Goal: Task Accomplishment & Management: Complete application form

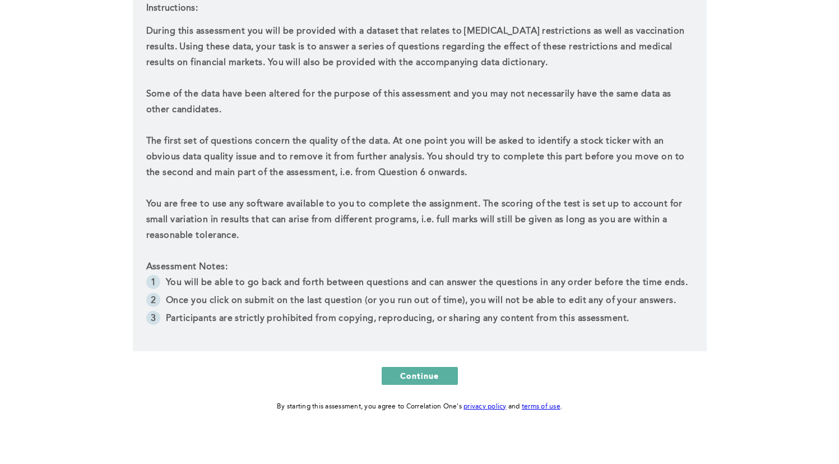
scroll to position [269, 0]
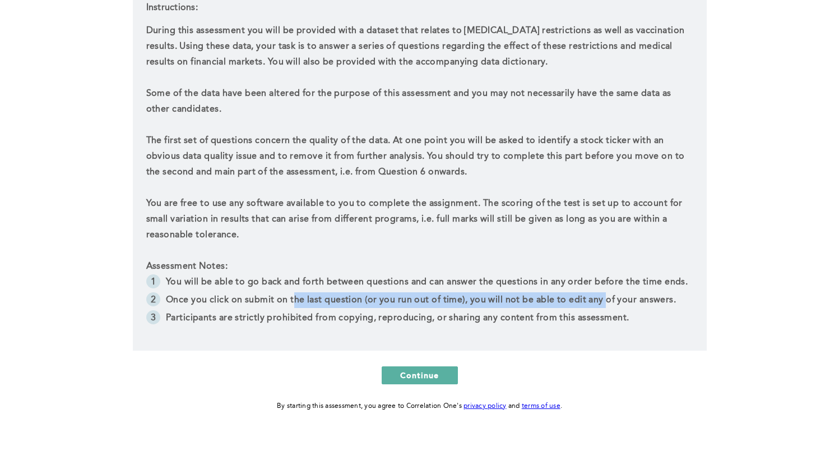
drag, startPoint x: 292, startPoint y: 298, endPoint x: 609, endPoint y: 293, distance: 316.8
click at [605, 293] on li "Once you click on submit on the last question (or you run out of time), you wil…" at bounding box center [419, 301] width 547 height 18
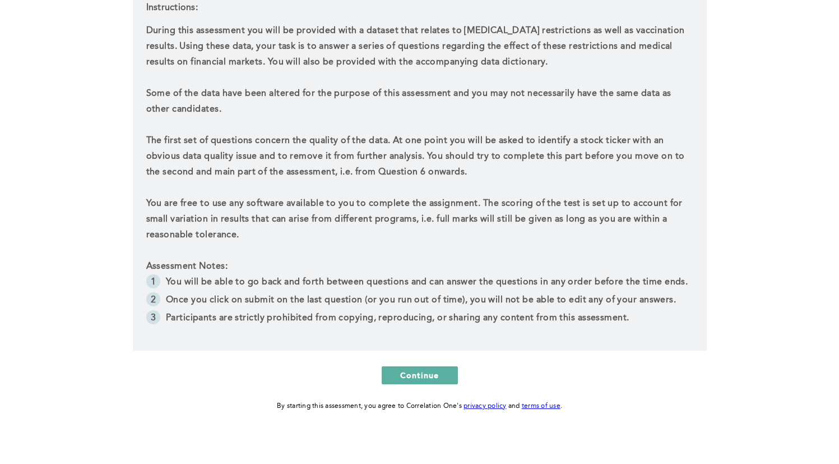
click at [609, 293] on li "Once you click on submit on the last question (or you run out of time), you wil…" at bounding box center [419, 301] width 547 height 18
drag, startPoint x: 536, startPoint y: 293, endPoint x: 465, endPoint y: 292, distance: 71.2
click at [473, 293] on li "Once you click on submit on the last question (or you run out of time), you wil…" at bounding box center [419, 301] width 547 height 18
click at [465, 292] on li "Once you click on submit on the last question (or you run out of time), you wil…" at bounding box center [419, 301] width 547 height 18
drag, startPoint x: 527, startPoint y: 297, endPoint x: 667, endPoint y: 295, distance: 139.6
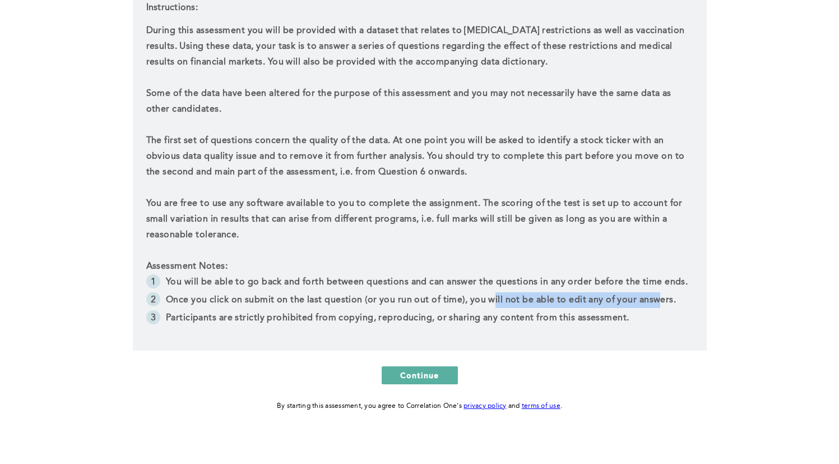
click at [663, 295] on li "Once you click on submit on the last question (or you run out of time), you wil…" at bounding box center [419, 301] width 547 height 18
click at [669, 295] on span "Once you click on submit on the last question (or you run out of time), you wil…" at bounding box center [421, 299] width 510 height 9
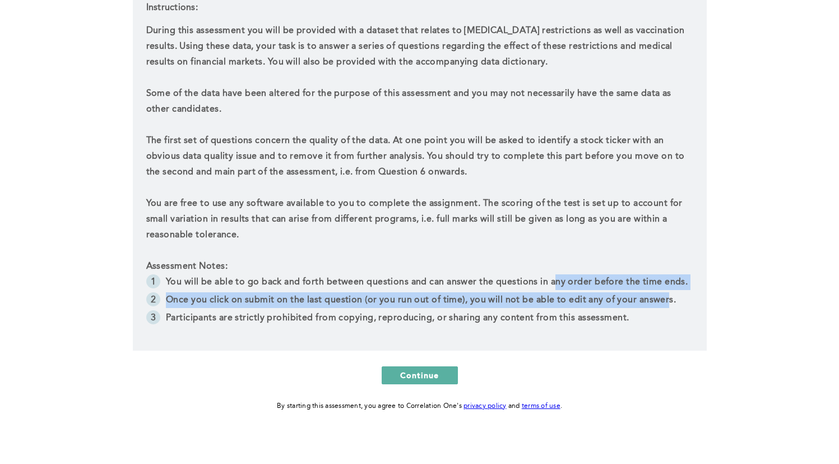
drag, startPoint x: 589, startPoint y: 294, endPoint x: 536, endPoint y: 288, distance: 53.1
click at [542, 288] on ul "You will be able to go back and forth between questions and can answer the ques…" at bounding box center [419, 301] width 547 height 54
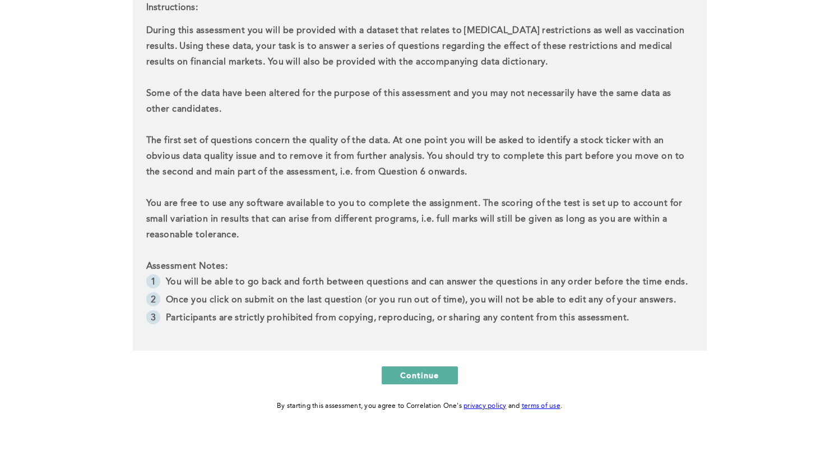
click at [536, 288] on li "You will be able to go back and forth between questions and can answer the ques…" at bounding box center [419, 283] width 547 height 18
drag, startPoint x: 492, startPoint y: 297, endPoint x: 563, endPoint y: 298, distance: 70.6
click at [557, 298] on span "Once you click on submit on the last question (or you run out of time), you wil…" at bounding box center [421, 299] width 510 height 9
click at [563, 298] on span "Once you click on submit on the last question (or you run out of time), you wil…" at bounding box center [421, 299] width 510 height 9
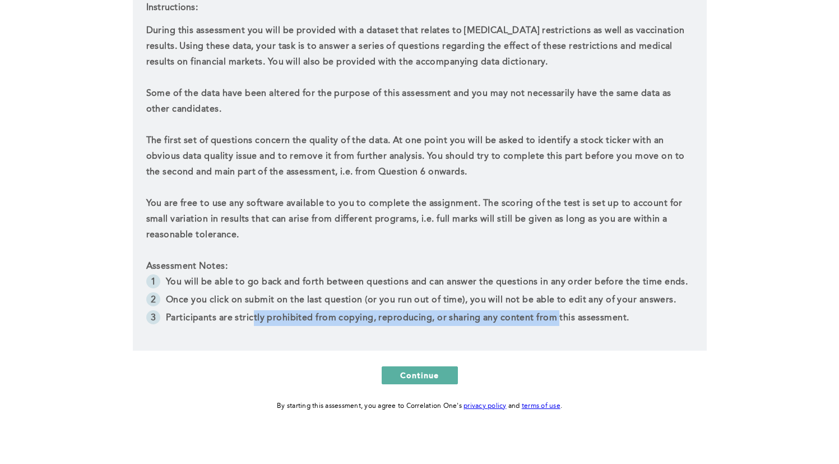
drag, startPoint x: 253, startPoint y: 310, endPoint x: 553, endPoint y: 314, distance: 300.5
click at [553, 315] on li "Participants are strictly prohibited from copying, reproducing, or sharing any …" at bounding box center [419, 319] width 547 height 18
click at [553, 314] on li "Participants are strictly prohibited from copying, reproducing, or sharing any …" at bounding box center [419, 319] width 547 height 18
drag, startPoint x: 497, startPoint y: 314, endPoint x: 356, endPoint y: 309, distance: 141.4
click at [357, 309] on ul "You will be able to go back and forth between questions and can answer the ques…" at bounding box center [419, 301] width 547 height 54
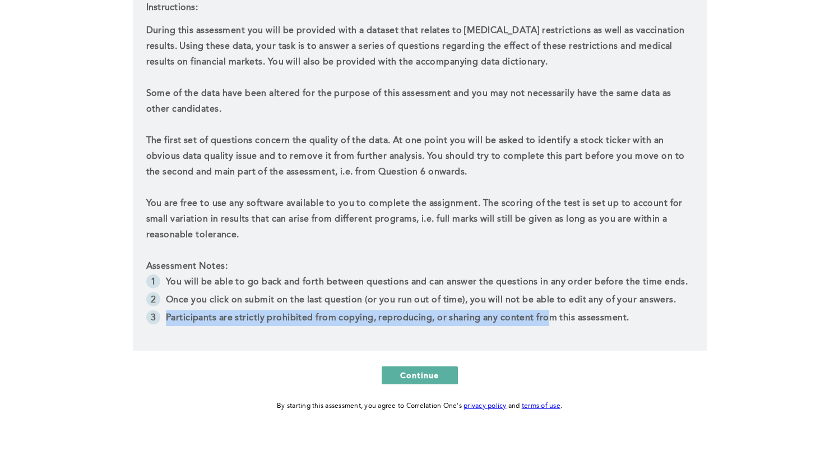
click at [356, 309] on li "Once you click on submit on the last question (or you run out of time), you wil…" at bounding box center [419, 301] width 547 height 18
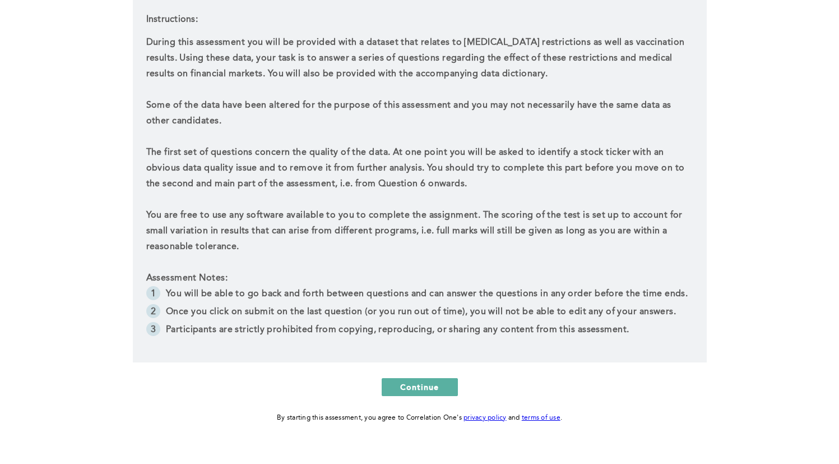
scroll to position [252, 0]
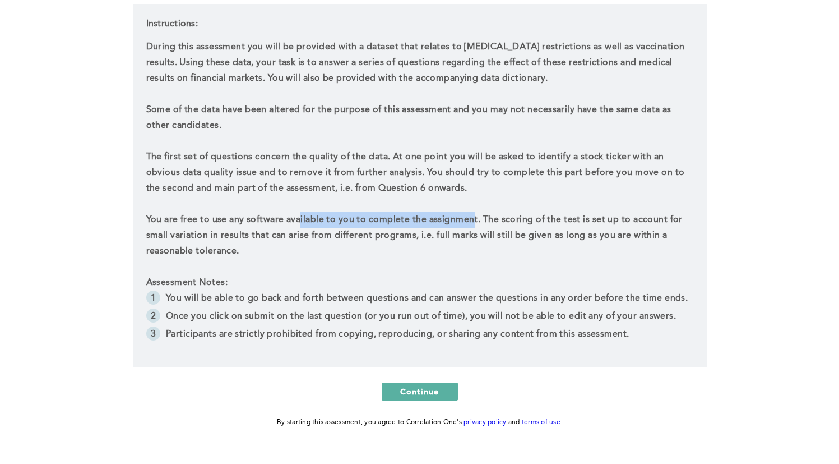
drag, startPoint x: 298, startPoint y: 218, endPoint x: 470, endPoint y: 222, distance: 172.1
click at [470, 222] on p "You are free to use any software available to you to complete the assignment. T…" at bounding box center [419, 235] width 547 height 47
drag, startPoint x: 470, startPoint y: 222, endPoint x: 567, endPoint y: 220, distance: 97.0
click at [481, 220] on p "You are free to use any software available to you to complete the assignment. T…" at bounding box center [419, 235] width 547 height 47
drag, startPoint x: 567, startPoint y: 220, endPoint x: 652, endPoint y: 222, distance: 85.2
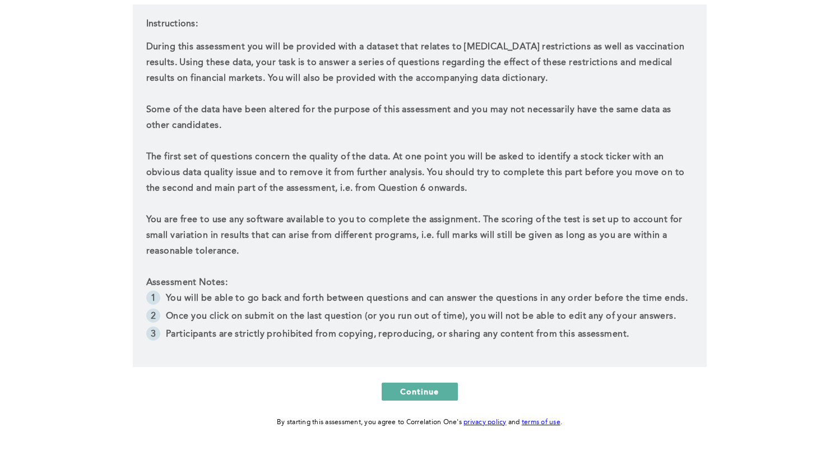
click at [645, 222] on p "You are free to use any software available to you to complete the assignment. T…" at bounding box center [419, 235] width 547 height 47
click at [664, 222] on p "You are free to use any software available to you to complete the assignment. T…" at bounding box center [419, 235] width 547 height 47
drag, startPoint x: 623, startPoint y: 218, endPoint x: 506, endPoint y: 216, distance: 116.6
click at [512, 217] on p "You are free to use any software available to you to complete the assignment. T…" at bounding box center [419, 235] width 547 height 47
click at [506, 216] on p "You are free to use any software available to you to complete the assignment. T…" at bounding box center [419, 235] width 547 height 47
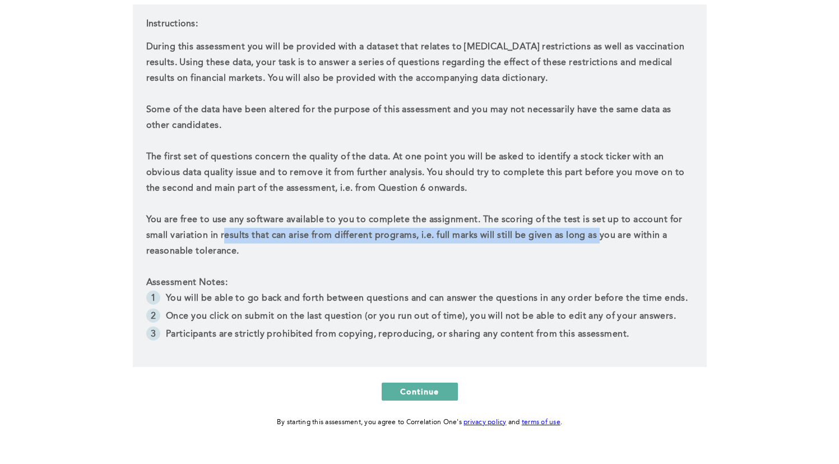
drag, startPoint x: 232, startPoint y: 230, endPoint x: 597, endPoint y: 239, distance: 365.0
click at [596, 239] on p "You are free to use any software available to you to complete the assignment. T…" at bounding box center [419, 235] width 547 height 47
click at [597, 239] on p "You are free to use any software available to you to complete the assignment. T…" at bounding box center [419, 235] width 547 height 47
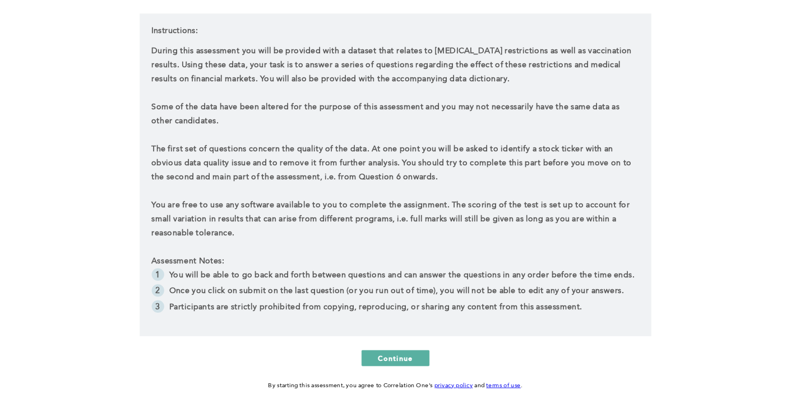
scroll to position [238, 0]
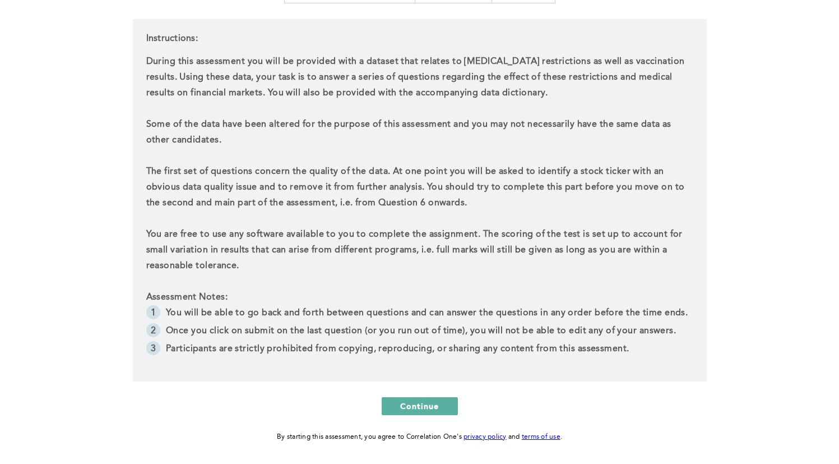
drag, startPoint x: 473, startPoint y: 121, endPoint x: 559, endPoint y: 126, distance: 85.9
click at [559, 126] on p "Some of the data have been altered for the purpose of this assessment and you m…" at bounding box center [419, 132] width 547 height 31
drag, startPoint x: 542, startPoint y: 126, endPoint x: 378, endPoint y: 126, distance: 163.1
click at [386, 126] on p "Some of the data have been altered for the purpose of this assessment and you m…" at bounding box center [419, 132] width 547 height 31
click at [378, 126] on p "Some of the data have been altered for the purpose of this assessment and you m…" at bounding box center [419, 132] width 547 height 31
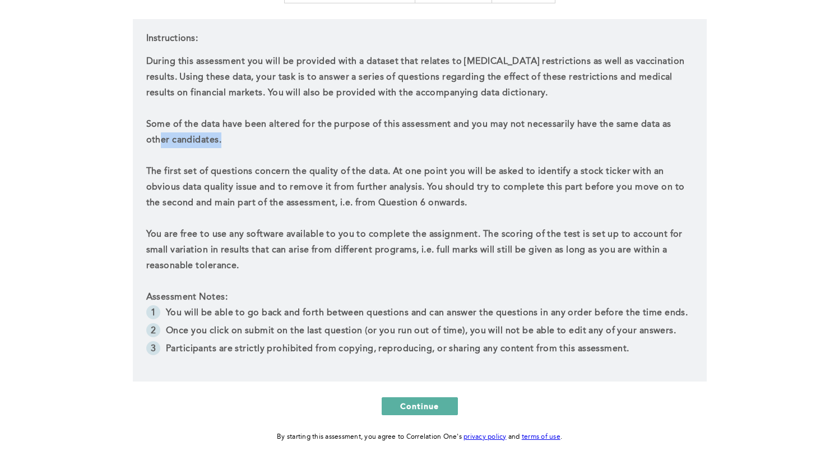
drag, startPoint x: 229, startPoint y: 142, endPoint x: 161, endPoint y: 132, distance: 68.7
click at [161, 132] on p "Some of the data have been altered for the purpose of this assessment and you m…" at bounding box center [419, 132] width 547 height 31
drag, startPoint x: 176, startPoint y: 117, endPoint x: 313, endPoint y: 118, distance: 136.8
click at [310, 118] on p "Some of the data have been altered for the purpose of this assessment and you m…" at bounding box center [419, 132] width 547 height 31
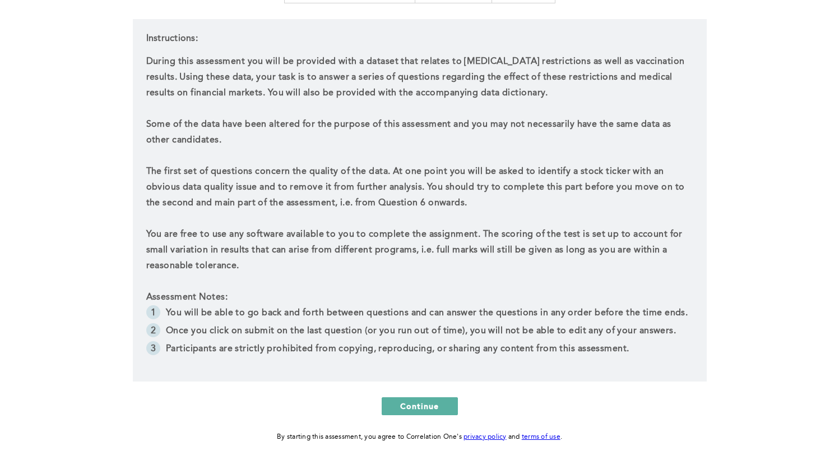
click at [313, 118] on p "Some of the data have been altered for the purpose of this assessment and you m…" at bounding box center [419, 132] width 547 height 31
drag, startPoint x: 261, startPoint y: 49, endPoint x: 467, endPoint y: 52, distance: 205.8
click at [463, 50] on div "Instructions: During this assessment you will be provided with a dataset that r…" at bounding box center [420, 200] width 574 height 362
click at [477, 54] on p "During this assessment you will be provided with a dataset that relates to [MED…" at bounding box center [419, 77] width 547 height 47
drag, startPoint x: 439, startPoint y: 59, endPoint x: 355, endPoint y: 63, distance: 84.2
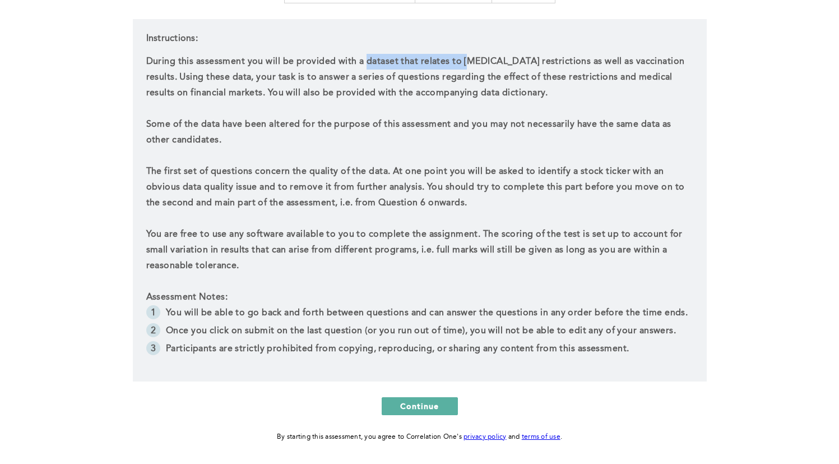
click at [359, 62] on p "During this assessment you will be provided with a dataset that relates to [MED…" at bounding box center [419, 77] width 547 height 47
click at [355, 63] on p "During this assessment you will be provided with a dataset that relates to [MED…" at bounding box center [419, 77] width 547 height 47
drag, startPoint x: 309, startPoint y: 78, endPoint x: 460, endPoint y: 75, distance: 150.8
click at [460, 75] on p "During this assessment you will be provided with a dataset that relates to [MED…" at bounding box center [419, 77] width 547 height 47
click at [466, 73] on p "During this assessment you will be provided with a dataset that relates to [MED…" at bounding box center [419, 77] width 547 height 47
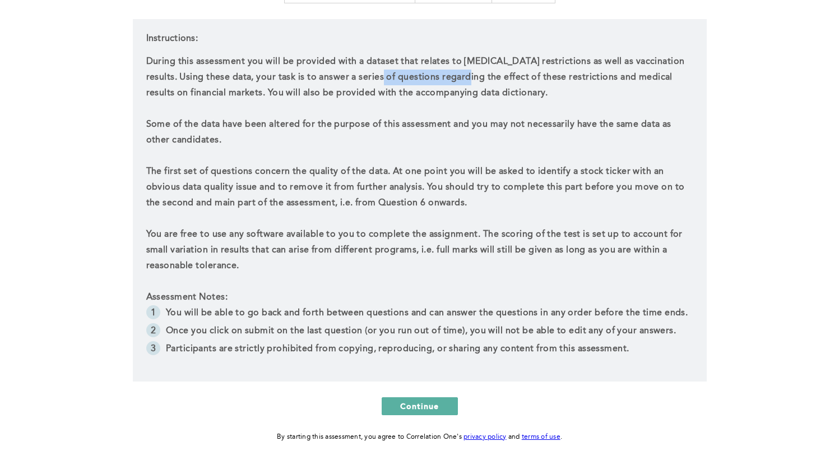
drag, startPoint x: 397, startPoint y: 75, endPoint x: 375, endPoint y: 76, distance: 21.9
click at [375, 76] on p "During this assessment you will be provided with a dataset that relates to [MED…" at bounding box center [419, 77] width 547 height 47
drag, startPoint x: 510, startPoint y: 77, endPoint x: 568, endPoint y: 78, distance: 58.9
click at [567, 78] on p "During this assessment you will be provided with a dataset that relates to [MED…" at bounding box center [419, 77] width 547 height 47
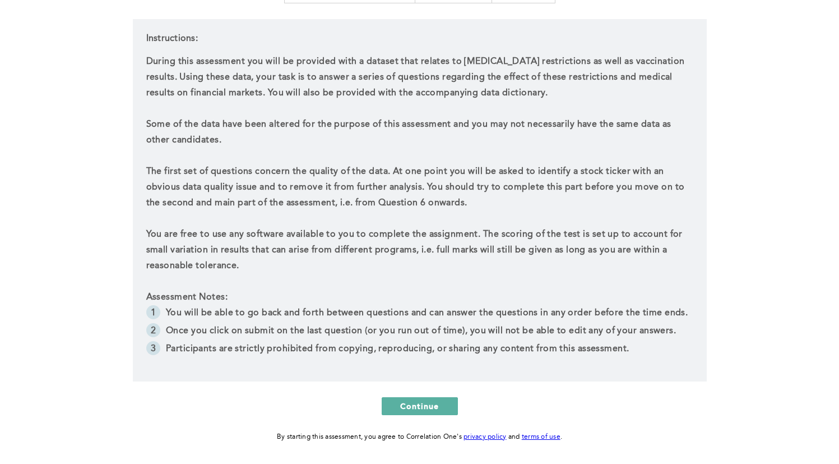
click at [568, 78] on p "During this assessment you will be provided with a dataset that relates to [MED…" at bounding box center [419, 77] width 547 height 47
drag, startPoint x: 590, startPoint y: 77, endPoint x: 455, endPoint y: 80, distance: 135.7
click at [460, 79] on p "During this assessment you will be provided with a dataset that relates to [MED…" at bounding box center [419, 77] width 547 height 47
click at [455, 80] on p "During this assessment you will be provided with a dataset that relates to [MED…" at bounding box center [419, 77] width 547 height 47
drag, startPoint x: 371, startPoint y: 93, endPoint x: 473, endPoint y: 93, distance: 102.6
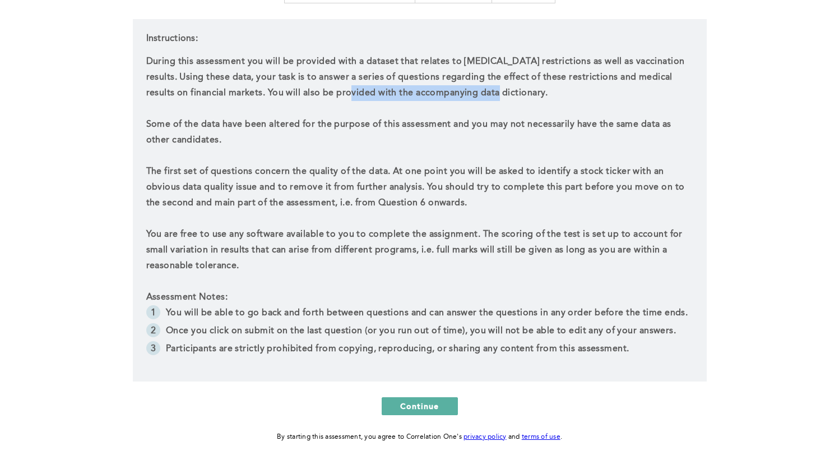
click at [473, 93] on p "During this assessment you will be provided with a dataset that relates to [MED…" at bounding box center [419, 77] width 547 height 47
drag, startPoint x: 429, startPoint y: 90, endPoint x: 352, endPoint y: 90, distance: 77.4
click at [358, 90] on p "During this assessment you will be provided with a dataset that relates to [MED…" at bounding box center [419, 77] width 547 height 47
click at [352, 90] on p "During this assessment you will be provided with a dataset that relates to [MED…" at bounding box center [419, 77] width 547 height 47
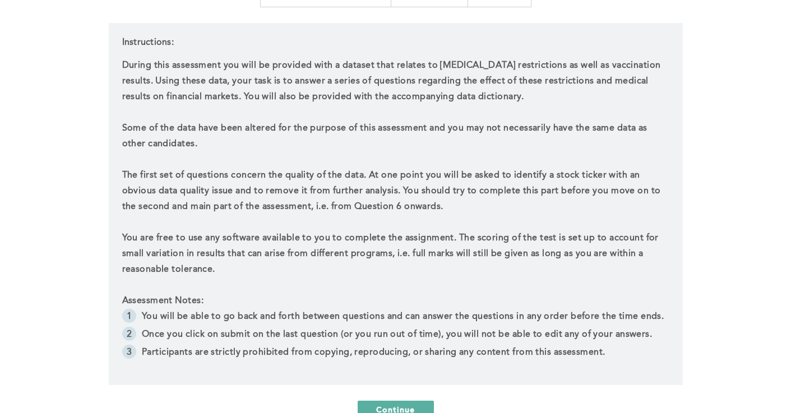
scroll to position [332, 0]
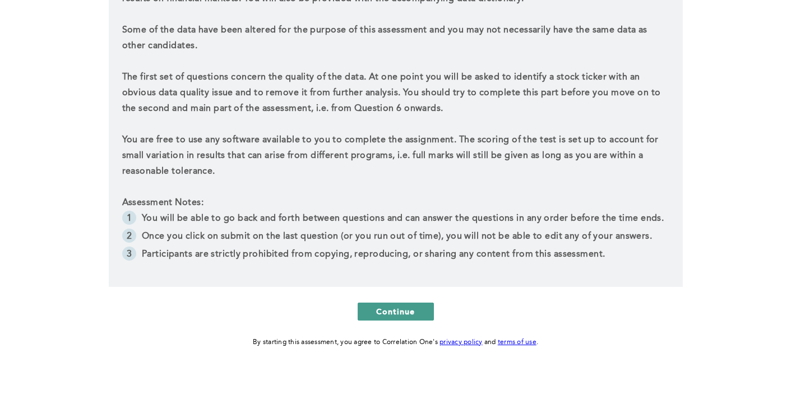
click at [402, 316] on span "Continue" at bounding box center [395, 311] width 39 height 11
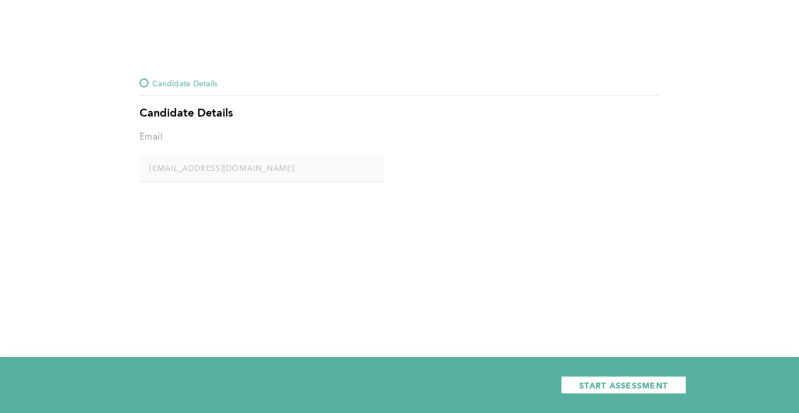
click at [201, 85] on span "Candidate Details" at bounding box center [184, 82] width 65 height 13
click at [640, 387] on span "START ASSESSMENT" at bounding box center [624, 385] width 89 height 11
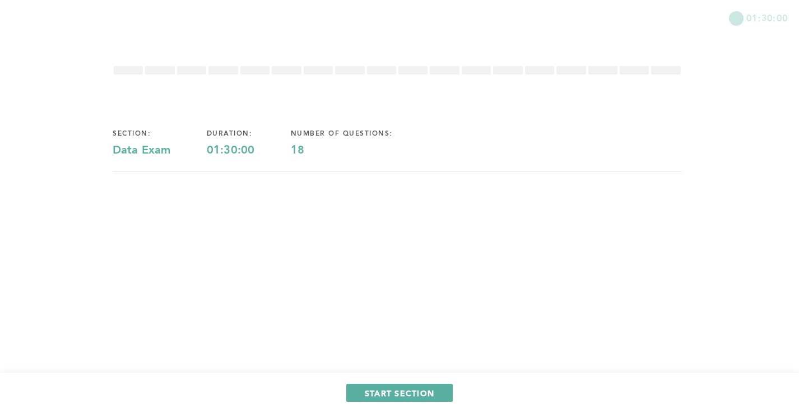
click at [411, 202] on div "section: Data Exam duration: 01:30:00 number of questions: 18" at bounding box center [398, 181] width 570 height 139
click at [410, 396] on button "START SECTION" at bounding box center [399, 393] width 107 height 18
click at [410, 395] on span "START SECTION" at bounding box center [400, 393] width 70 height 11
click at [416, 391] on span "START SECTION" at bounding box center [400, 393] width 70 height 11
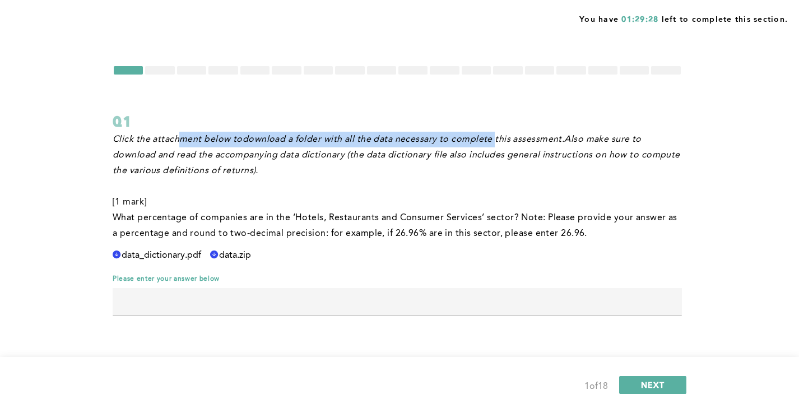
drag, startPoint x: 221, startPoint y: 142, endPoint x: 501, endPoint y: 138, distance: 279.8
click at [499, 137] on p "Click the attachment below to download a folder with all the data necessary to …" at bounding box center [398, 155] width 570 height 47
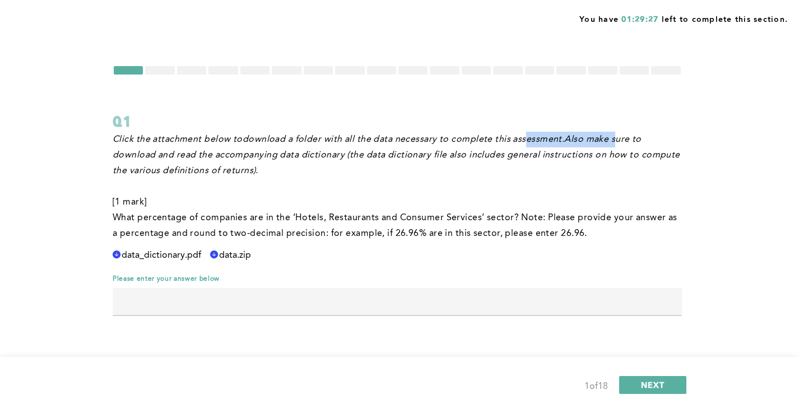
drag, startPoint x: 527, startPoint y: 135, endPoint x: 626, endPoint y: 136, distance: 99.2
click at [619, 136] on p "Click the attachment below to download a folder with all the data necessary to …" at bounding box center [398, 155] width 570 height 47
click at [626, 136] on em "Also make sure to download and read the accompanying data dictionary (the data …" at bounding box center [398, 155] width 570 height 40
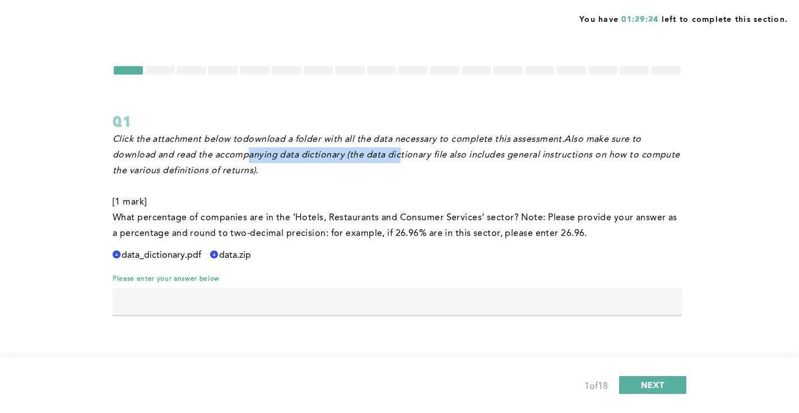
drag, startPoint x: 249, startPoint y: 150, endPoint x: 406, endPoint y: 154, distance: 157.0
click at [399, 154] on p "Click the attachment below to download a folder with all the data necessary to …" at bounding box center [398, 155] width 570 height 47
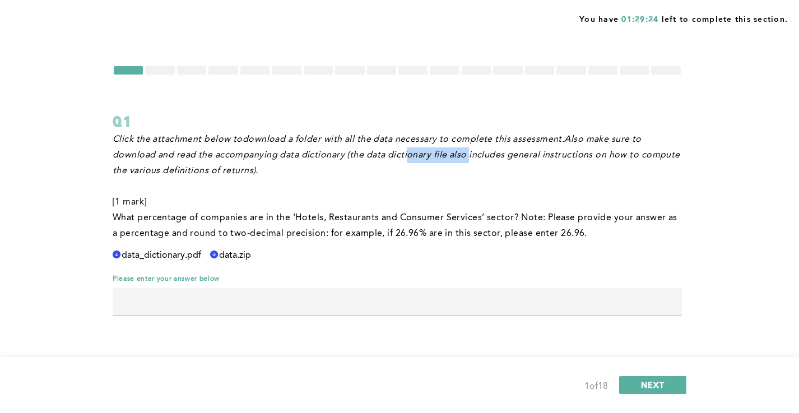
drag, startPoint x: 406, startPoint y: 154, endPoint x: 480, endPoint y: 153, distance: 74.6
click at [469, 154] on em "Also make sure to download and read the accompanying data dictionary (the data …" at bounding box center [398, 155] width 570 height 40
click at [480, 153] on em "Also make sure to download and read the accompanying data dictionary (the data …" at bounding box center [398, 155] width 570 height 40
drag, startPoint x: 290, startPoint y: 215, endPoint x: 413, endPoint y: 219, distance: 122.8
click at [405, 219] on span "﻿What percentage of companies are in the ‘Hotels, Restaurants and Consumer Serv…" at bounding box center [396, 226] width 567 height 25
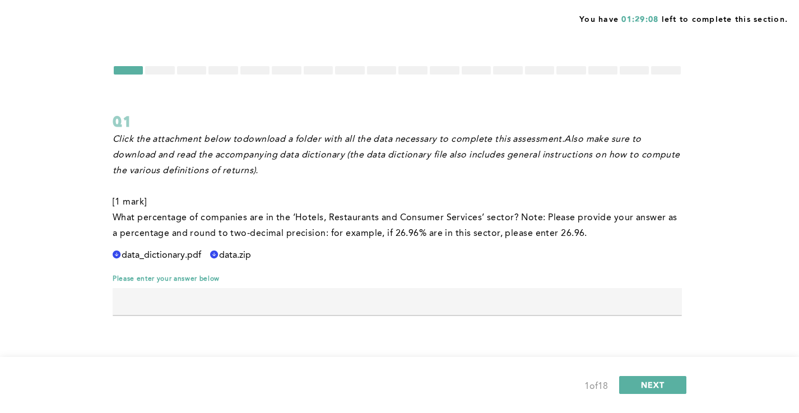
click at [413, 219] on span "﻿What percentage of companies are in the ‘Hotels, Restaurants and Consumer Serv…" at bounding box center [396, 226] width 567 height 25
click at [119, 252] on icon at bounding box center [117, 255] width 8 height 8
click at [120, 255] on icon at bounding box center [117, 255] width 8 height 8
click at [230, 257] on span "data.zip" at bounding box center [235, 256] width 32 height 10
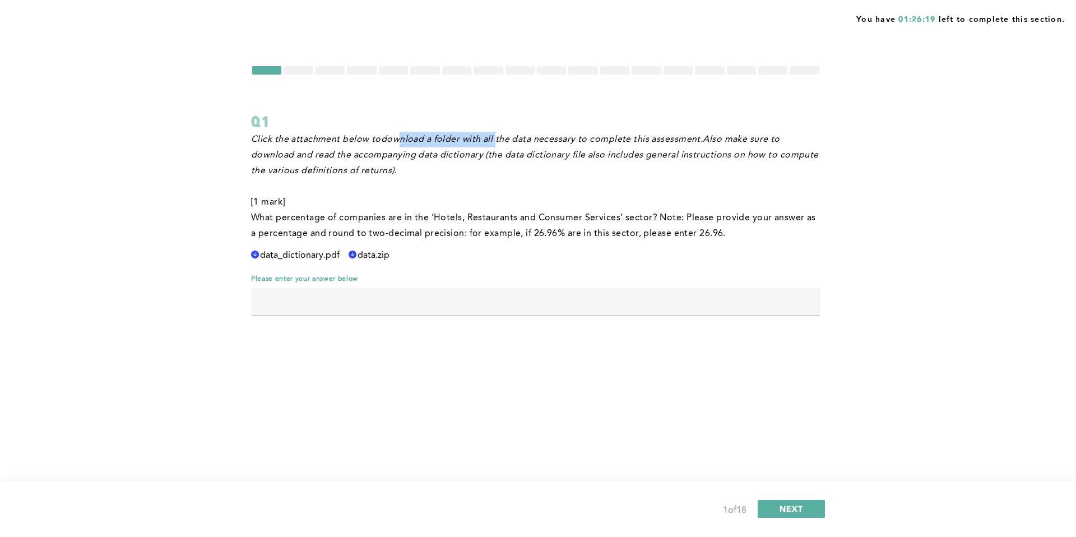
drag, startPoint x: 403, startPoint y: 138, endPoint x: 519, endPoint y: 142, distance: 116.7
click at [514, 142] on em "download a folder with all the data necessary to complete this assessment." at bounding box center [542, 139] width 322 height 9
click at [519, 142] on em "download a folder with all the data necessary to complete this assessment." at bounding box center [542, 139] width 322 height 9
drag, startPoint x: 496, startPoint y: 143, endPoint x: 469, endPoint y: 142, distance: 27.5
click at [469, 142] on em "download a folder with all the data necessary to complete this assessment." at bounding box center [542, 139] width 322 height 9
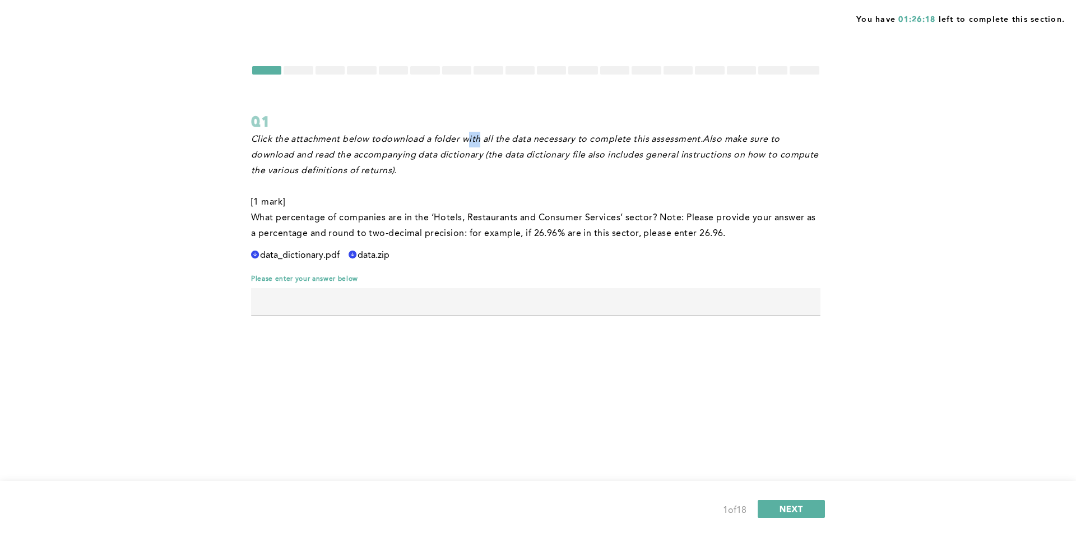
click at [511, 142] on em "download a folder with all the data necessary to complete this assessment." at bounding box center [542, 139] width 322 height 9
drag, startPoint x: 609, startPoint y: 141, endPoint x: 702, endPoint y: 144, distance: 93.1
click at [701, 144] on p "Click the attachment below to download a folder with all the data necessary to …" at bounding box center [536, 155] width 570 height 47
drag, startPoint x: 702, startPoint y: 144, endPoint x: 673, endPoint y: 149, distance: 29.5
click at [702, 145] on p "Click the attachment below to download a folder with all the data necessary to …" at bounding box center [536, 155] width 570 height 47
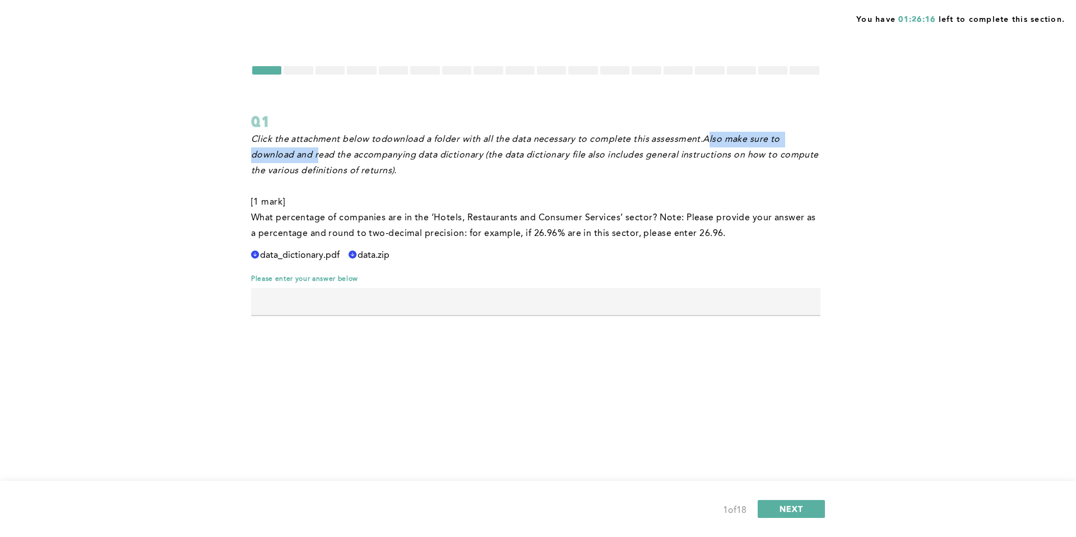
drag, startPoint x: 497, startPoint y: 154, endPoint x: 710, endPoint y: 146, distance: 213.2
click at [710, 146] on p "Click the attachment below to download a folder with all the data necessary to …" at bounding box center [536, 155] width 570 height 47
drag, startPoint x: 567, startPoint y: 154, endPoint x: 518, endPoint y: 153, distance: 49.3
click at [520, 153] on em "Also make sure to download and read the accompanying data dictionary (the data …" at bounding box center [536, 155] width 570 height 40
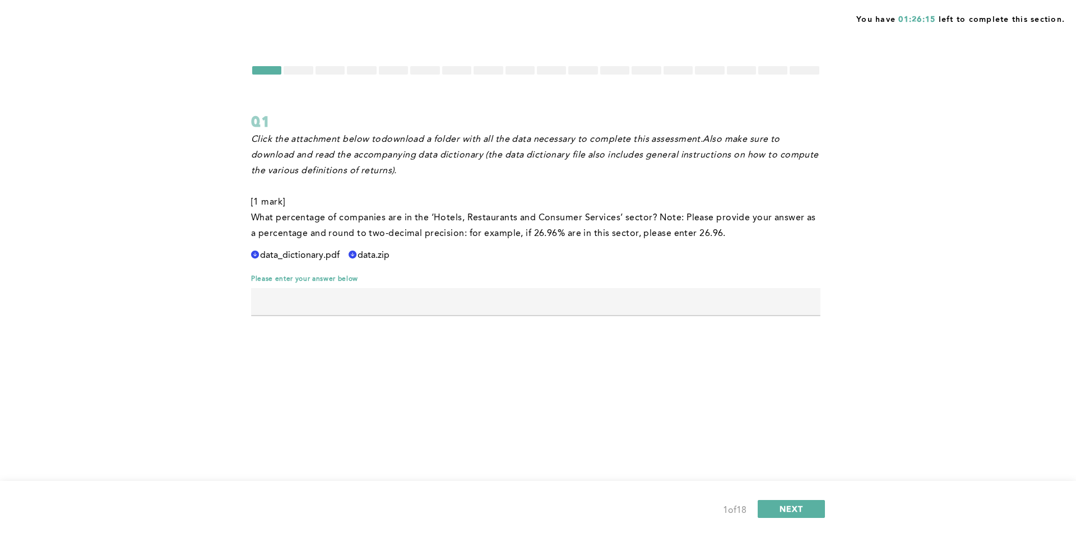
click at [518, 153] on em "Also make sure to download and read the accompanying data dictionary (the data …" at bounding box center [536, 155] width 570 height 40
click at [373, 211] on p "﻿What percentage of companies are in the ‘Hotels, Restaurants and Consumer Serv…" at bounding box center [536, 225] width 570 height 31
drag, startPoint x: 335, startPoint y: 216, endPoint x: 463, endPoint y: 218, distance: 128.4
click at [456, 218] on span "﻿What percentage of companies are in the ‘Hotels, Restaurants and Consumer Serv…" at bounding box center [534, 226] width 567 height 25
click at [463, 218] on span "﻿What percentage of companies are in the ‘Hotels, Restaurants and Consumer Serv…" at bounding box center [534, 226] width 567 height 25
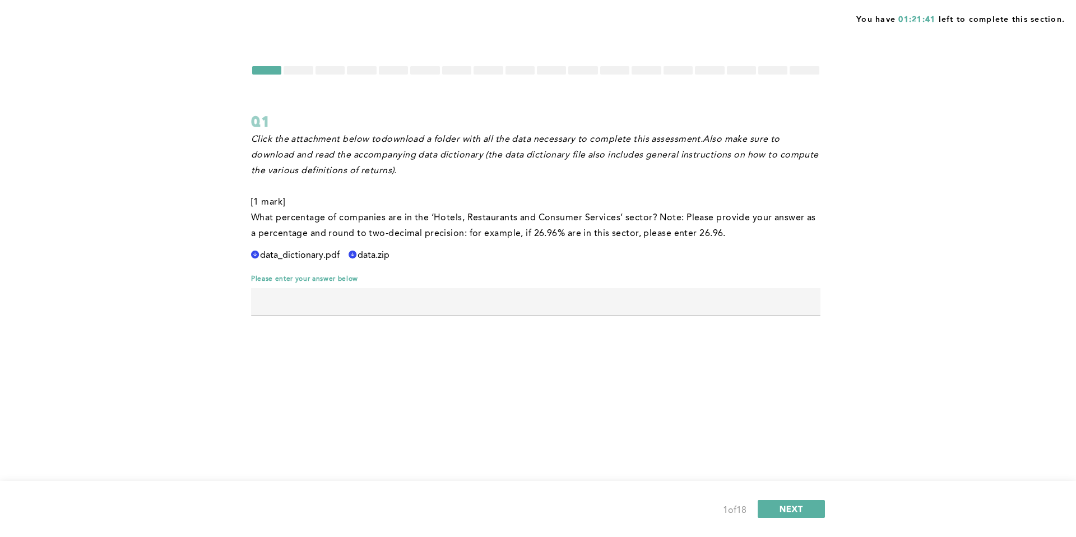
click at [458, 286] on div "Click the attachment below to download a folder with all the data necessary to …" at bounding box center [536, 229] width 570 height 195
drag, startPoint x: 477, startPoint y: 220, endPoint x: 618, endPoint y: 215, distance: 141.4
click at [617, 215] on span "﻿What percentage of companies are in the ‘Hotels, Restaurants and Consumer Serv…" at bounding box center [534, 226] width 567 height 25
click at [621, 215] on span "﻿What percentage of companies are in the ‘Hotels, Restaurants and Consumer Serv…" at bounding box center [534, 226] width 567 height 25
drag, startPoint x: 645, startPoint y: 215, endPoint x: 694, endPoint y: 218, distance: 48.9
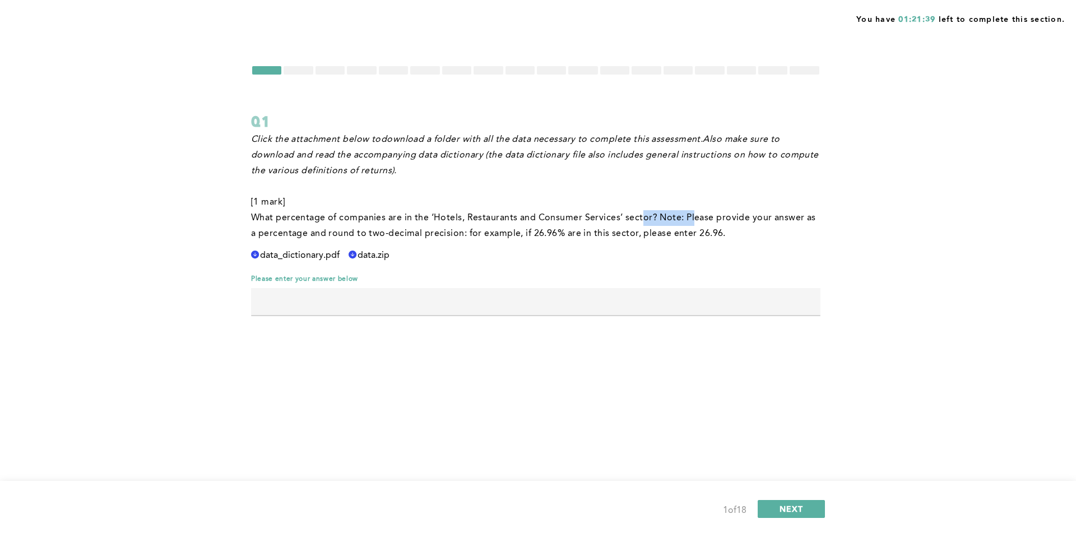
click at [693, 218] on span "﻿What percentage of companies are in the ‘Hotels, Restaurants and Consumer Serv…" at bounding box center [534, 226] width 567 height 25
drag, startPoint x: 716, startPoint y: 218, endPoint x: 802, endPoint y: 220, distance: 85.2
click at [797, 220] on span "﻿What percentage of companies are in the ‘Hotels, Restaurants and Consumer Serv…" at bounding box center [534, 226] width 567 height 25
click at [802, 220] on span "﻿What percentage of companies are in the ‘Hotels, Restaurants and Consumer Serv…" at bounding box center [534, 226] width 567 height 25
drag, startPoint x: 802, startPoint y: 220, endPoint x: 719, endPoint y: 221, distance: 83.5
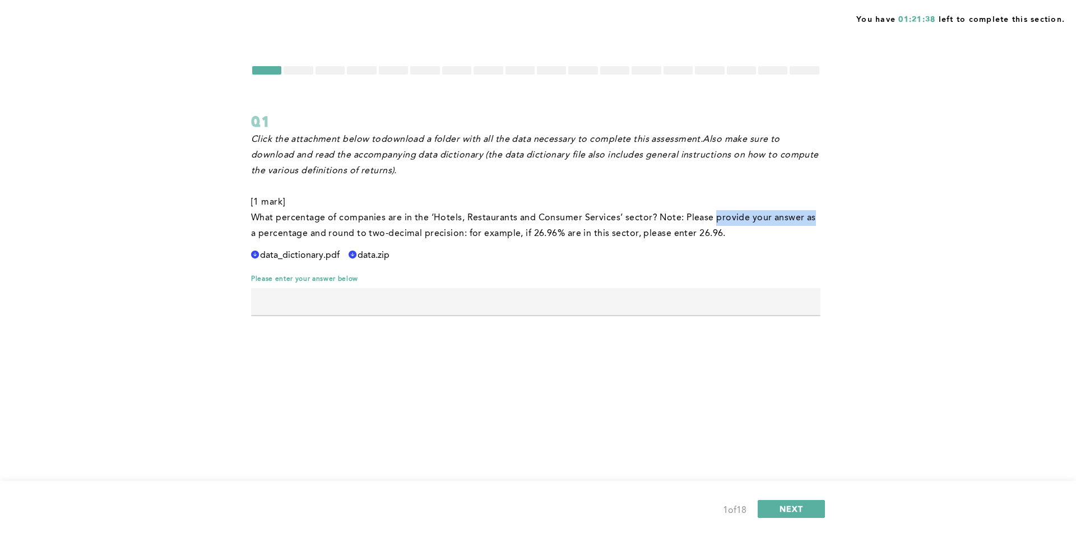
click at [722, 221] on span "﻿What percentage of companies are in the ‘Hotels, Restaurants and Consumer Serv…" at bounding box center [534, 226] width 567 height 25
click at [719, 221] on span "﻿What percentage of companies are in the ‘Hotels, Restaurants and Consumer Serv…" at bounding box center [534, 226] width 567 height 25
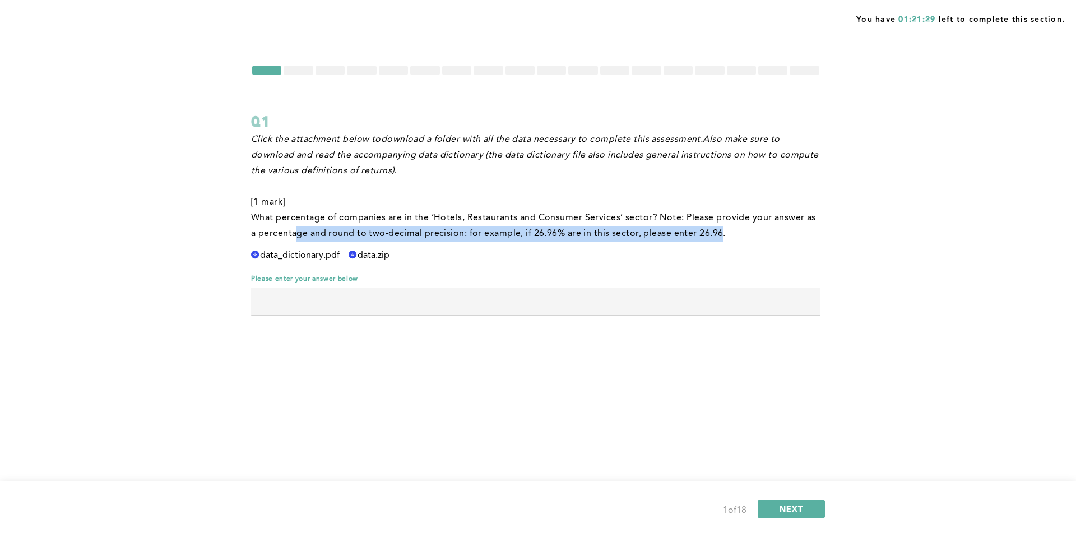
drag, startPoint x: 302, startPoint y: 232, endPoint x: 714, endPoint y: 234, distance: 412.0
click at [713, 234] on span "﻿What percentage of companies are in the ‘Hotels, Restaurants and Consumer Serv…" at bounding box center [534, 226] width 567 height 25
click at [714, 234] on span "﻿What percentage of companies are in the ‘Hotels, Restaurants and Consumer Serv…" at bounding box center [534, 226] width 567 height 25
drag, startPoint x: 512, startPoint y: 232, endPoint x: 724, endPoint y: 228, distance: 211.4
click at [724, 228] on p "﻿What percentage of companies are in the ‘Hotels, Restaurants and Consumer Serv…" at bounding box center [536, 225] width 570 height 31
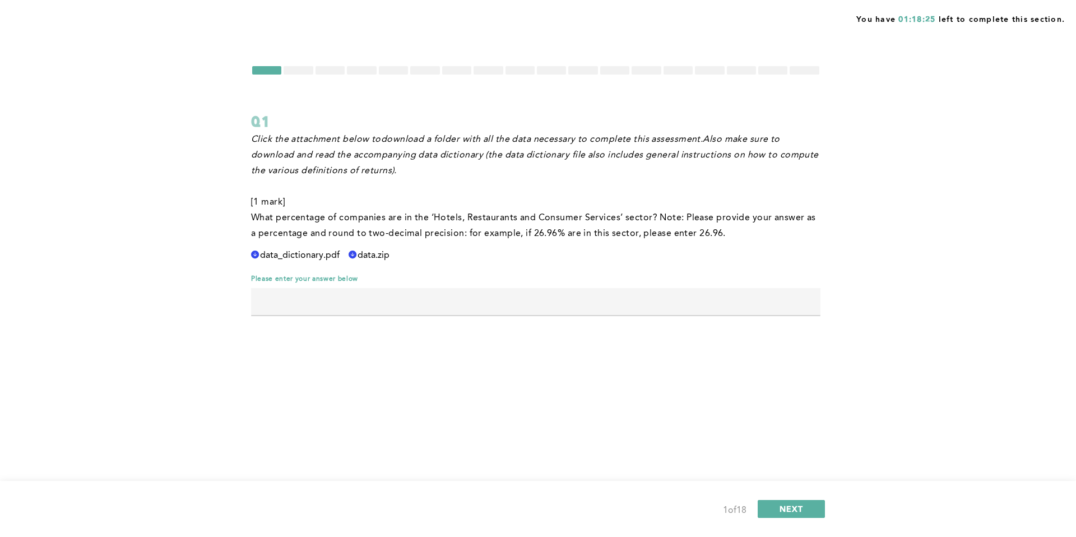
click at [511, 299] on input "text" at bounding box center [536, 301] width 570 height 27
type input "19.38"
click at [784, 463] on button "NEXT" at bounding box center [791, 509] width 67 height 18
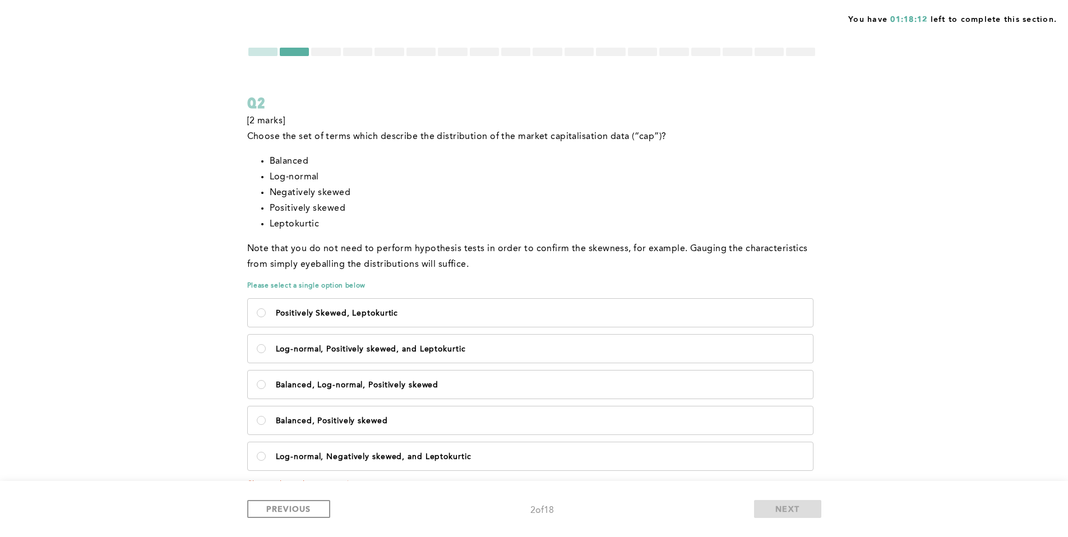
scroll to position [43, 0]
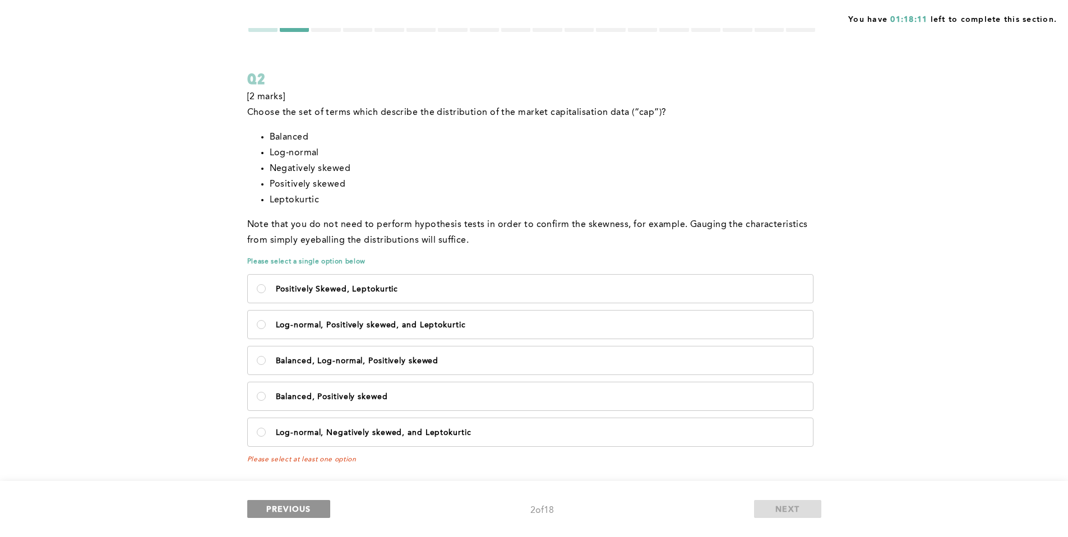
click at [306, 463] on span "PREVIOUS" at bounding box center [288, 508] width 45 height 11
click at [461, 191] on li "Positively skewed" at bounding box center [543, 185] width 547 height 16
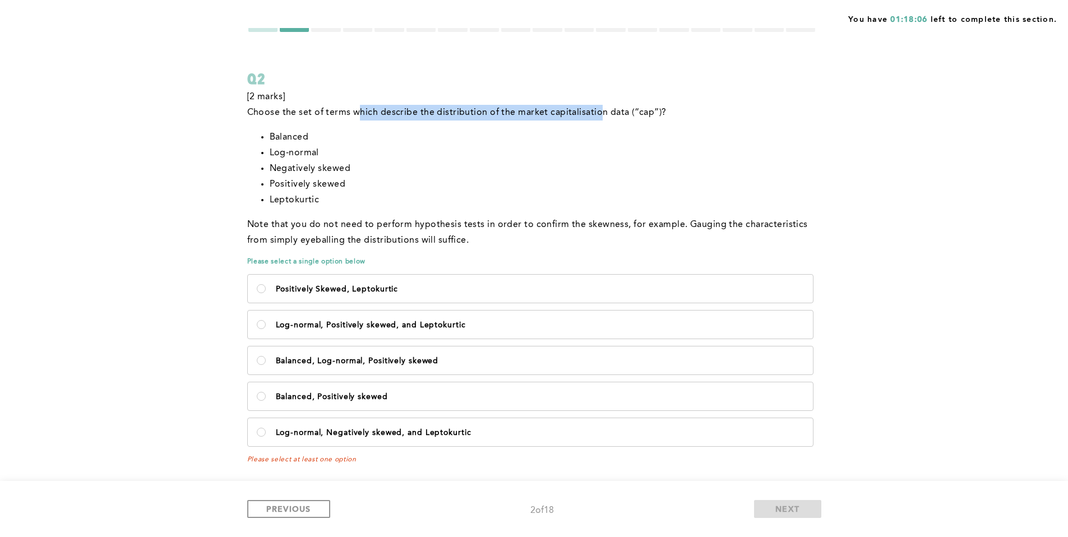
drag, startPoint x: 363, startPoint y: 105, endPoint x: 603, endPoint y: 109, distance: 240.5
click at [601, 109] on p "Choose the set of terms which describe the distribution of the market capitalis…" at bounding box center [532, 113] width 570 height 16
click at [604, 109] on p "Choose the set of terms which describe the distribution of the market capitalis…" at bounding box center [532, 113] width 570 height 16
drag, startPoint x: 604, startPoint y: 109, endPoint x: 538, endPoint y: 109, distance: 66.2
click at [538, 109] on p "Choose the set of terms which describe the distribution of the market capitalis…" at bounding box center [532, 113] width 570 height 16
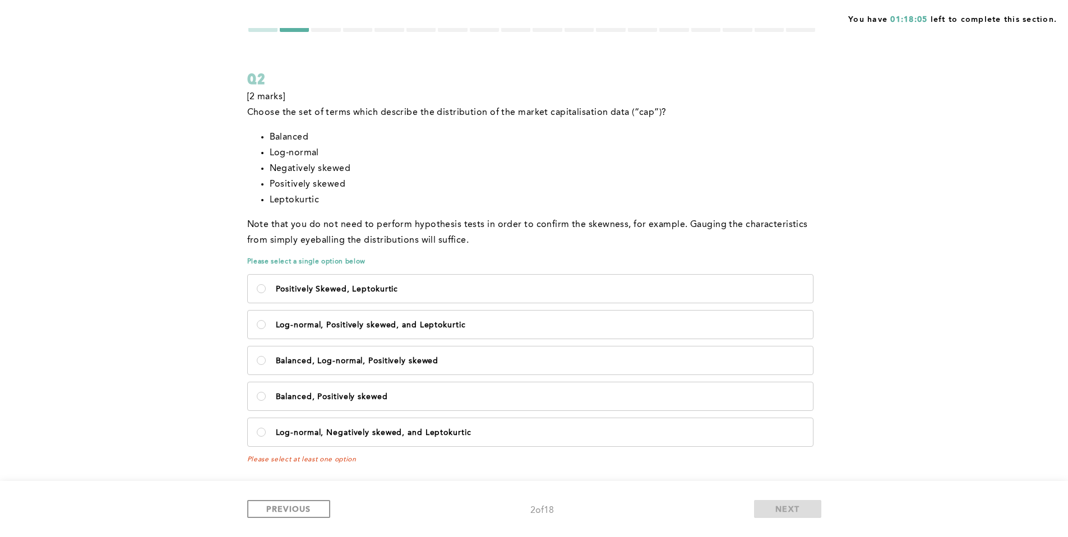
click at [537, 109] on p "Choose the set of terms which describe the distribution of the market capitalis…" at bounding box center [532, 113] width 570 height 16
drag, startPoint x: 285, startPoint y: 156, endPoint x: 293, endPoint y: 154, distance: 8.2
click at [289, 155] on li "Log-normal" at bounding box center [543, 153] width 547 height 16
click at [293, 154] on li "Log-normal" at bounding box center [543, 153] width 547 height 16
drag, startPoint x: 297, startPoint y: 166, endPoint x: 324, endPoint y: 173, distance: 27.6
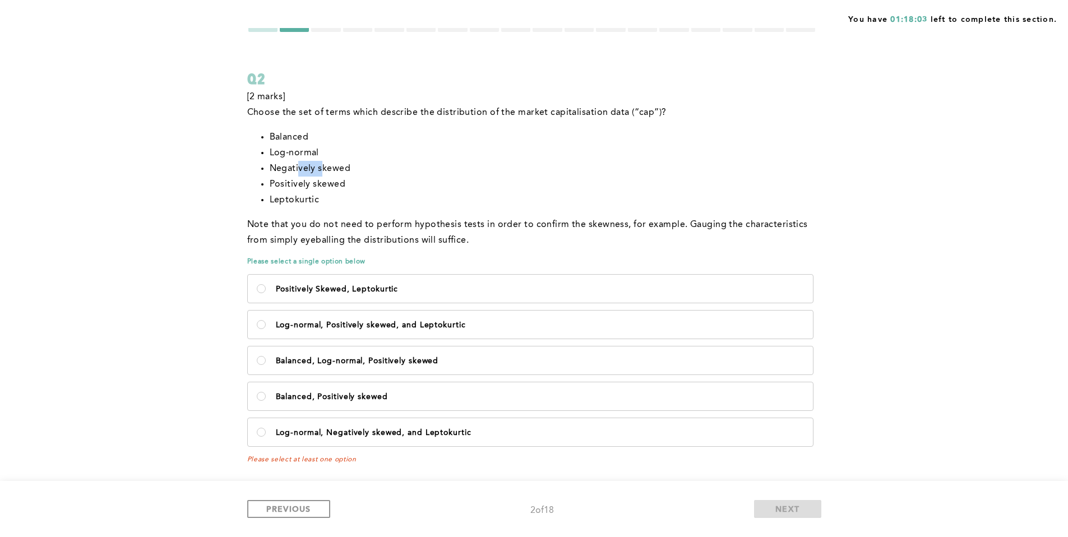
click at [323, 173] on li "Negatively skewed" at bounding box center [543, 169] width 547 height 16
click at [324, 173] on li "Negatively skewed" at bounding box center [543, 169] width 547 height 16
drag, startPoint x: 299, startPoint y: 182, endPoint x: 327, endPoint y: 184, distance: 28.1
click at [327, 184] on li "Positively skewed" at bounding box center [543, 185] width 547 height 16
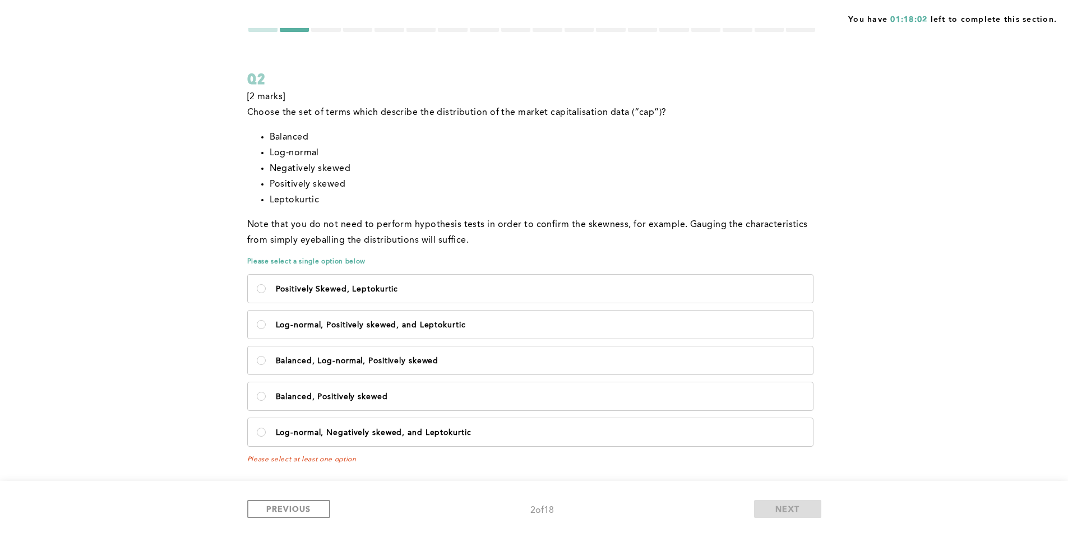
click at [295, 199] on li "Leptokurtic" at bounding box center [543, 200] width 547 height 16
click at [304, 200] on li "Leptokurtic" at bounding box center [543, 200] width 547 height 16
drag, startPoint x: 305, startPoint y: 200, endPoint x: 287, endPoint y: 201, distance: 17.9
click at [288, 201] on li "Leptokurtic" at bounding box center [543, 200] width 547 height 16
click at [287, 201] on li "Leptokurtic" at bounding box center [543, 200] width 547 height 16
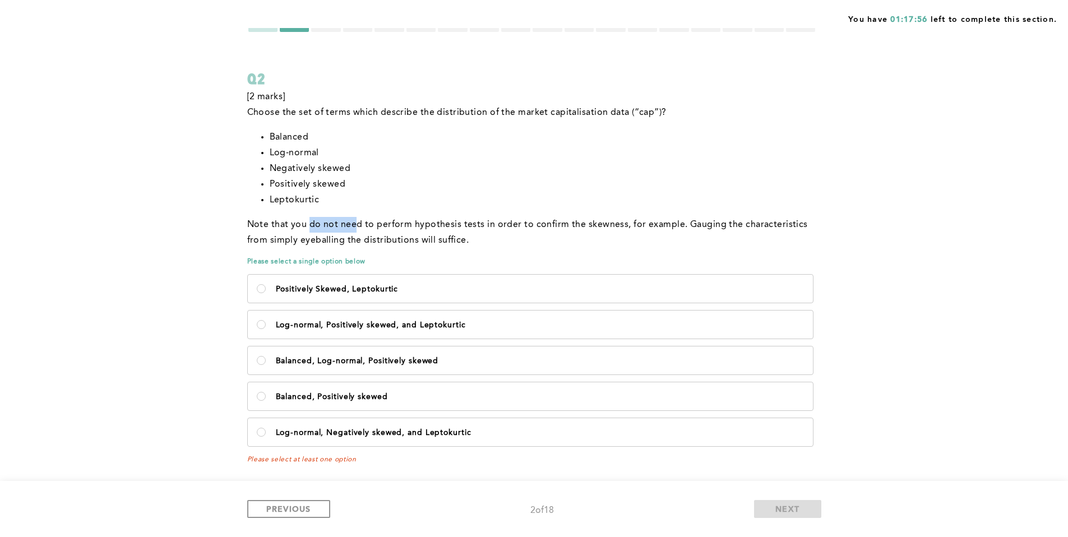
drag, startPoint x: 314, startPoint y: 226, endPoint x: 402, endPoint y: 234, distance: 88.3
click at [397, 233] on p "Note that you do not need to perform hypothesis tests in order to confirm the s…" at bounding box center [532, 232] width 570 height 31
click at [402, 234] on p "Note that you do not need to perform hypothesis tests in order to confirm the s…" at bounding box center [532, 232] width 570 height 31
click at [462, 223] on p "Note that you do not need to perform hypothesis tests in order to confirm the s…" at bounding box center [532, 232] width 570 height 31
drag, startPoint x: 456, startPoint y: 223, endPoint x: 539, endPoint y: 224, distance: 83.5
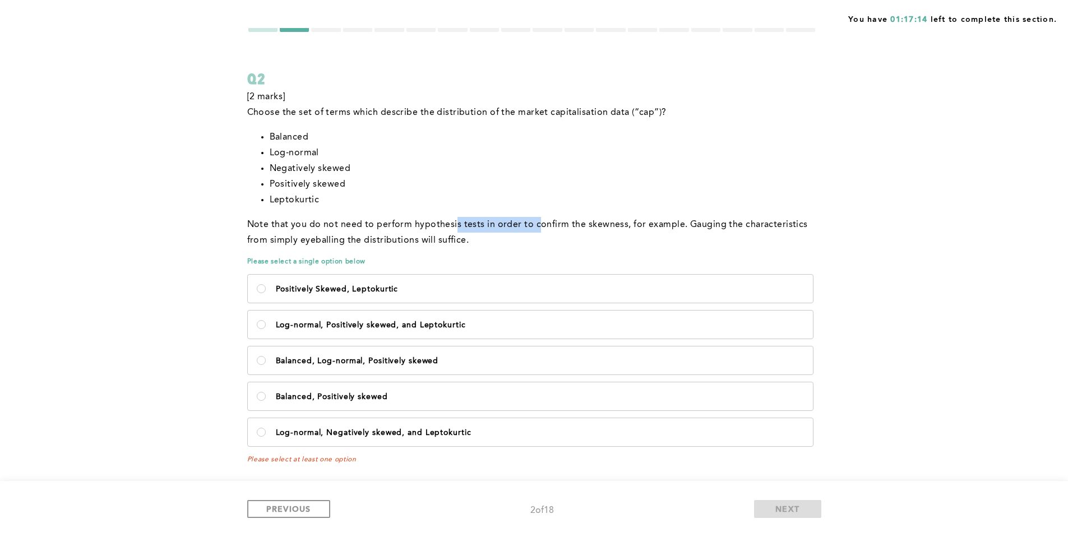
click at [539, 224] on p "Note that you do not need to perform hypothesis tests in order to confirm the s…" at bounding box center [532, 232] width 570 height 31
click at [540, 224] on p "Note that you do not need to perform hypothesis tests in order to confirm the s…" at bounding box center [532, 232] width 570 height 31
click at [363, 229] on p "Note that you do not need to perform hypothesis tests in order to confirm the s…" at bounding box center [532, 232] width 570 height 31
drag, startPoint x: 395, startPoint y: 223, endPoint x: 593, endPoint y: 224, distance: 197.9
click at [593, 224] on p "Note that you do not need to perform hypothesis tests in order to confirm the s…" at bounding box center [532, 232] width 570 height 31
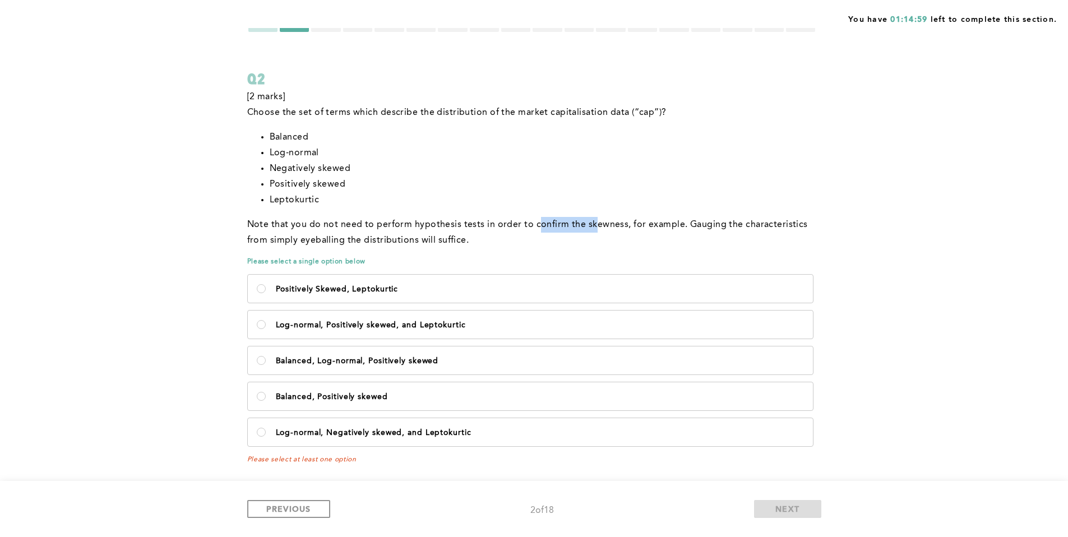
drag, startPoint x: 593, startPoint y: 224, endPoint x: 522, endPoint y: 224, distance: 71.2
click at [525, 224] on p "Note that you do not need to perform hypothesis tests in order to confirm the s…" at bounding box center [532, 232] width 570 height 31
click at [522, 224] on p "Note that you do not need to perform hypothesis tests in order to confirm the s…" at bounding box center [532, 232] width 570 height 31
drag, startPoint x: 619, startPoint y: 224, endPoint x: 686, endPoint y: 221, distance: 66.8
click at [682, 221] on p "Note that you do not need to perform hypothesis tests in order to confirm the s…" at bounding box center [532, 232] width 570 height 31
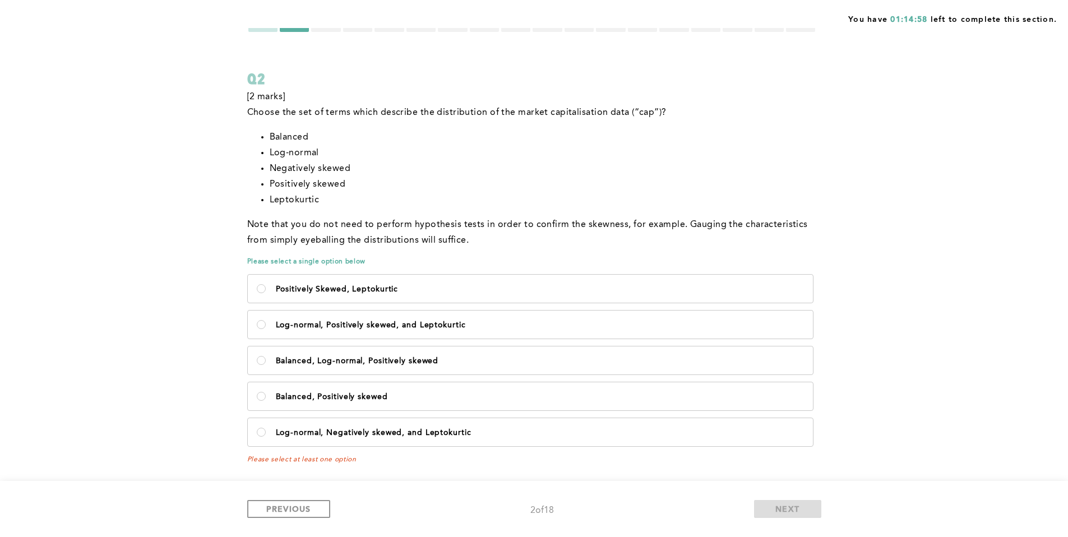
click at [690, 221] on p "Note that you do not need to perform hypothesis tests in order to confirm the s…" at bounding box center [532, 232] width 570 height 31
drag, startPoint x: 766, startPoint y: 229, endPoint x: 780, endPoint y: 229, distance: 14.0
click at [780, 229] on p "Note that you do not need to perform hypothesis tests in order to confirm the s…" at bounding box center [532, 232] width 570 height 31
drag, startPoint x: 785, startPoint y: 223, endPoint x: 698, endPoint y: 221, distance: 87.5
click at [702, 221] on p "Note that you do not need to perform hypothesis tests in order to confirm the s…" at bounding box center [532, 232] width 570 height 31
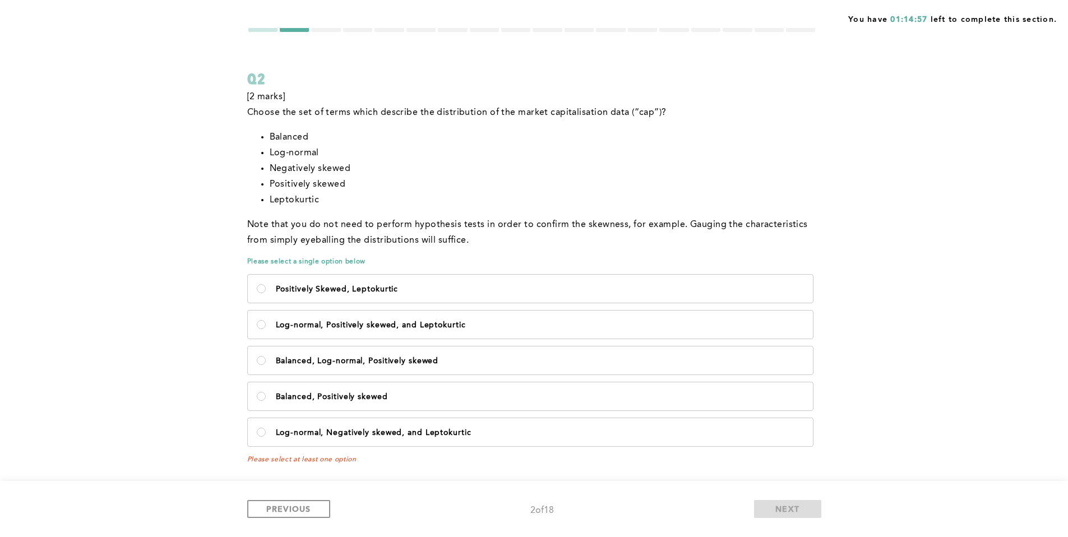
click at [698, 221] on p "Note that you do not need to perform hypothesis tests in order to confirm the s…" at bounding box center [532, 232] width 570 height 31
drag, startPoint x: 366, startPoint y: 225, endPoint x: 525, endPoint y: 225, distance: 159.2
click at [512, 226] on p "Note that you do not need to perform hypothesis tests in order to confirm the s…" at bounding box center [532, 232] width 570 height 31
click at [525, 225] on p "Note that you do not need to perform hypothesis tests in order to confirm the s…" at bounding box center [532, 232] width 570 height 31
drag, startPoint x: 586, startPoint y: 226, endPoint x: 661, endPoint y: 225, distance: 75.1
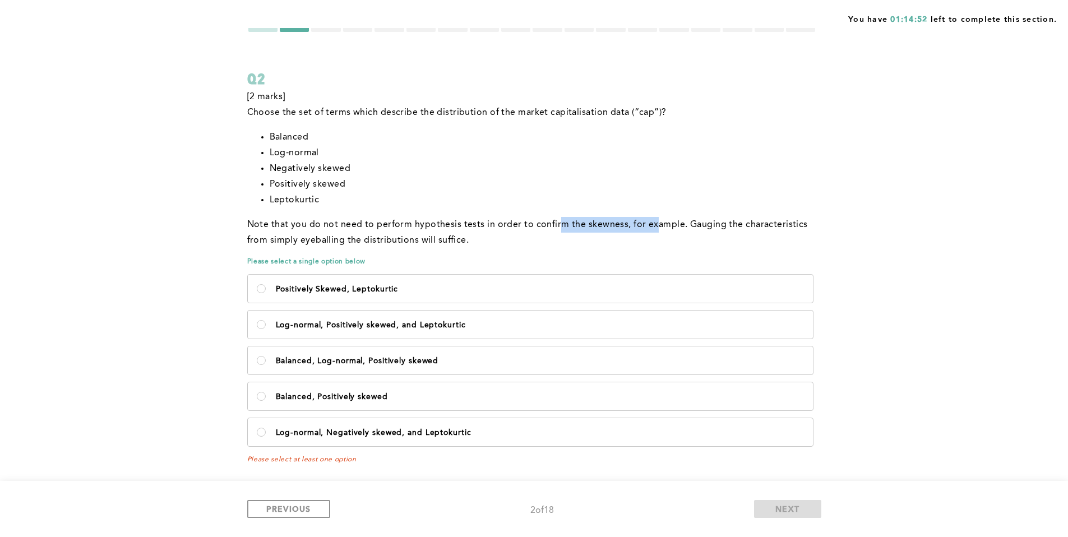
click at [654, 225] on p "Note that you do not need to perform hypothesis tests in order to confirm the s…" at bounding box center [532, 232] width 570 height 31
click at [668, 226] on p "Note that you do not need to perform hypothesis tests in order to confirm the s…" at bounding box center [532, 232] width 570 height 31
drag, startPoint x: 641, startPoint y: 228, endPoint x: 573, endPoint y: 224, distance: 67.9
click at [576, 224] on p "Note that you do not need to perform hypothesis tests in order to confirm the s…" at bounding box center [532, 232] width 570 height 31
click at [573, 224] on p "Note that you do not need to perform hypothesis tests in order to confirm the s…" at bounding box center [532, 232] width 570 height 31
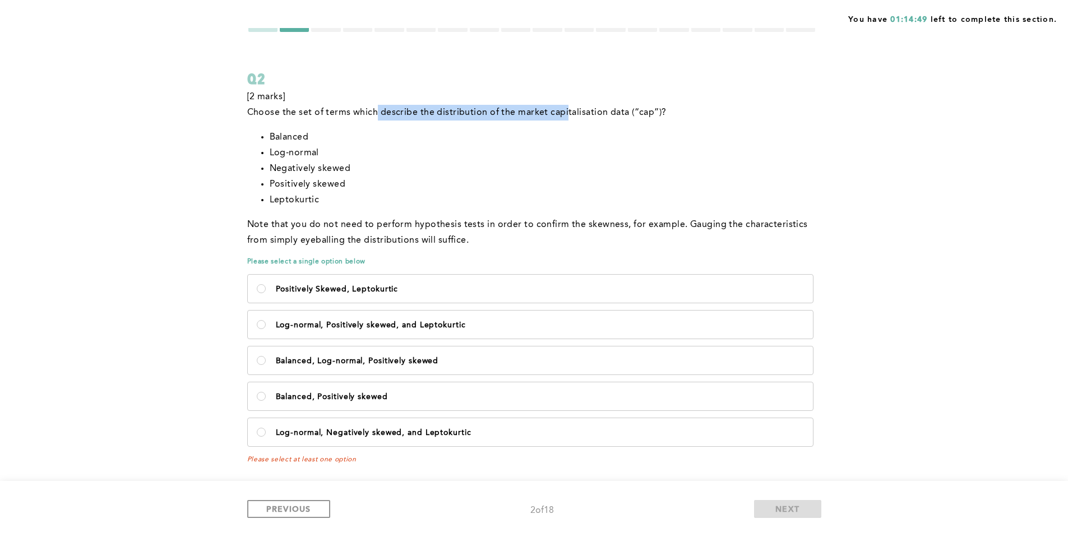
drag, startPoint x: 376, startPoint y: 110, endPoint x: 582, endPoint y: 113, distance: 206.3
click at [581, 113] on p "Choose the set of terms which describe the distribution of the market capitalis…" at bounding box center [532, 113] width 570 height 16
click at [586, 113] on p "Choose the set of terms which describe the distribution of the market capitalis…" at bounding box center [532, 113] width 570 height 16
drag, startPoint x: 537, startPoint y: 115, endPoint x: 514, endPoint y: 115, distance: 23.0
click at [514, 115] on p "Choose the set of terms which describe the distribution of the market capitalis…" at bounding box center [532, 113] width 570 height 16
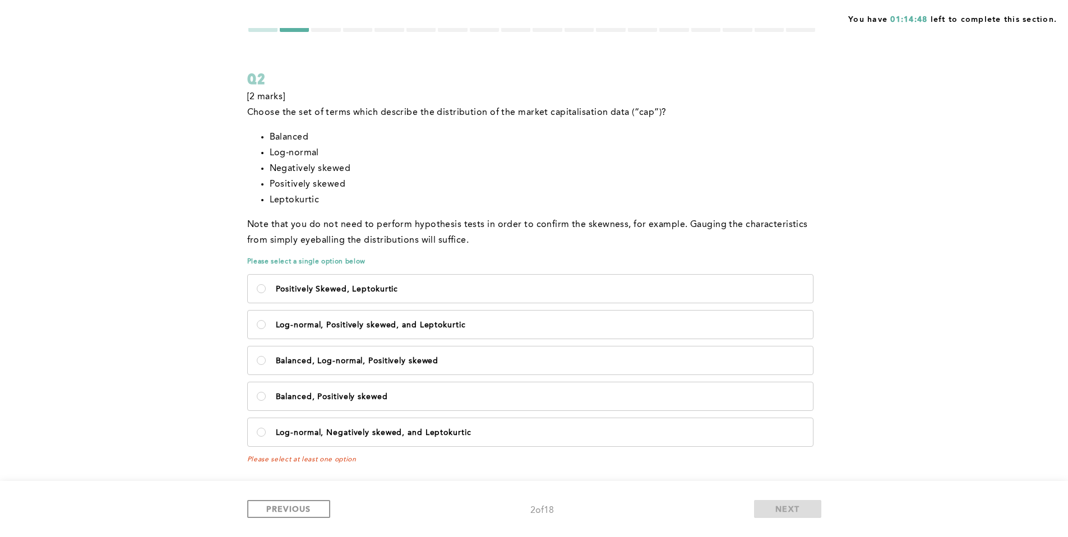
click at [514, 116] on p "Choose the set of terms which describe the distribution of the market capitalis…" at bounding box center [532, 113] width 570 height 16
drag, startPoint x: 513, startPoint y: 220, endPoint x: 667, endPoint y: 222, distance: 153.6
click at [666, 222] on p "Note that you do not need to perform hypothesis tests in order to confirm the s…" at bounding box center [532, 232] width 570 height 31
click at [667, 222] on p "Note that you do not need to perform hypothesis tests in order to confirm the s…" at bounding box center [532, 232] width 570 height 31
drag, startPoint x: 705, startPoint y: 225, endPoint x: 757, endPoint y: 227, distance: 52.2
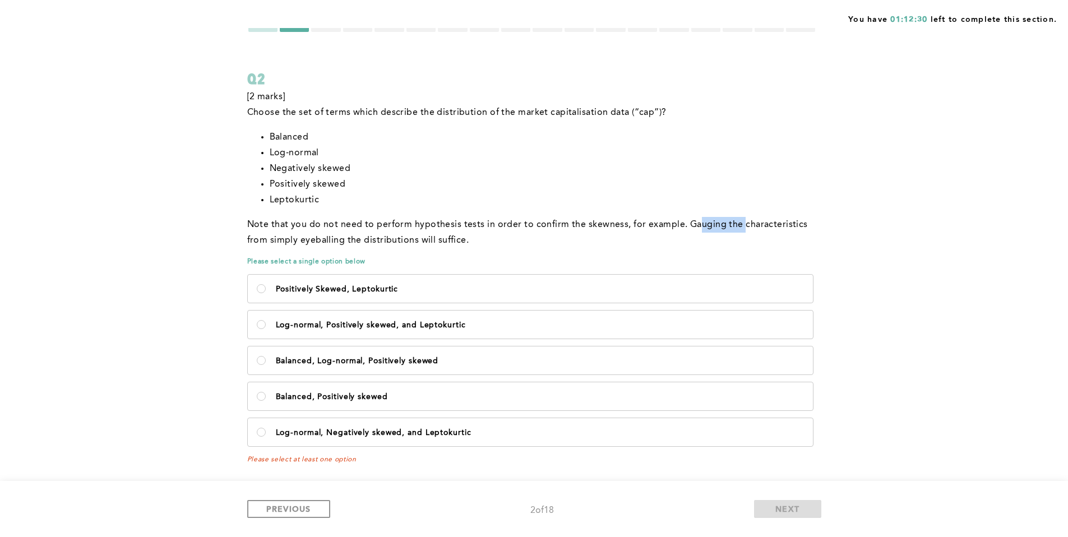
click at [754, 227] on p "Note that you do not need to perform hypothesis tests in order to confirm the s…" at bounding box center [532, 232] width 570 height 31
click at [757, 227] on p "Note that you do not need to perform hypothesis tests in order to confirm the s…" at bounding box center [532, 232] width 570 height 31
drag, startPoint x: 743, startPoint y: 226, endPoint x: 696, endPoint y: 224, distance: 47.1
click at [697, 224] on p "Note that you do not need to perform hypothesis tests in order to confirm the s…" at bounding box center [532, 232] width 570 height 31
click at [696, 224] on p "Note that you do not need to perform hypothesis tests in order to confirm the s…" at bounding box center [532, 232] width 570 height 31
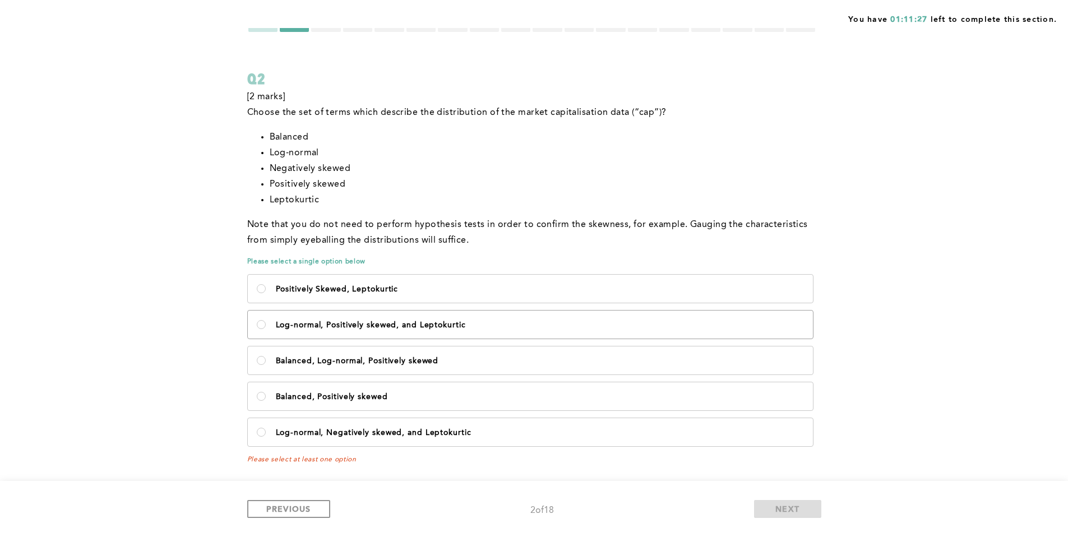
click at [387, 327] on p "Log-normal, Positively skewed, and Leptokurtic" at bounding box center [540, 325] width 528 height 9
click at [266, 327] on Leptokurtic\<\/p\> "Log-normal, Positively skewed, and Leptokurtic" at bounding box center [261, 324] width 9 height 9
radio Leptokurtic\<\/p\> "true"
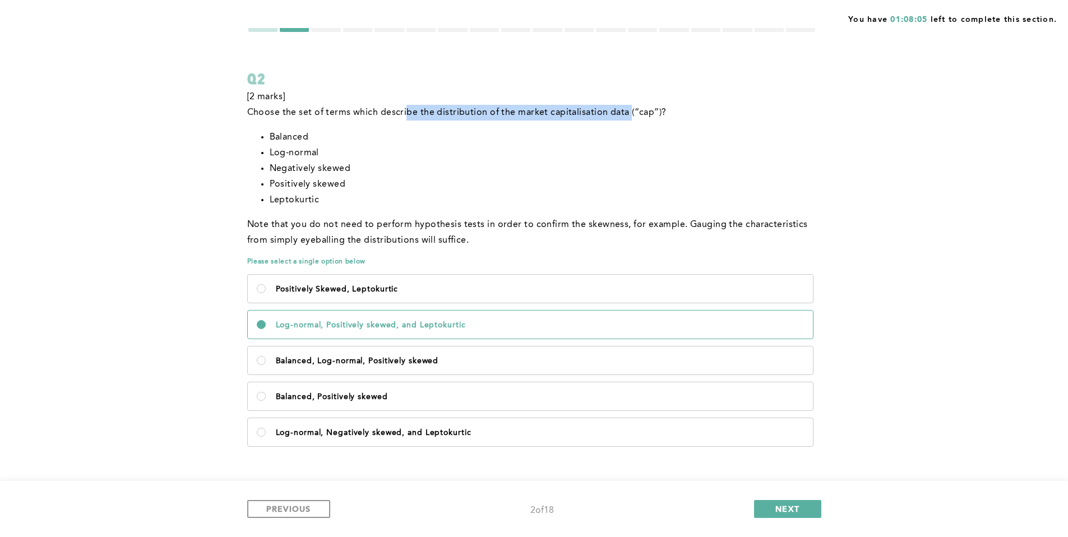
drag, startPoint x: 406, startPoint y: 112, endPoint x: 631, endPoint y: 111, distance: 224.8
click at [630, 111] on p "Choose the set of terms which describe the distribution of the market capitalis…" at bounding box center [532, 113] width 570 height 16
click at [633, 111] on p "Choose the set of terms which describe the distribution of the market capitalis…" at bounding box center [532, 113] width 570 height 16
drag, startPoint x: 603, startPoint y: 112, endPoint x: 468, endPoint y: 113, distance: 135.1
click at [470, 113] on p "Choose the set of terms which describe the distribution of the market capitalis…" at bounding box center [532, 113] width 570 height 16
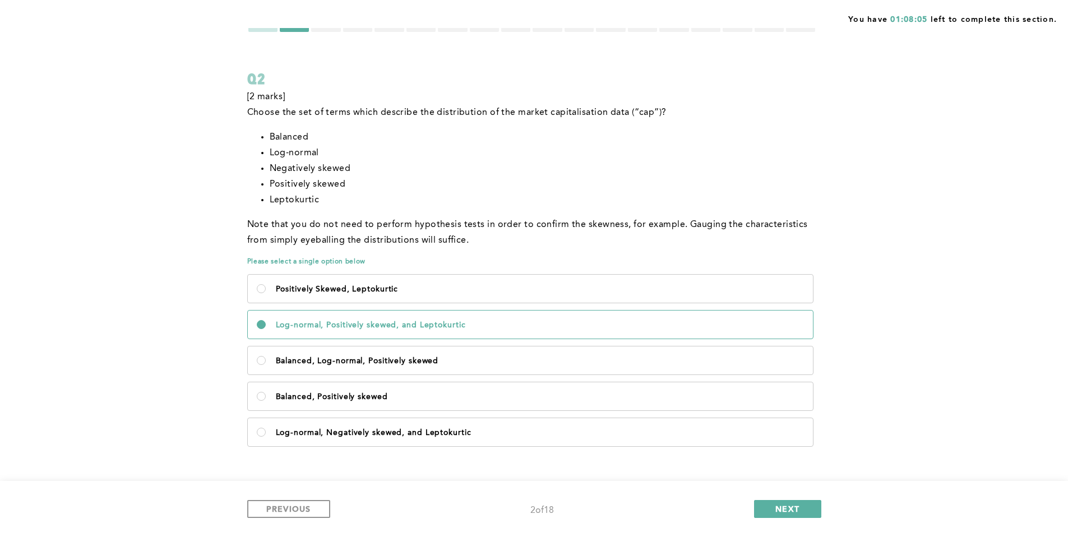
click at [468, 113] on p "Choose the set of terms which describe the distribution of the market capitalis…" at bounding box center [532, 113] width 570 height 16
drag, startPoint x: 520, startPoint y: 113, endPoint x: 635, endPoint y: 114, distance: 114.4
click at [626, 115] on p "Choose the set of terms which describe the distribution of the market capitalis…" at bounding box center [532, 113] width 570 height 16
click at [635, 114] on p "Choose the set of terms which describe the distribution of the market capitalis…" at bounding box center [532, 113] width 570 height 16
drag, startPoint x: 588, startPoint y: 114, endPoint x: 484, endPoint y: 113, distance: 103.7
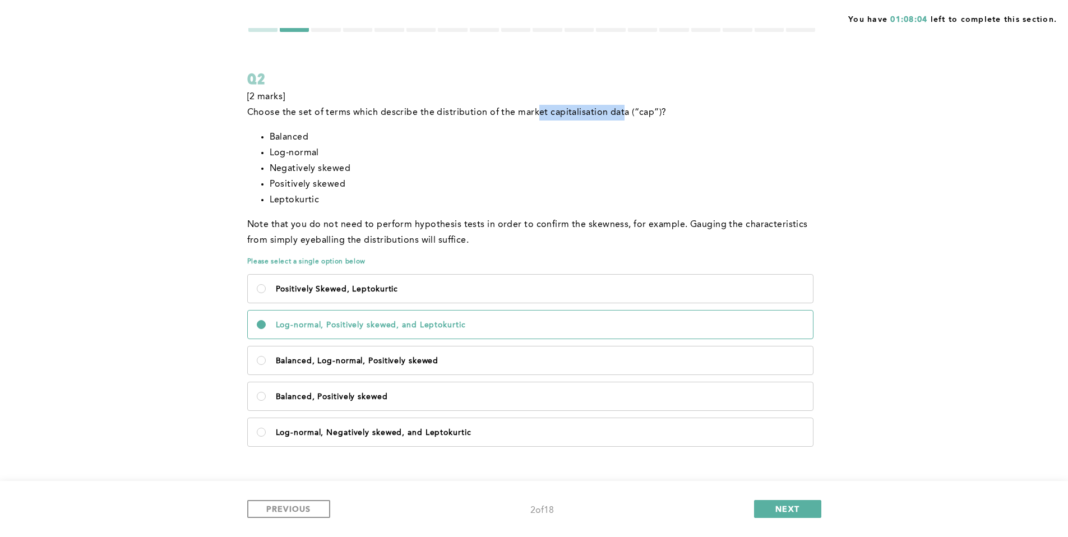
click at [491, 113] on p "Choose the set of terms which describe the distribution of the market capitalis…" at bounding box center [532, 113] width 570 height 16
click at [484, 113] on p "Choose the set of terms which describe the distribution of the market capitalis…" at bounding box center [532, 113] width 570 height 16
drag, startPoint x: 573, startPoint y: 112, endPoint x: 633, endPoint y: 114, distance: 60.6
click at [621, 114] on p "Choose the set of terms which describe the distribution of the market capitalis…" at bounding box center [532, 113] width 570 height 16
click at [633, 114] on p "Choose the set of terms which describe the distribution of the market capitalis…" at bounding box center [532, 113] width 570 height 16
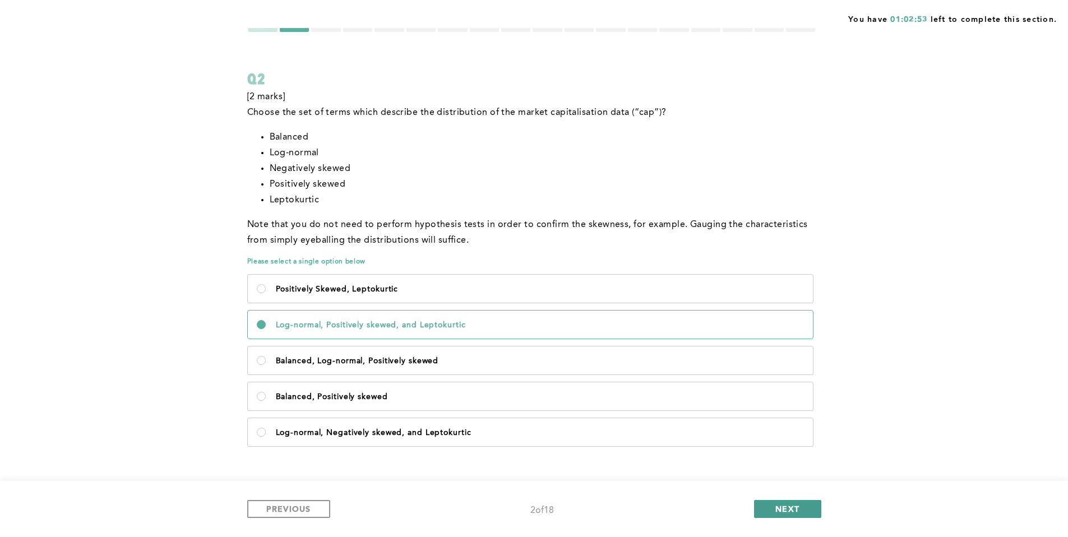
click at [779, 463] on span "NEXT" at bounding box center [787, 508] width 24 height 11
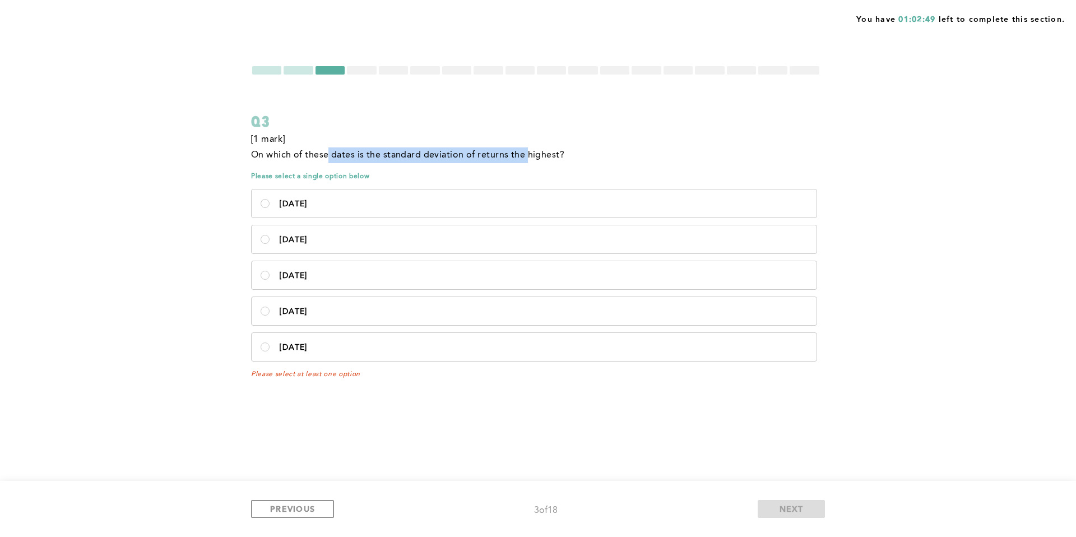
drag, startPoint x: 328, startPoint y: 151, endPoint x: 528, endPoint y: 149, distance: 199.6
click at [527, 149] on p "﻿On which of these dates is the standard deviation of returns the highest?﻿" at bounding box center [407, 155] width 313 height 16
click at [528, 149] on p "﻿On which of these dates is the standard deviation of returns the highest?﻿" at bounding box center [407, 155] width 313 height 16
drag, startPoint x: 522, startPoint y: 150, endPoint x: 436, endPoint y: 150, distance: 86.3
click at [436, 150] on p "﻿On which of these dates is the standard deviation of returns the highest?﻿" at bounding box center [407, 155] width 313 height 16
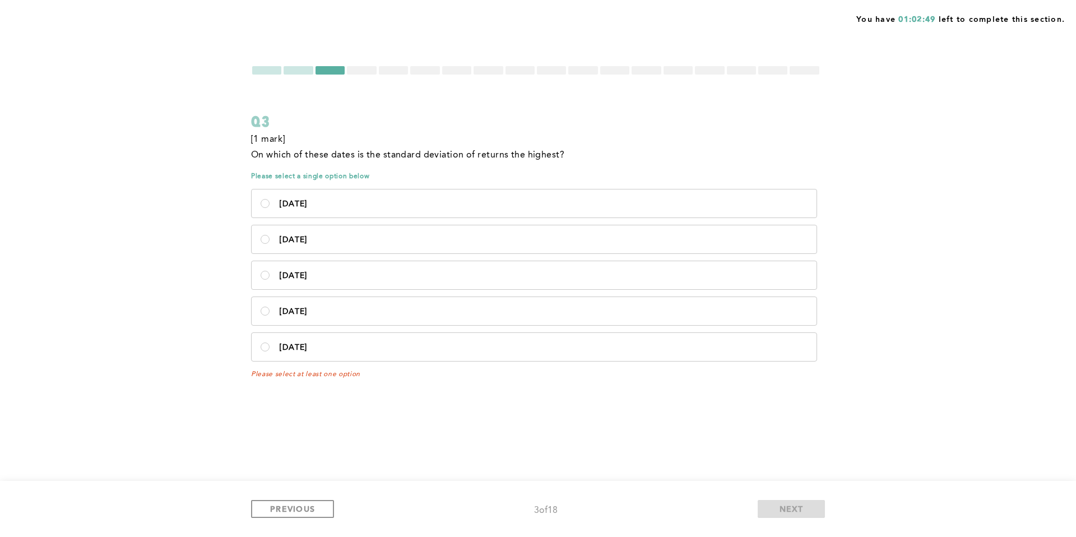
click at [434, 150] on p "﻿On which of these dates is the standard deviation of returns the highest?﻿" at bounding box center [407, 155] width 313 height 16
drag, startPoint x: 485, startPoint y: 150, endPoint x: 546, endPoint y: 149, distance: 60.6
click at [542, 149] on p "﻿On which of these dates is the standard deviation of returns the highest?﻿" at bounding box center [407, 155] width 313 height 16
click at [547, 149] on p "﻿On which of these dates is the standard deviation of returns the highest?﻿" at bounding box center [407, 155] width 313 height 16
drag, startPoint x: 499, startPoint y: 155, endPoint x: 520, endPoint y: 154, distance: 20.2
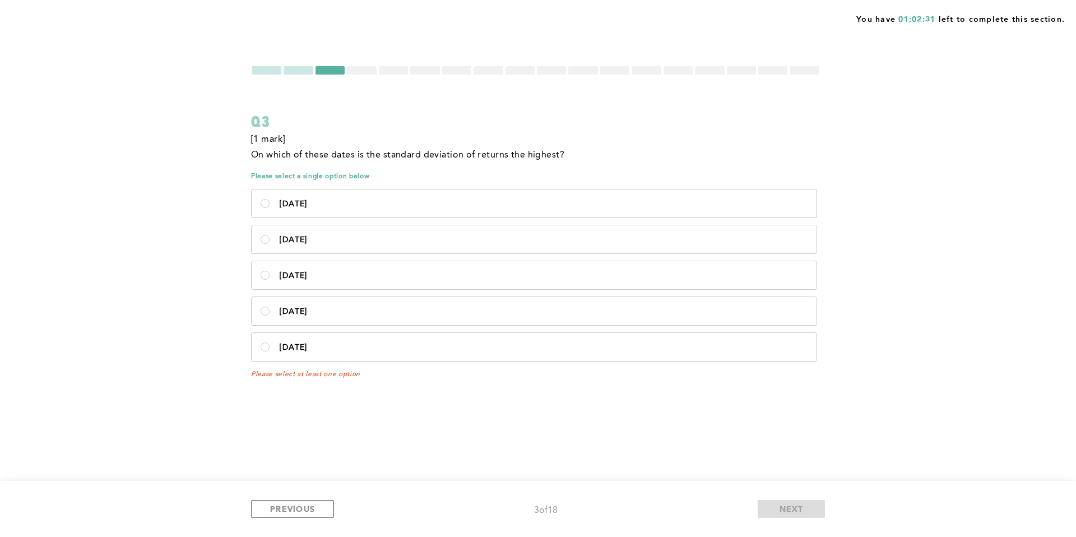
click at [519, 154] on span "﻿On which of these dates is the standard deviation of returns the highest?﻿" at bounding box center [407, 155] width 313 height 9
drag, startPoint x: 524, startPoint y: 154, endPoint x: 543, endPoint y: 154, distance: 19.6
click at [530, 154] on span "﻿On which of these dates is the standard deviation of returns the highest?﻿" at bounding box center [407, 155] width 313 height 9
drag, startPoint x: 545, startPoint y: 154, endPoint x: 471, endPoint y: 154, distance: 74.0
click at [477, 154] on span "﻿On which of these dates is the standard deviation of returns the highest?﻿" at bounding box center [407, 155] width 313 height 9
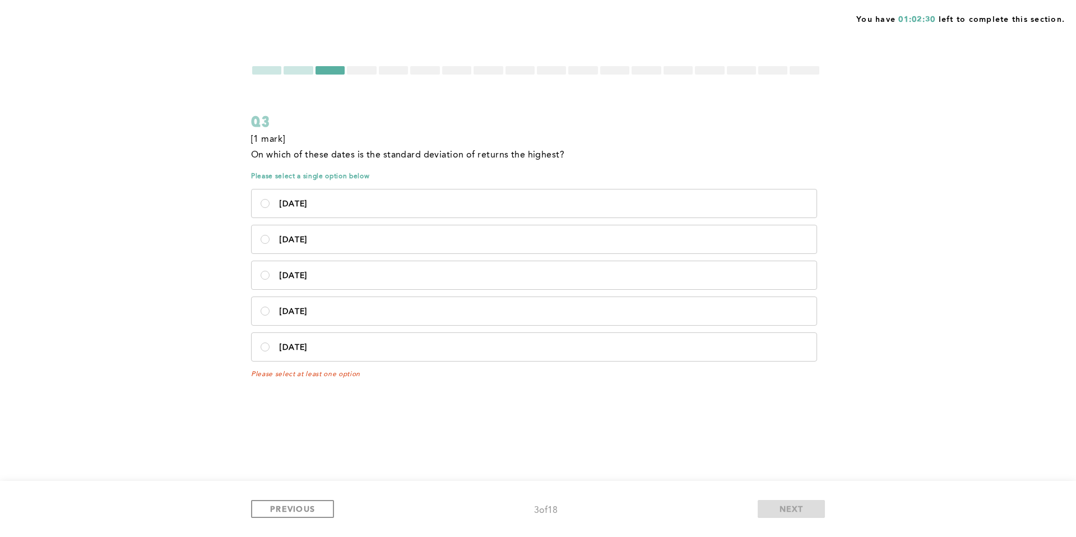
click at [471, 154] on span "﻿On which of these dates is the standard deviation of returns the highest?﻿" at bounding box center [407, 155] width 313 height 9
drag, startPoint x: 457, startPoint y: 153, endPoint x: 539, endPoint y: 154, distance: 81.8
click at [535, 154] on span "﻿On which of these dates is the standard deviation of returns the highest?﻿" at bounding box center [407, 155] width 313 height 9
click at [539, 154] on span "﻿On which of these dates is the standard deviation of returns the highest?﻿" at bounding box center [407, 155] width 313 height 9
click at [335, 208] on p "[DATE]" at bounding box center [544, 204] width 528 height 9
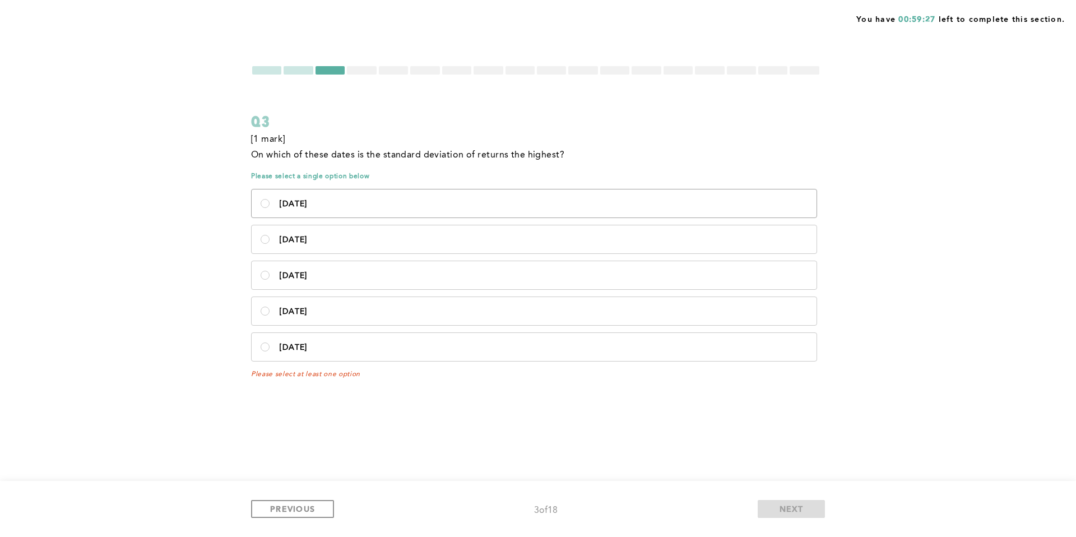
click at [270, 208] on 2020\<\/p\> "[DATE]" at bounding box center [265, 203] width 9 height 9
radio 2020\<\/p\> "true"
click at [799, 463] on span "NEXT" at bounding box center [792, 508] width 24 height 11
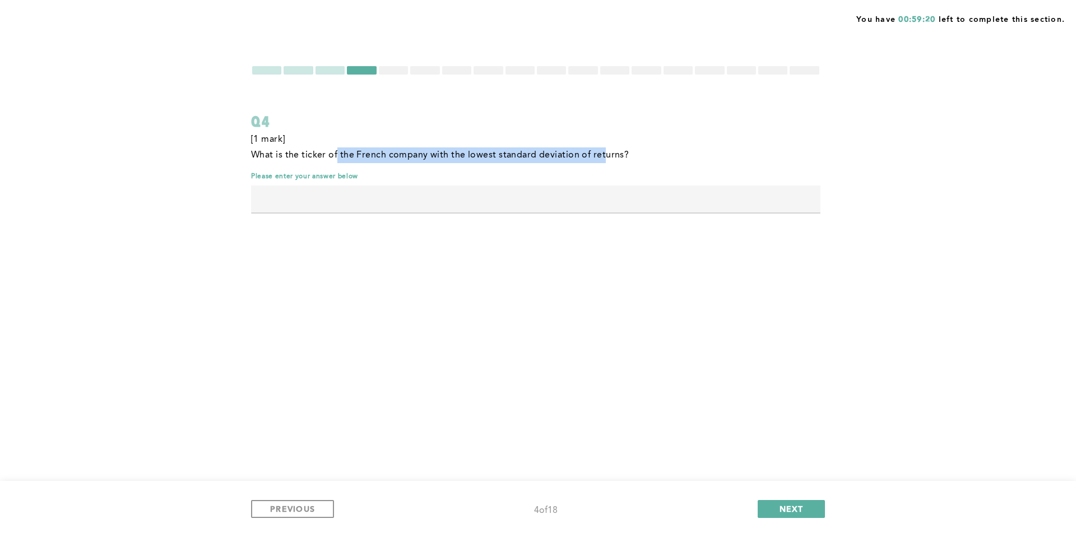
drag, startPoint x: 339, startPoint y: 155, endPoint x: 614, endPoint y: 154, distance: 275.3
click at [602, 153] on span "﻿What is the ticker of the French company with the lowest standard deviation of…" at bounding box center [440, 155] width 378 height 9
click at [614, 154] on span "﻿What is the ticker of the French company with the lowest standard deviation of…" at bounding box center [440, 155] width 378 height 9
drag, startPoint x: 541, startPoint y: 154, endPoint x: 496, endPoint y: 155, distance: 44.9
click at [503, 156] on span "﻿What is the ticker of the French company with the lowest standard deviation of…" at bounding box center [440, 155] width 378 height 9
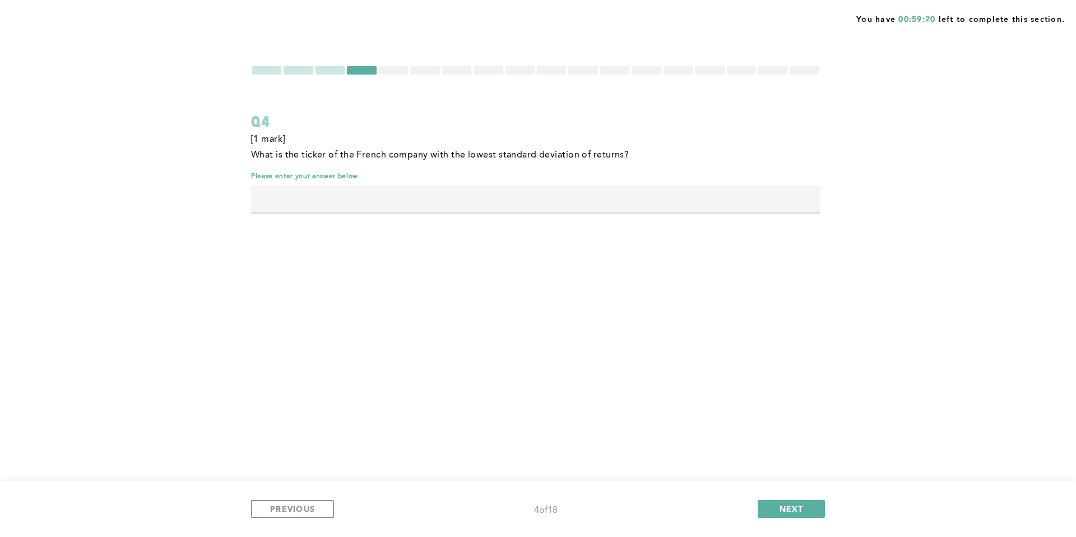
click at [496, 155] on span "﻿What is the ticker of the French company with the lowest standard deviation of…" at bounding box center [440, 155] width 378 height 9
click at [425, 197] on input "text" at bounding box center [536, 199] width 570 height 27
click at [422, 197] on input "text" at bounding box center [536, 199] width 570 height 27
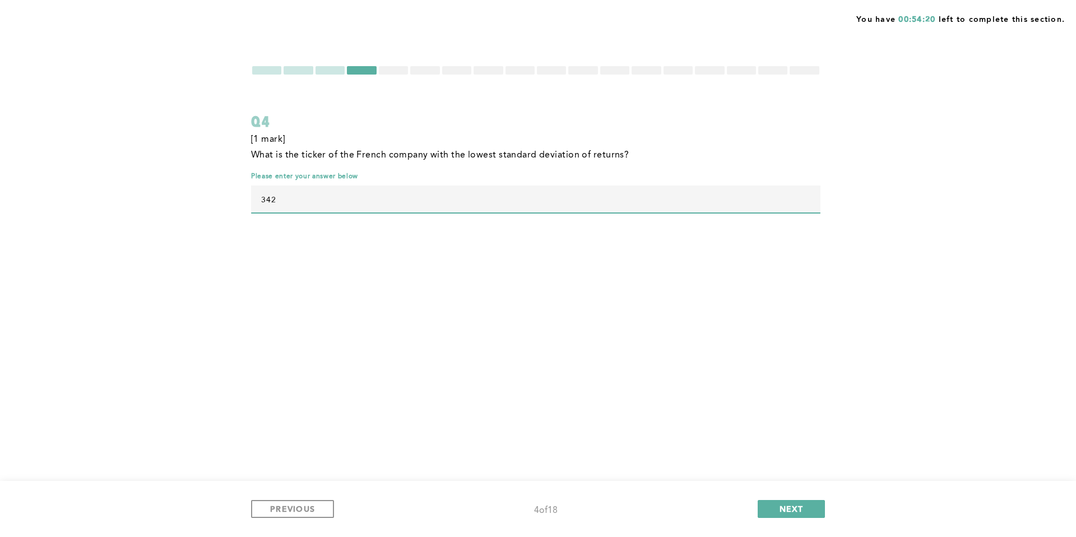
click at [328, 204] on input "342" at bounding box center [536, 199] width 570 height 27
type input "32"
click at [380, 283] on div "You have 00:54:17 left to complete this section. Q4 [1 mark] ﻿What is the ticke…" at bounding box center [538, 268] width 1076 height 537
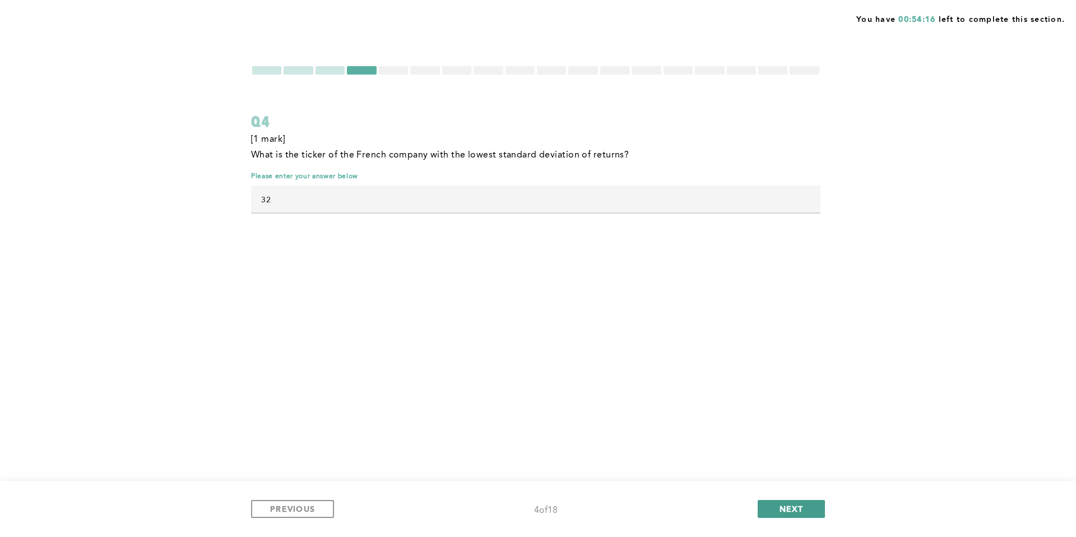
drag, startPoint x: 801, startPoint y: 510, endPoint x: 780, endPoint y: 436, distance: 77.4
click at [801, 463] on span "NEXT" at bounding box center [792, 508] width 24 height 11
click at [737, 344] on div "You have 00:54:16 left to complete this section. Q4 [1 mark] ﻿What is the ticke…" at bounding box center [538, 268] width 1076 height 537
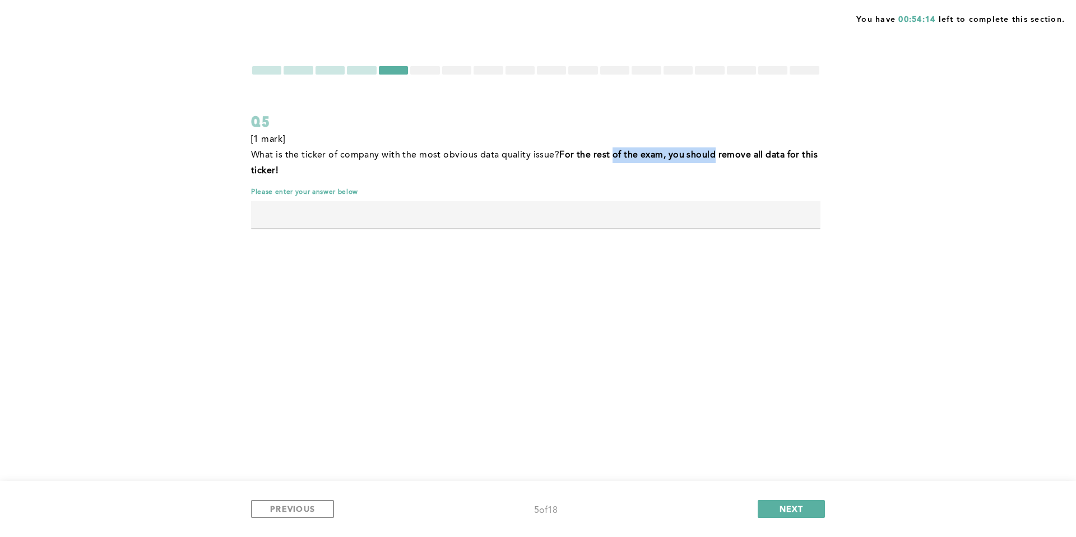
drag, startPoint x: 612, startPoint y: 156, endPoint x: 713, endPoint y: 155, distance: 100.9
click at [713, 155] on strong "For the rest of the exam, you should remove all data for this ticker!" at bounding box center [536, 163] width 570 height 25
click at [309, 463] on span "PREVIOUS" at bounding box center [292, 508] width 45 height 11
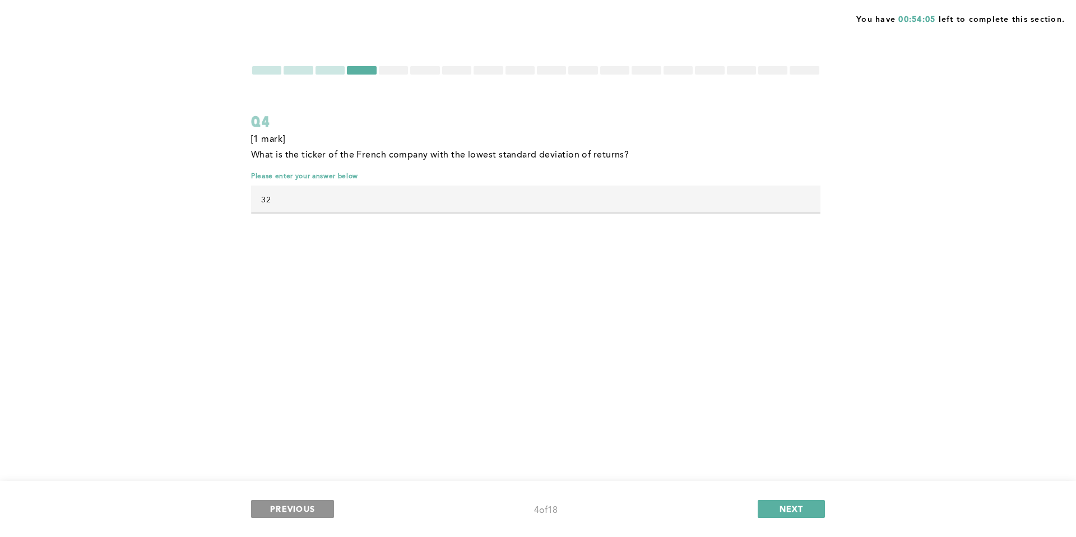
click at [311, 463] on span "PREVIOUS" at bounding box center [292, 508] width 45 height 11
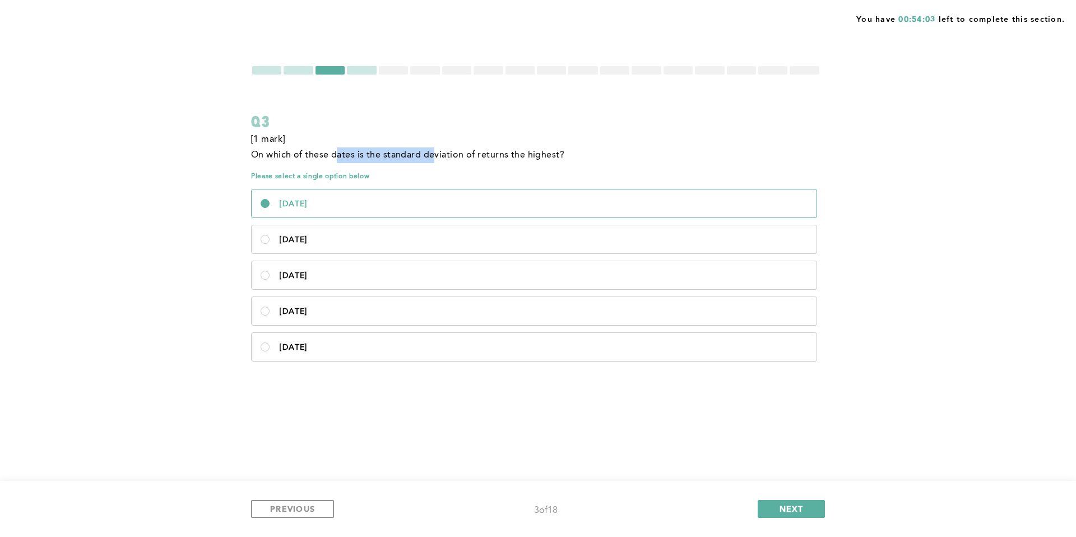
drag, startPoint x: 341, startPoint y: 154, endPoint x: 438, endPoint y: 153, distance: 97.0
click at [434, 153] on span "﻿On which of these dates is the standard deviation of returns the highest?﻿" at bounding box center [407, 155] width 313 height 9
click at [438, 153] on span "﻿On which of these dates is the standard deviation of returns the highest?﻿" at bounding box center [407, 155] width 313 height 9
drag, startPoint x: 469, startPoint y: 154, endPoint x: 509, endPoint y: 156, distance: 40.4
click at [508, 156] on span "﻿On which of these dates is the standard deviation of returns the highest?﻿" at bounding box center [407, 155] width 313 height 9
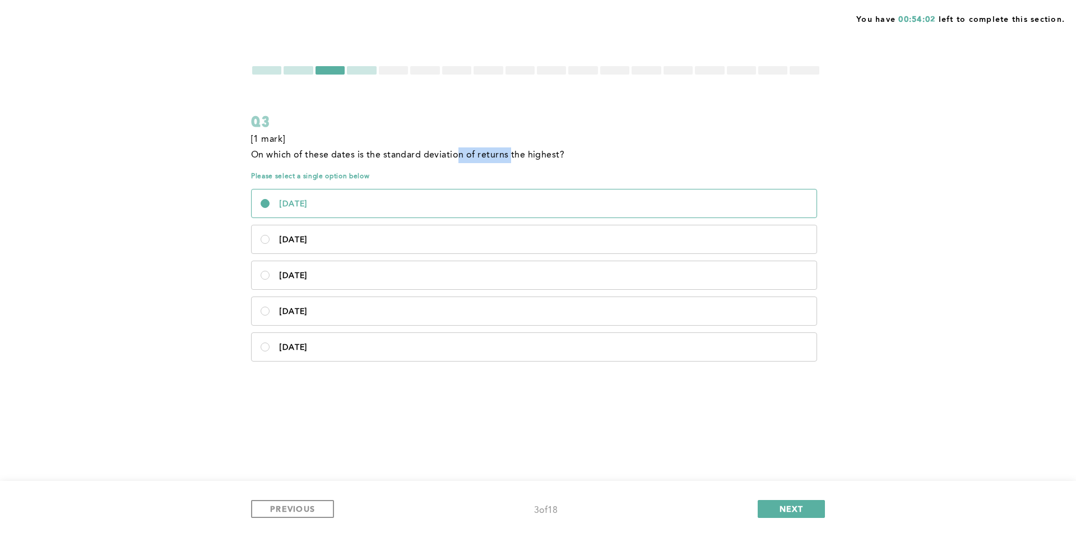
click at [509, 156] on span "﻿On which of these dates is the standard deviation of returns the highest?﻿" at bounding box center [407, 155] width 313 height 9
drag, startPoint x: 530, startPoint y: 156, endPoint x: 457, endPoint y: 157, distance: 73.4
click at [464, 157] on span "﻿On which of these dates is the standard deviation of returns the highest?﻿" at bounding box center [407, 155] width 313 height 9
click at [457, 157] on span "﻿On which of these dates is the standard deviation of returns the highest?﻿" at bounding box center [407, 155] width 313 height 9
drag, startPoint x: 331, startPoint y: 154, endPoint x: 549, endPoint y: 155, distance: 218.6
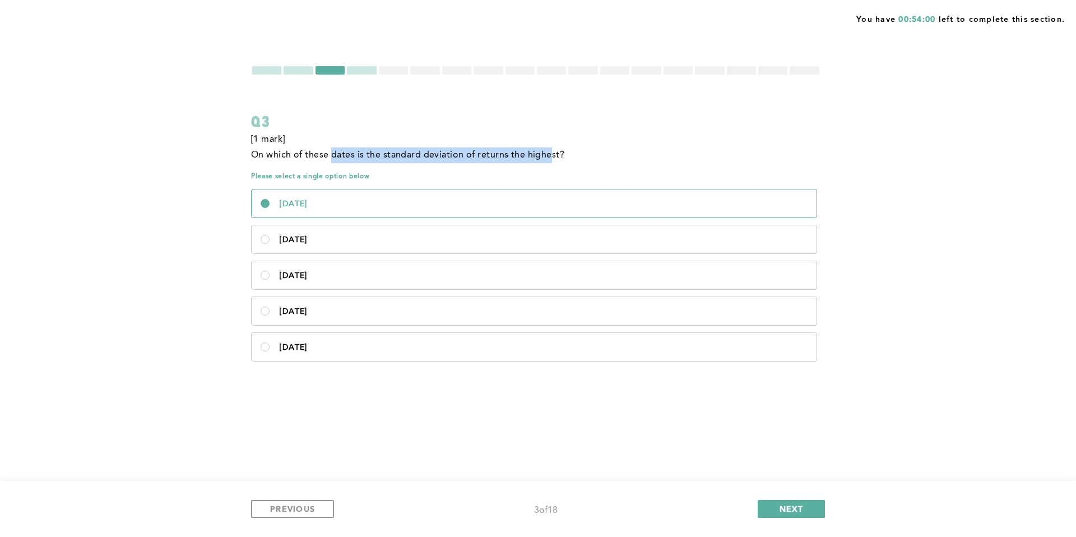
click at [549, 155] on span "﻿On which of these dates is the standard deviation of returns the highest?﻿" at bounding box center [407, 155] width 313 height 9
click at [783, 463] on button "NEXT" at bounding box center [791, 509] width 67 height 18
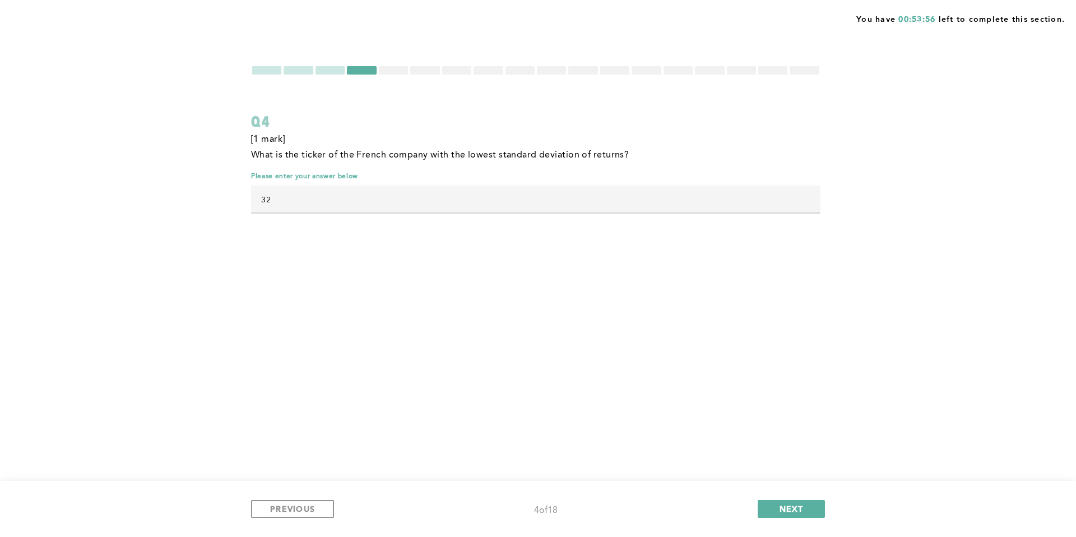
drag, startPoint x: 331, startPoint y: 151, endPoint x: 530, endPoint y: 156, distance: 199.1
click at [529, 156] on span "﻿What is the ticker of the French company with the lowest standard deviation of…" at bounding box center [440, 155] width 378 height 9
drag, startPoint x: 530, startPoint y: 156, endPoint x: 421, endPoint y: 154, distance: 109.4
click at [421, 154] on span "﻿What is the ticker of the French company with the lowest standard deviation of…" at bounding box center [440, 155] width 378 height 9
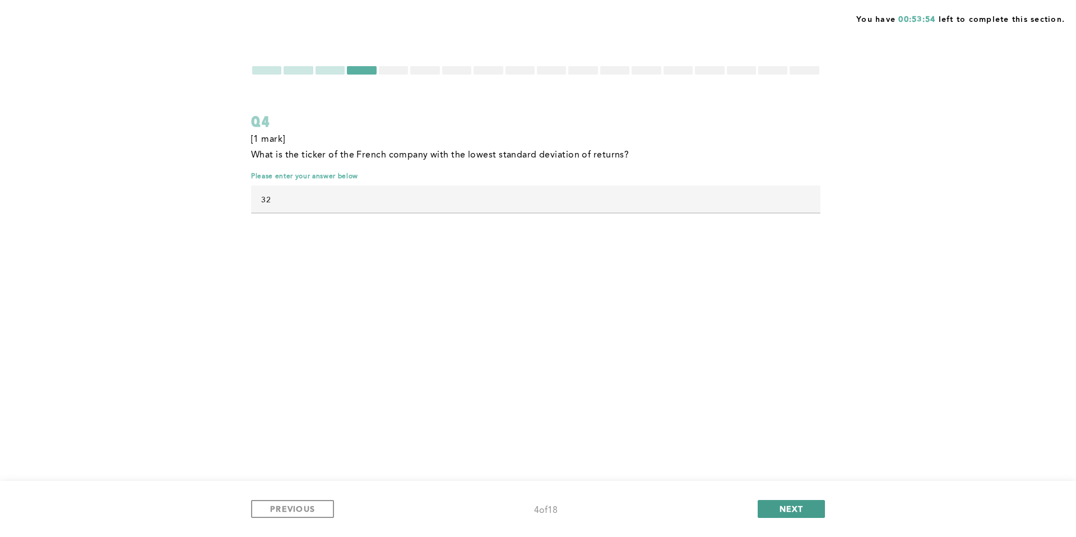
click at [787, 463] on span "NEXT" at bounding box center [792, 508] width 24 height 11
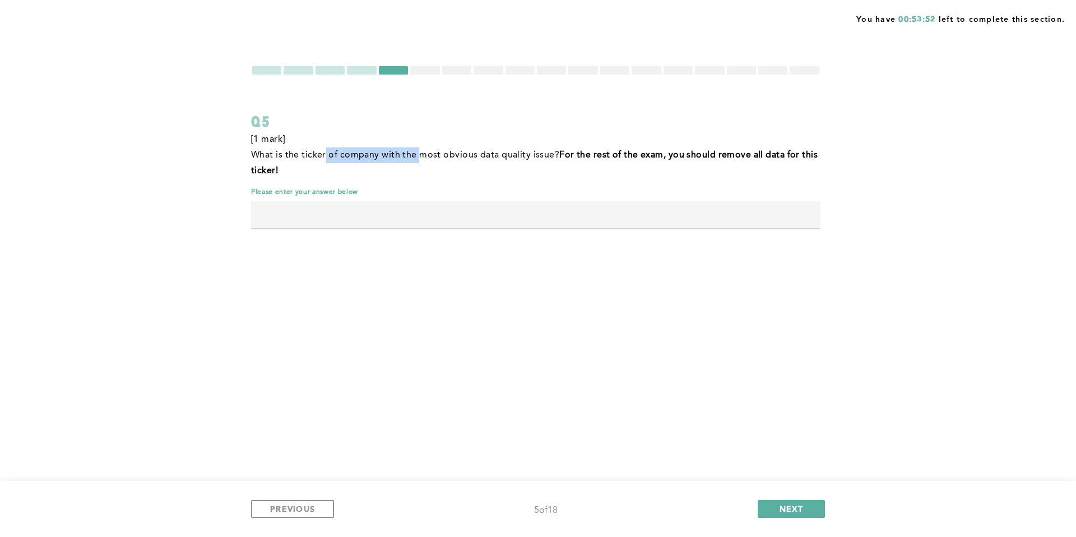
drag, startPoint x: 325, startPoint y: 157, endPoint x: 433, endPoint y: 154, distance: 108.2
click at [432, 154] on span "What is the ticker of company with the most obvious data quality issue?" at bounding box center [405, 155] width 308 height 9
click at [433, 154] on span "What is the ticker of company with the most obvious data quality issue?" at bounding box center [405, 155] width 308 height 9
drag, startPoint x: 454, startPoint y: 153, endPoint x: 684, endPoint y: 157, distance: 229.9
click at [684, 157] on p "What is the ticker of company with the most obvious data quality issue? For the…" at bounding box center [536, 162] width 570 height 31
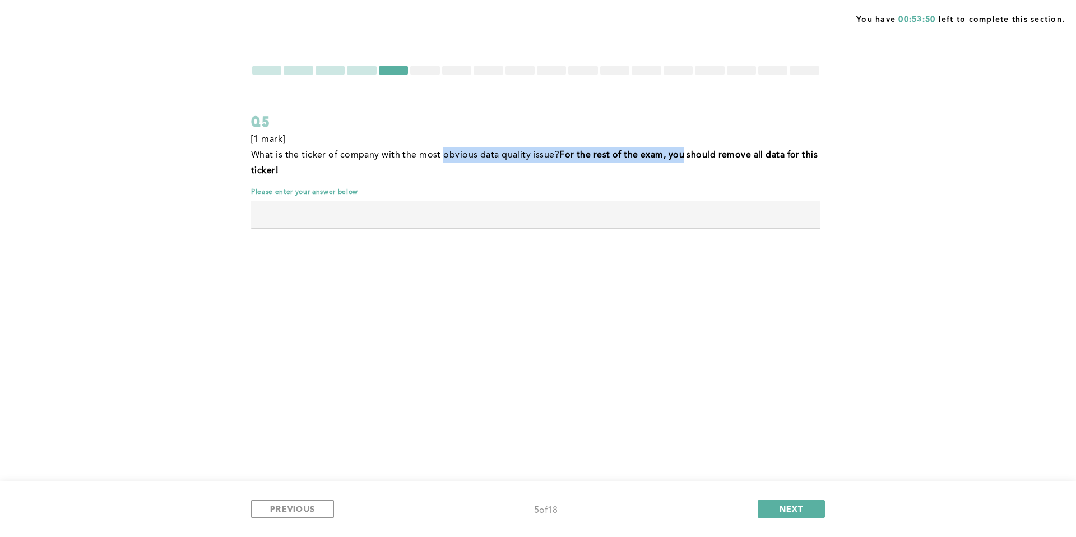
click at [684, 157] on strong "For the rest of the exam, you should remove all data for this ticker!" at bounding box center [536, 163] width 570 height 25
drag, startPoint x: 646, startPoint y: 159, endPoint x: 609, endPoint y: 155, distance: 37.2
click at [618, 158] on strong "For the rest of the exam, you should remove all data for this ticker!" at bounding box center [536, 163] width 570 height 25
click at [609, 155] on strong "For the rest of the exam, you should remove all data for this ticker!" at bounding box center [536, 163] width 570 height 25
drag, startPoint x: 608, startPoint y: 155, endPoint x: 714, endPoint y: 159, distance: 105.5
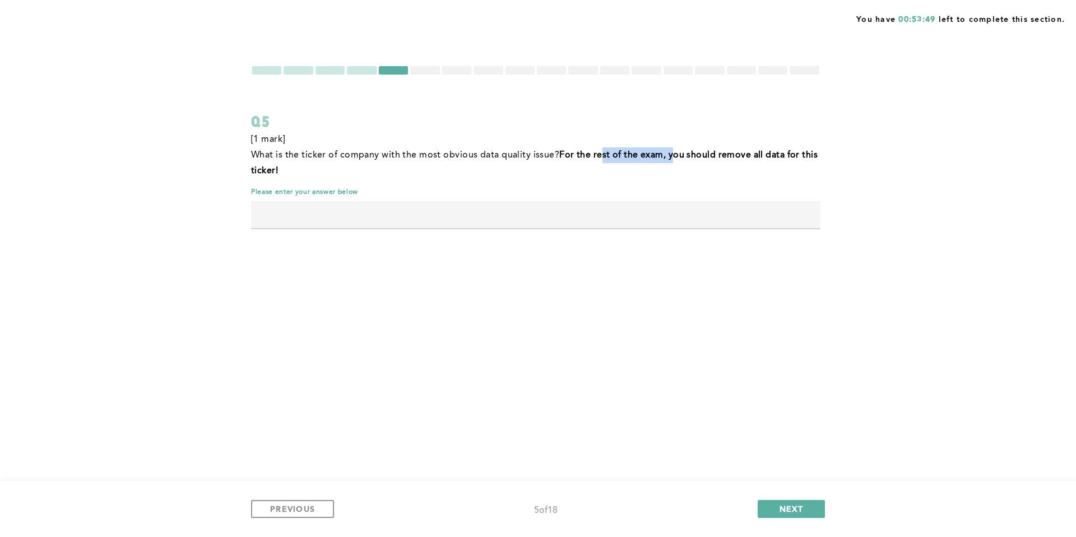
click at [706, 159] on strong "For the rest of the exam, you should remove all data for this ticker!" at bounding box center [536, 163] width 570 height 25
click at [714, 159] on strong "For the rest of the exam, you should remove all data for this ticker!" at bounding box center [536, 163] width 570 height 25
drag, startPoint x: 742, startPoint y: 158, endPoint x: 787, endPoint y: 159, distance: 45.4
click at [787, 159] on strong "For the rest of the exam, you should remove all data for this ticker!" at bounding box center [536, 163] width 570 height 25
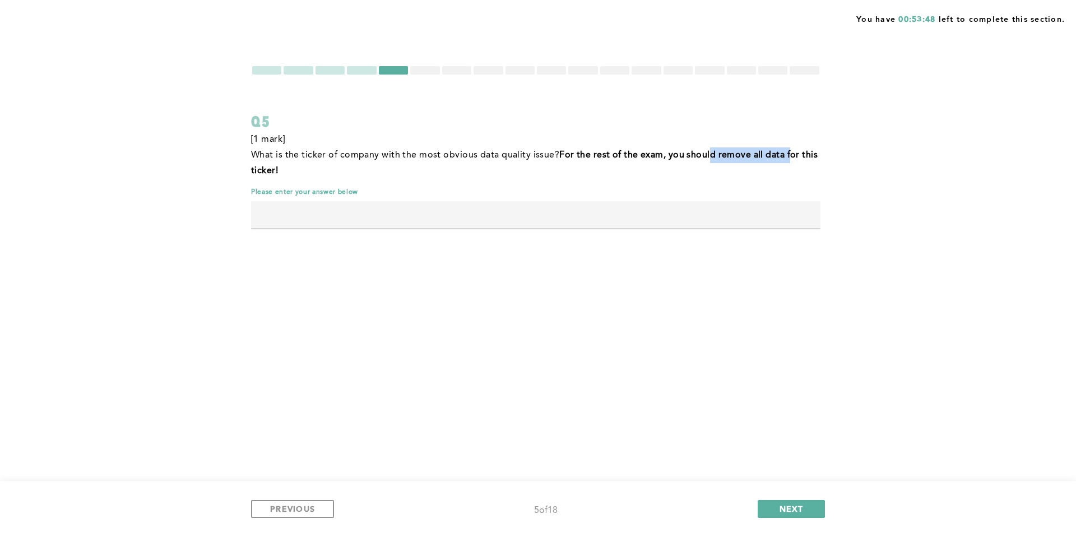
drag, startPoint x: 784, startPoint y: 158, endPoint x: 676, endPoint y: 152, distance: 107.8
click at [681, 152] on strong "For the rest of the exam, you should remove all data for this ticker!" at bounding box center [536, 163] width 570 height 25
click at [676, 152] on strong "For the rest of the exam, you should remove all data for this ticker!" at bounding box center [536, 163] width 570 height 25
click at [381, 219] on input "text" at bounding box center [536, 214] width 570 height 27
type input "387"
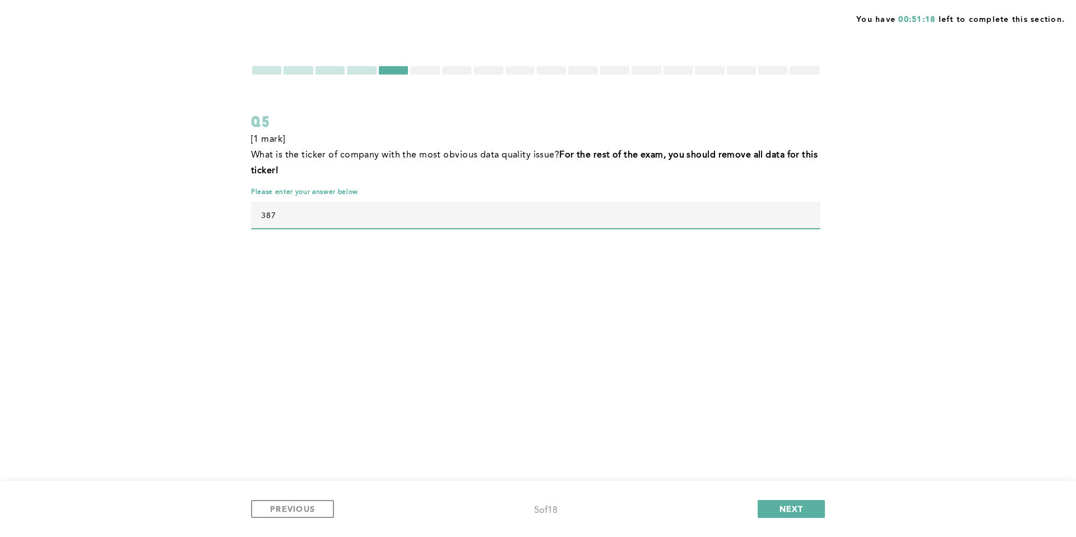
click at [378, 293] on div "You have 00:51:18 left to complete this section. Q5 [1 mark] What is the ticker…" at bounding box center [538, 268] width 1076 height 537
click at [677, 462] on div "You have 00:51:16 left to complete this section. Q5 [1 mark] What is the ticker…" at bounding box center [538, 268] width 1076 height 537
click at [793, 463] on span "NEXT" at bounding box center [792, 508] width 24 height 11
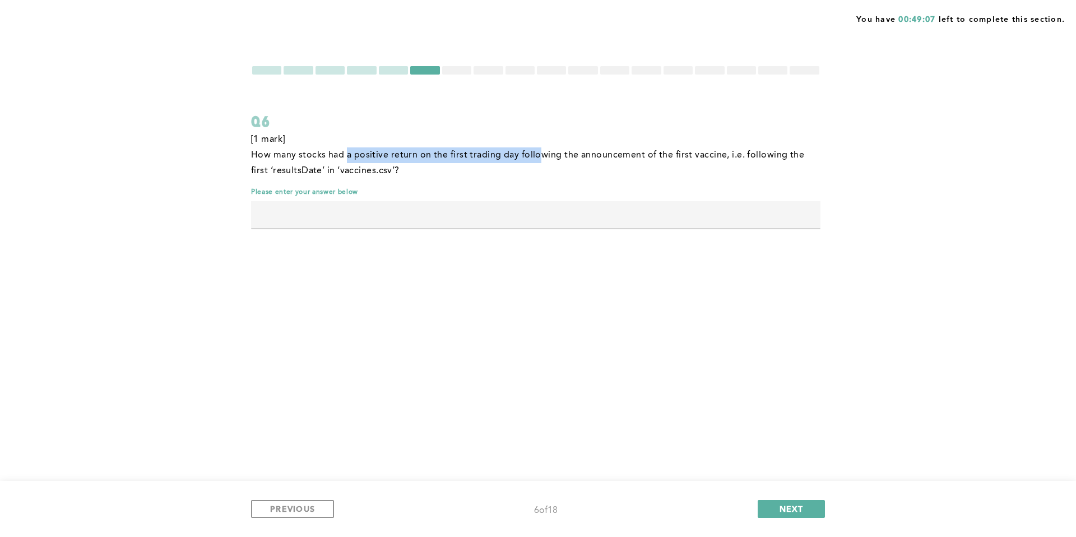
drag, startPoint x: 346, startPoint y: 155, endPoint x: 539, endPoint y: 150, distance: 192.9
click at [538, 150] on p "How many stocks had a positive return on the first trading day following the an…" at bounding box center [536, 162] width 570 height 31
click at [539, 150] on p "How many stocks had a positive return on the first trading day following the an…" at bounding box center [536, 162] width 570 height 31
drag, startPoint x: 505, startPoint y: 153, endPoint x: 434, endPoint y: 154, distance: 70.6
click at [440, 154] on span "How many stocks had a positive return on the first trading day following the an…" at bounding box center [529, 163] width 556 height 25
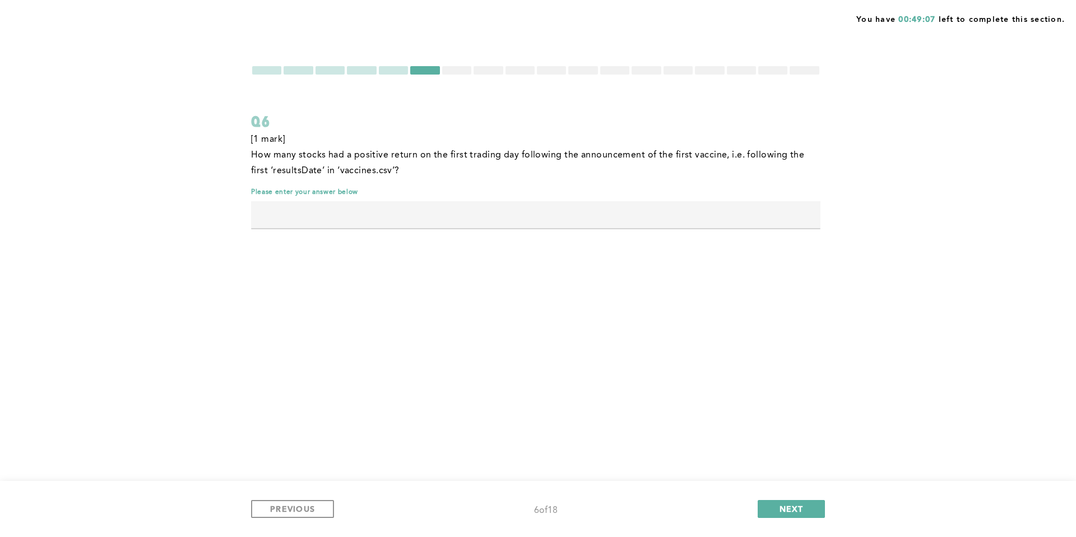
click at [434, 154] on span "How many stocks had a positive return on the first trading day following the an…" at bounding box center [529, 163] width 556 height 25
drag, startPoint x: 499, startPoint y: 153, endPoint x: 622, endPoint y: 155, distance: 123.4
click at [622, 155] on span "How many stocks had a positive return on the first trading day following the an…" at bounding box center [529, 163] width 556 height 25
drag, startPoint x: 631, startPoint y: 155, endPoint x: 724, endPoint y: 154, distance: 93.6
click at [724, 154] on span "How many stocks had a positive return on the first trading day following the an…" at bounding box center [529, 163] width 556 height 25
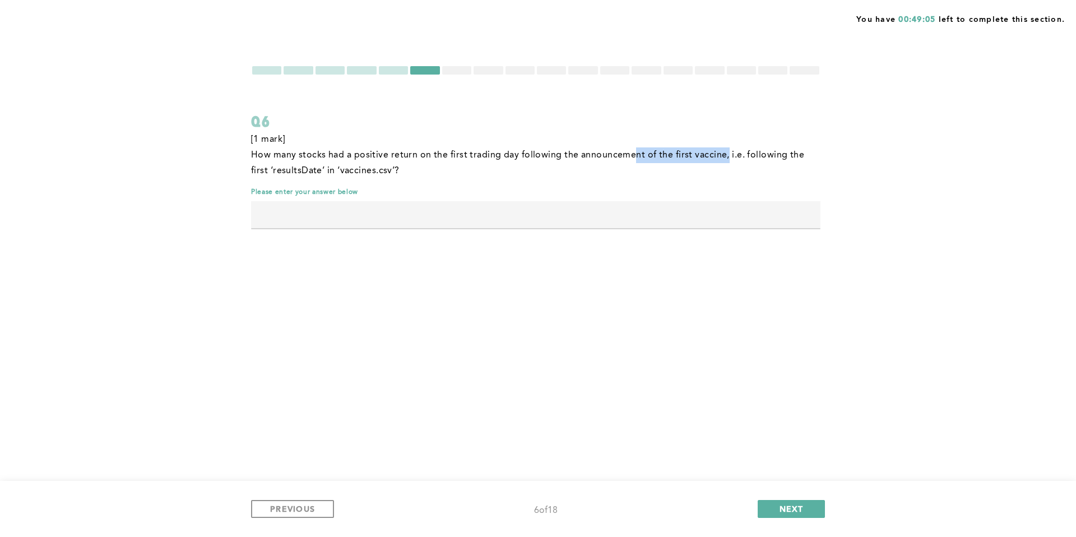
click at [724, 154] on span "How many stocks had a positive return on the first trading day following the an…" at bounding box center [529, 163] width 556 height 25
drag, startPoint x: 761, startPoint y: 154, endPoint x: 793, endPoint y: 153, distance: 32.5
click at [793, 153] on span "How many stocks had a positive return on the first trading day following the an…" at bounding box center [529, 163] width 556 height 25
click at [746, 155] on span "How many stocks had a positive return on the first trading day following the an…" at bounding box center [529, 163] width 556 height 25
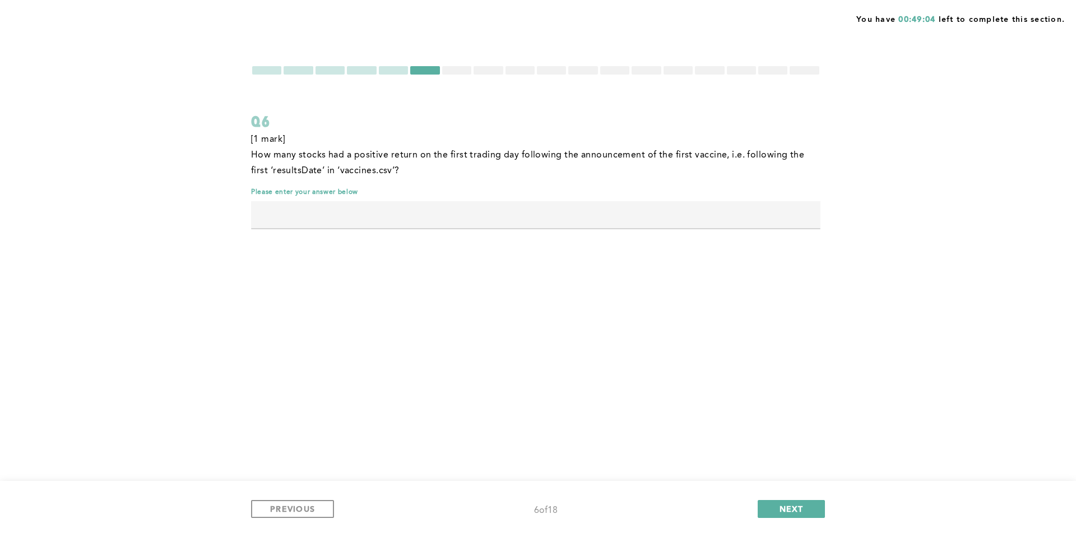
click at [737, 154] on span "How many stocks had a positive return on the first trading day following the an…" at bounding box center [529, 163] width 556 height 25
click at [425, 212] on input "text" at bounding box center [536, 214] width 570 height 27
type input "339"
click at [790, 463] on span "NEXT" at bounding box center [792, 508] width 24 height 11
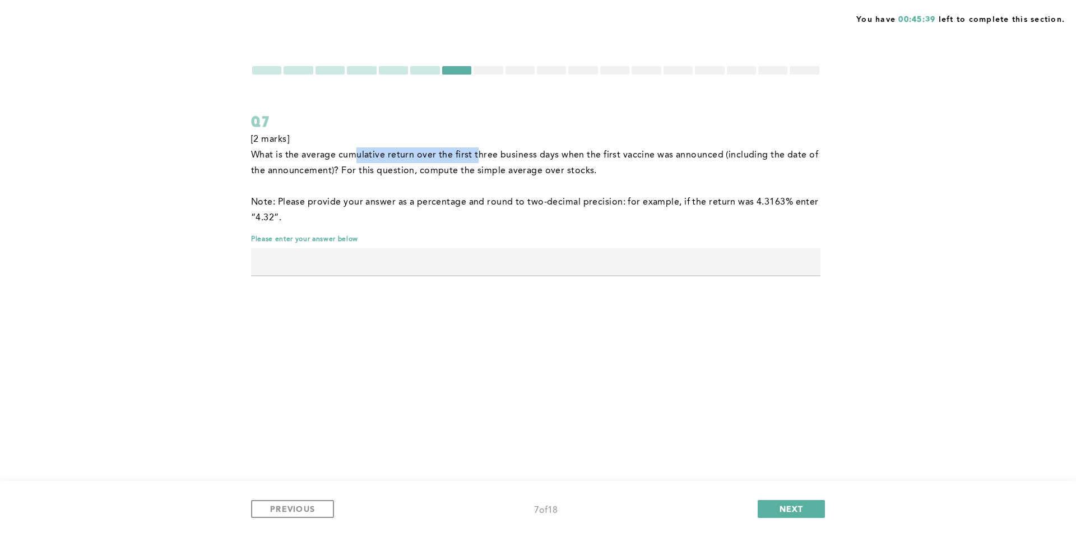
drag, startPoint x: 357, startPoint y: 154, endPoint x: 480, endPoint y: 153, distance: 122.8
click at [475, 154] on span "What is the average cumulative return over the first three business days when t…" at bounding box center [536, 163] width 570 height 25
click at [480, 153] on span "What is the average cumulative return over the first three business days when t…" at bounding box center [536, 163] width 570 height 25
drag, startPoint x: 415, startPoint y: 155, endPoint x: 401, endPoint y: 154, distance: 14.6
click at [405, 154] on span "What is the average cumulative return over the first three business days when t…" at bounding box center [536, 163] width 570 height 25
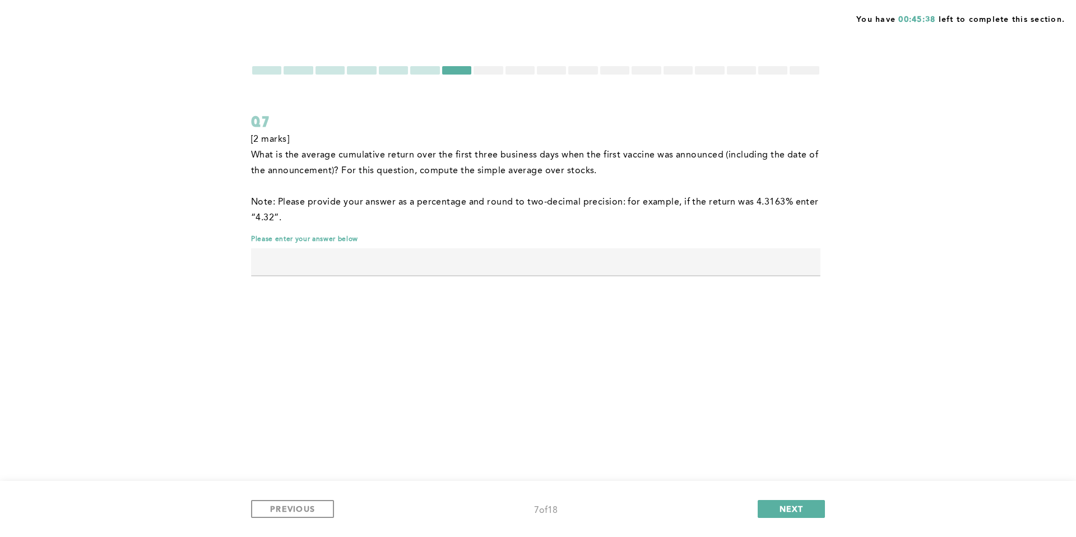
click at [401, 154] on span "What is the average cumulative return over the first three business days when t…" at bounding box center [536, 163] width 570 height 25
drag, startPoint x: 424, startPoint y: 155, endPoint x: 596, endPoint y: 153, distance: 172.1
click at [596, 153] on span "What is the average cumulative return over the first three business days when t…" at bounding box center [536, 163] width 570 height 25
click at [599, 153] on span "What is the average cumulative return over the first three business days when t…" at bounding box center [536, 163] width 570 height 25
drag, startPoint x: 588, startPoint y: 155, endPoint x: 464, endPoint y: 160, distance: 124.0
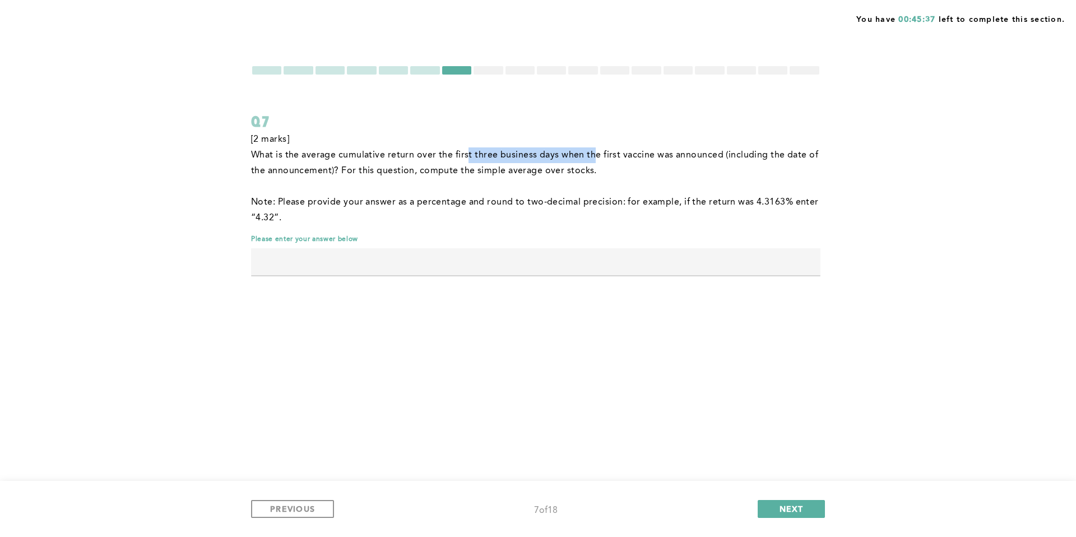
click at [464, 160] on p "What is the average cumulative return over the first three business days when t…" at bounding box center [536, 162] width 570 height 31
drag, startPoint x: 376, startPoint y: 155, endPoint x: 621, endPoint y: 154, distance: 245.5
click at [621, 154] on span "What is the average cumulative return over the first three business days when t…" at bounding box center [536, 163] width 570 height 25
click at [622, 154] on span "What is the average cumulative return over the first three business days when t…" at bounding box center [536, 163] width 570 height 25
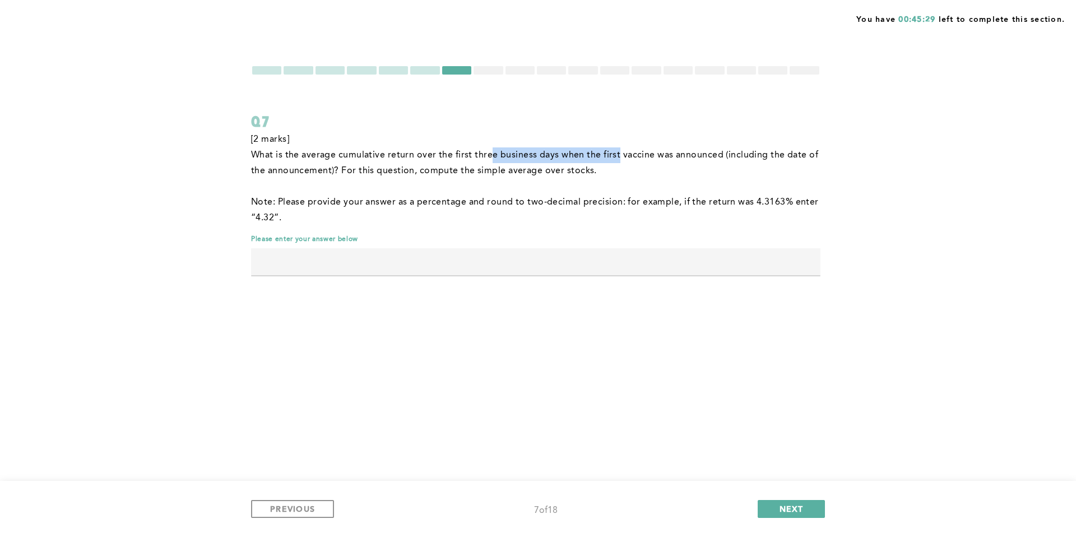
drag, startPoint x: 564, startPoint y: 158, endPoint x: 484, endPoint y: 156, distance: 80.2
click at [484, 156] on span "What is the average cumulative return over the first three business days when t…" at bounding box center [536, 163] width 570 height 25
drag, startPoint x: 543, startPoint y: 152, endPoint x: 630, endPoint y: 153, distance: 86.9
click at [626, 154] on span "What is the average cumulative return over the first three business days when t…" at bounding box center [536, 163] width 570 height 25
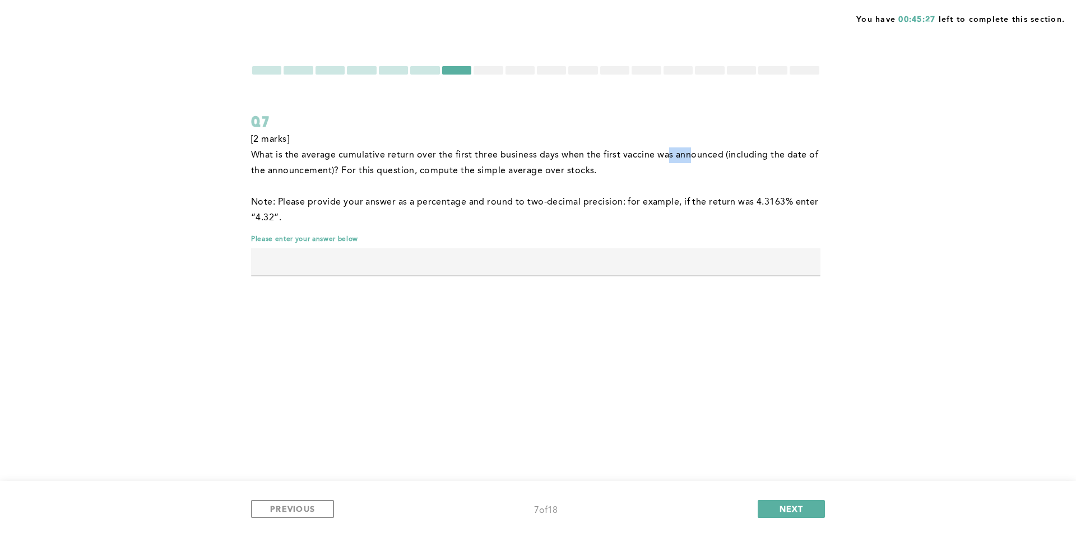
click at [704, 154] on span "What is the average cumulative return over the first three business days when t…" at bounding box center [536, 163] width 570 height 25
click at [705, 154] on span "What is the average cumulative return over the first three business days when t…" at bounding box center [536, 163] width 570 height 25
drag, startPoint x: 409, startPoint y: 150, endPoint x: 418, endPoint y: 151, distance: 9.0
click at [409, 151] on span "What is the average cumulative return over the first three business days when t…" at bounding box center [536, 163] width 570 height 25
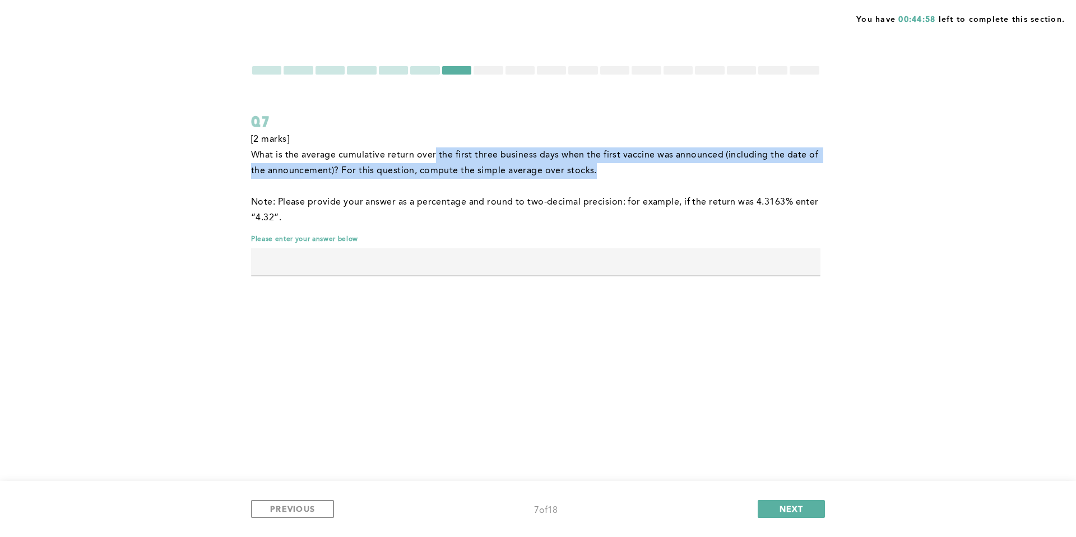
drag, startPoint x: 488, startPoint y: 153, endPoint x: 778, endPoint y: 164, distance: 290.0
click at [778, 164] on p "What is the average cumulative return over the first three business days when t…" at bounding box center [536, 162] width 570 height 31
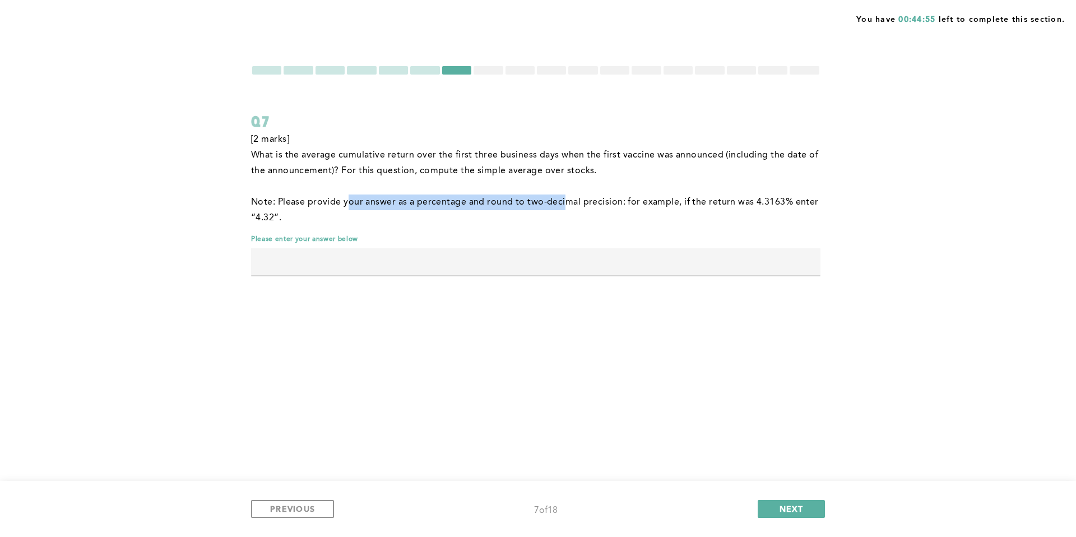
drag, startPoint x: 398, startPoint y: 203, endPoint x: 563, endPoint y: 206, distance: 165.4
click at [562, 206] on span "﻿Note: Please provide your answer as a percentage and round to two-decimal prec…" at bounding box center [536, 210] width 570 height 25
click at [563, 206] on span "﻿Note: Please provide your answer as a percentage and round to two-decimal prec…" at bounding box center [536, 210] width 570 height 25
drag, startPoint x: 391, startPoint y: 174, endPoint x: 471, endPoint y: 173, distance: 80.2
click at [467, 174] on span "What is the average cumulative return over the first three business days when t…" at bounding box center [536, 163] width 570 height 25
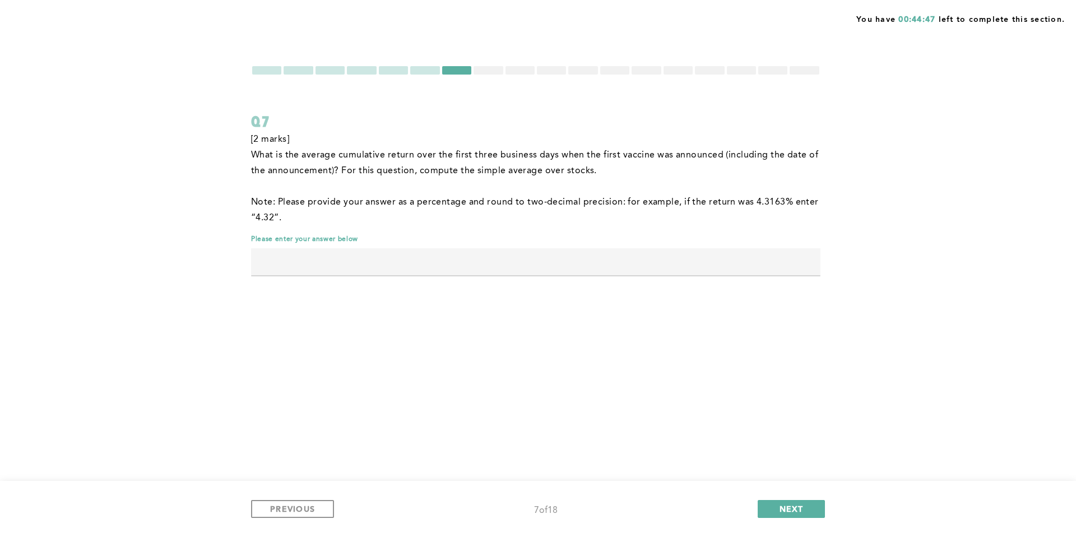
click at [484, 172] on span "What is the average cumulative return over the first three business days when t…" at bounding box center [536, 163] width 570 height 25
drag, startPoint x: 465, startPoint y: 170, endPoint x: 426, endPoint y: 167, distance: 38.8
click at [434, 167] on span "What is the average cumulative return over the first three business days when t…" at bounding box center [536, 163] width 570 height 25
click at [426, 167] on span "What is the average cumulative return over the first three business days when t…" at bounding box center [536, 163] width 570 height 25
drag, startPoint x: 377, startPoint y: 169, endPoint x: 561, endPoint y: 167, distance: 184.4
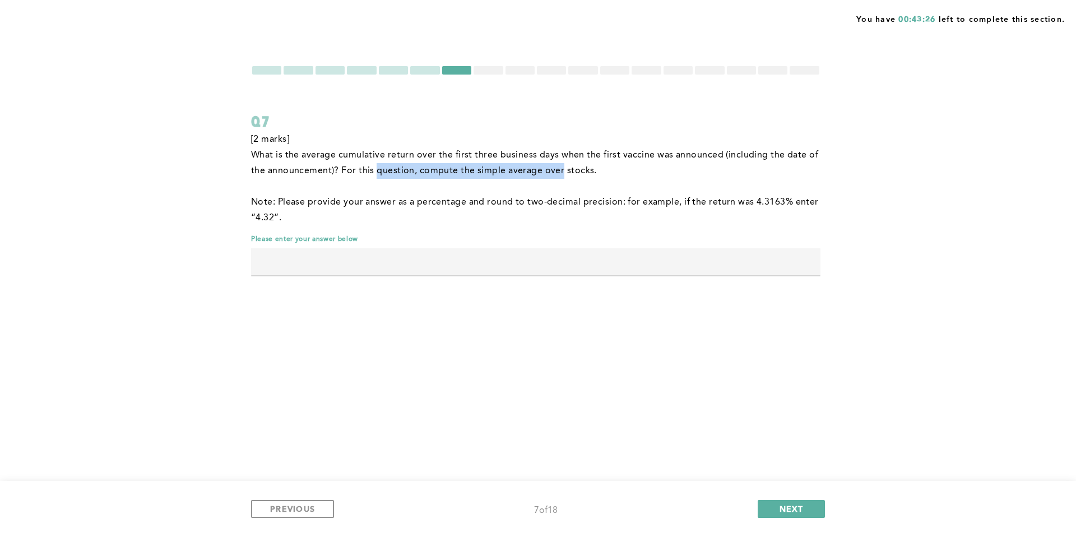
click at [561, 167] on span "What is the average cumulative return over the first three business days when t…" at bounding box center [536, 163] width 570 height 25
click at [573, 169] on span "What is the average cumulative return over the first three business days when t…" at bounding box center [536, 163] width 570 height 25
drag, startPoint x: 561, startPoint y: 173, endPoint x: 463, endPoint y: 168, distance: 97.6
click at [463, 168] on span "What is the average cumulative return over the first three business days when t…" at bounding box center [536, 163] width 570 height 25
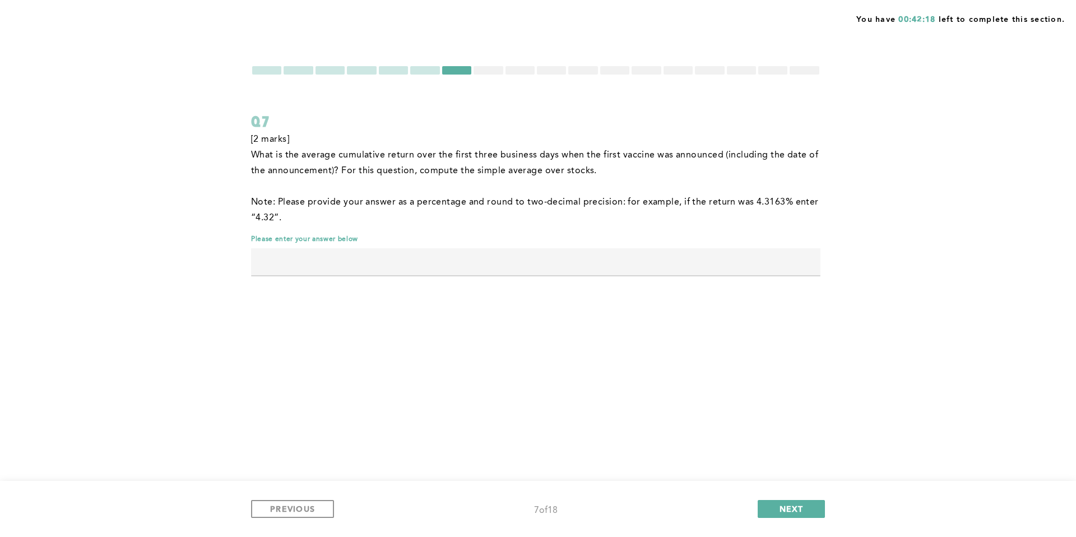
click at [479, 263] on input "text" at bounding box center [536, 261] width 570 height 27
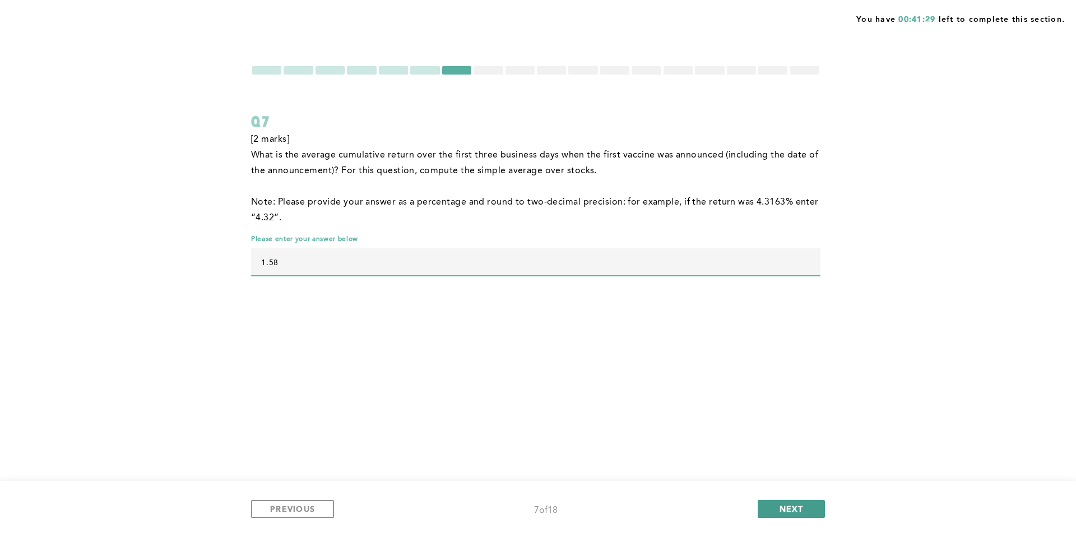
type input "1.58"
click at [789, 463] on span "NEXT" at bounding box center [792, 508] width 24 height 11
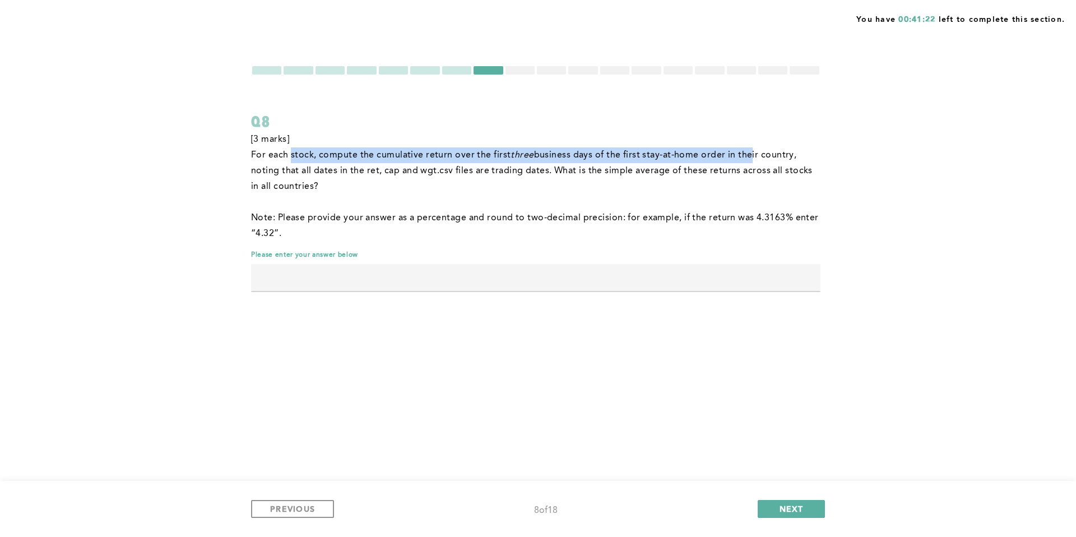
drag, startPoint x: 292, startPoint y: 156, endPoint x: 744, endPoint y: 155, distance: 452.4
click at [744, 155] on p "For each stock, compute the cumulative return over the first three business day…" at bounding box center [536, 170] width 570 height 47
click at [744, 155] on span "business days of the first stay-at-home order in their country, noting that all…" at bounding box center [533, 171] width 564 height 40
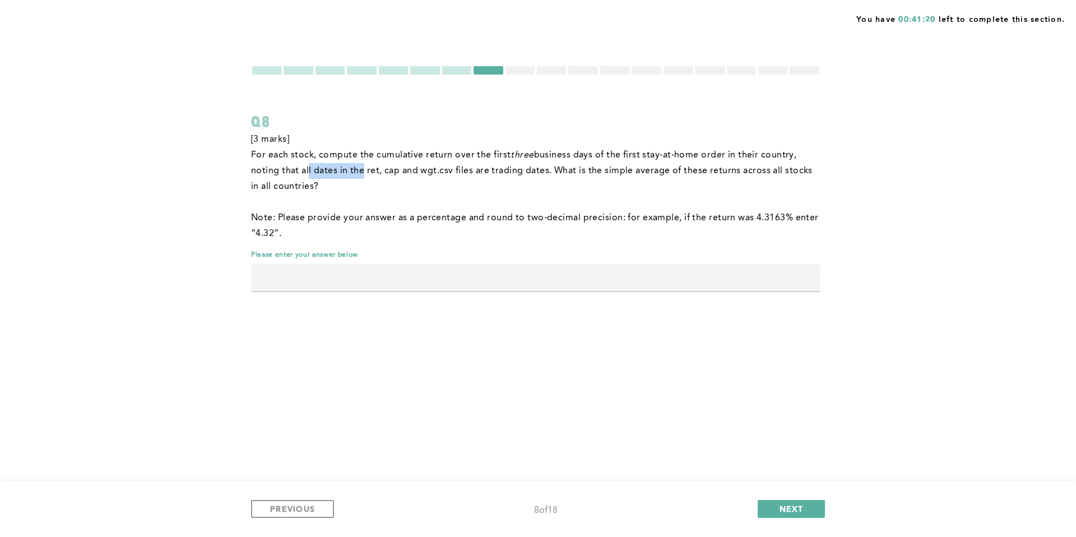
drag, startPoint x: 305, startPoint y: 172, endPoint x: 381, endPoint y: 172, distance: 75.7
click at [363, 172] on span "business days of the first stay-at-home order in their country, noting that all…" at bounding box center [533, 171] width 564 height 40
click at [381, 172] on span "business days of the first stay-at-home order in their country, noting that all…" at bounding box center [533, 171] width 564 height 40
drag, startPoint x: 405, startPoint y: 168, endPoint x: 450, endPoint y: 167, distance: 45.4
click at [450, 167] on span "business days of the first stay-at-home order in their country, noting that all…" at bounding box center [533, 171] width 564 height 40
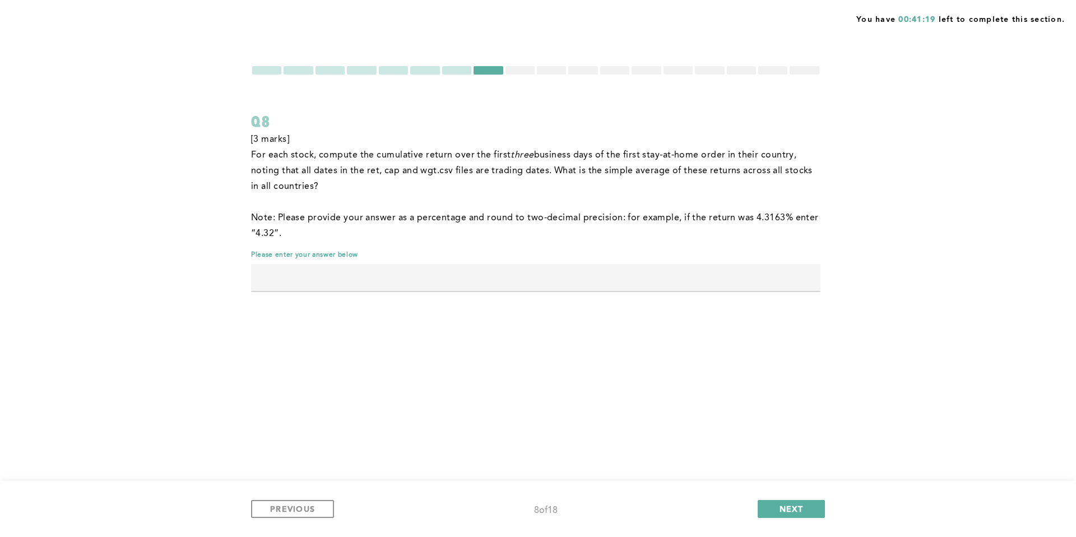
drag, startPoint x: 450, startPoint y: 167, endPoint x: 486, endPoint y: 166, distance: 35.9
click at [486, 166] on span "business days of the first stay-at-home order in their country, noting that all…" at bounding box center [533, 171] width 564 height 40
click at [489, 166] on span "business days of the first stay-at-home order in their country, noting that all…" at bounding box center [533, 171] width 564 height 40
drag, startPoint x: 520, startPoint y: 170, endPoint x: 419, endPoint y: 170, distance: 101.5
click at [419, 170] on span "business days of the first stay-at-home order in their country, noting that all…" at bounding box center [533, 171] width 564 height 40
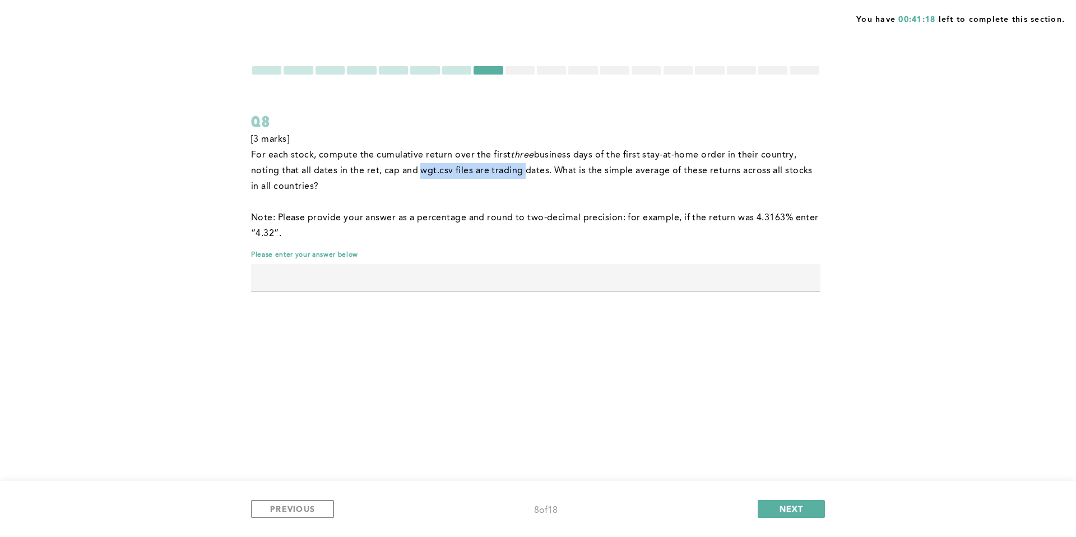
click at [419, 170] on span "business days of the first stay-at-home order in their country, noting that all…" at bounding box center [533, 171] width 564 height 40
drag, startPoint x: 531, startPoint y: 170, endPoint x: 677, endPoint y: 168, distance: 145.8
click at [667, 169] on span "business days of the first stay-at-home order in their country, noting that all…" at bounding box center [533, 171] width 564 height 40
click at [677, 168] on span "business days of the first stay-at-home order in their country, noting that all…" at bounding box center [533, 171] width 564 height 40
drag, startPoint x: 677, startPoint y: 169, endPoint x: 558, endPoint y: 165, distance: 118.9
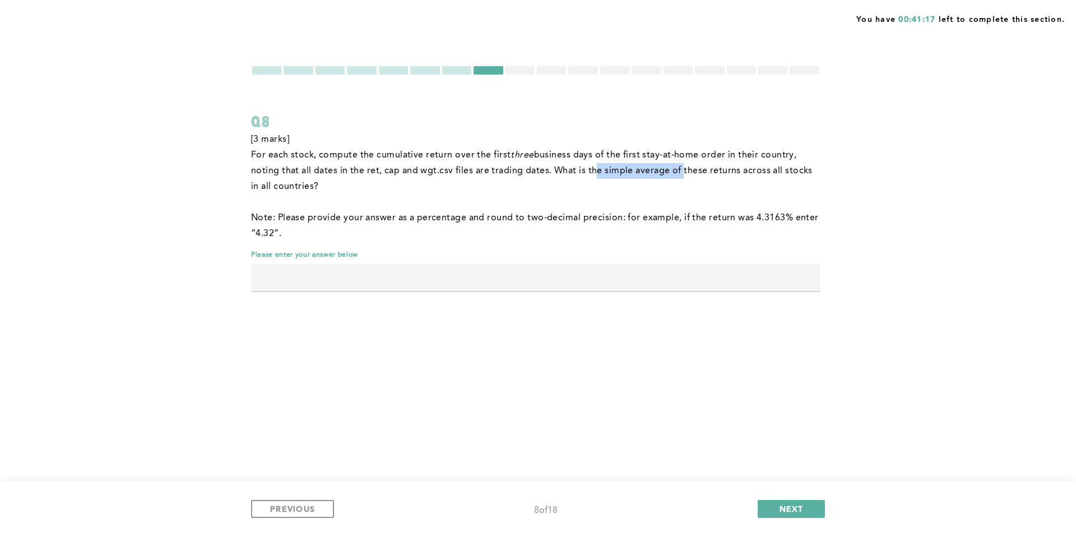
click at [559, 165] on p "For each stock, compute the cumulative return over the first three business day…" at bounding box center [536, 170] width 570 height 47
click at [558, 165] on p "For each stock, compute the cumulative return over the first three business day…" at bounding box center [536, 170] width 570 height 47
drag, startPoint x: 590, startPoint y: 168, endPoint x: 733, endPoint y: 168, distance: 142.4
click at [713, 168] on span "business days of the first stay-at-home order in their country, noting that all…" at bounding box center [533, 171] width 564 height 40
click at [734, 168] on span "business days of the first stay-at-home order in their country, noting that all…" at bounding box center [533, 171] width 564 height 40
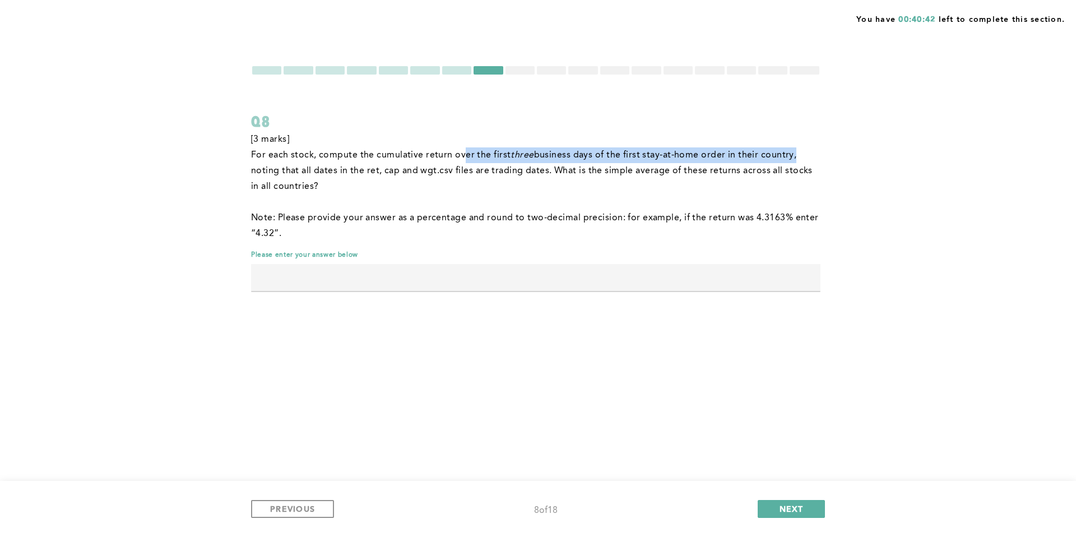
drag, startPoint x: 480, startPoint y: 154, endPoint x: 791, endPoint y: 152, distance: 310.6
click at [791, 152] on p "For each stock, compute the cumulative return over the first three business day…" at bounding box center [536, 170] width 570 height 47
click at [791, 152] on span "business days of the first stay-at-home order in their country, noting that all…" at bounding box center [533, 171] width 564 height 40
drag, startPoint x: 733, startPoint y: 154, endPoint x: 404, endPoint y: 156, distance: 329.1
click at [404, 156] on p "For each stock, compute the cumulative return over the first three business day…" at bounding box center [536, 170] width 570 height 47
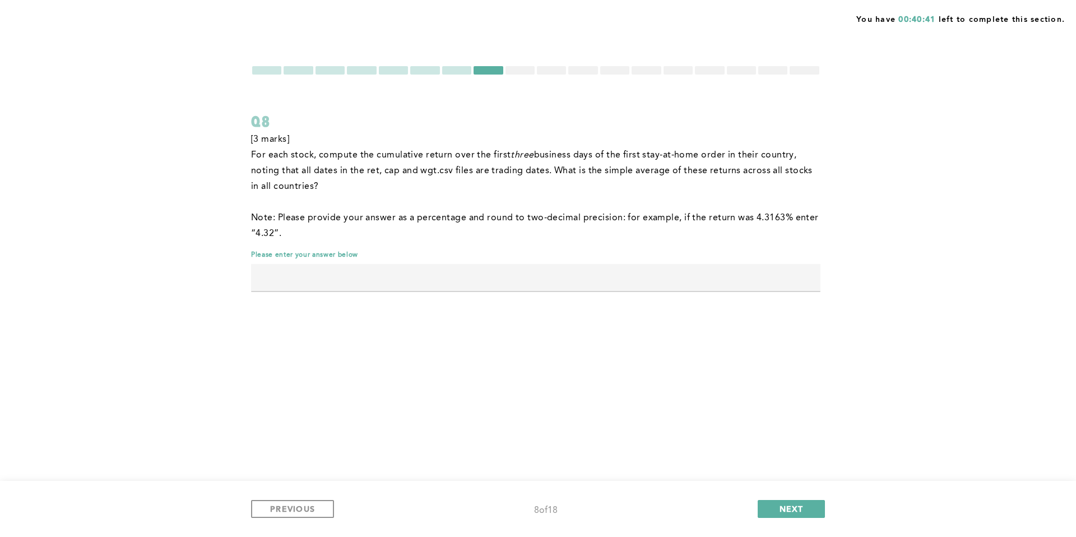
click at [401, 156] on span "For each stock, compute the cumulative return over the first" at bounding box center [381, 155] width 260 height 9
drag, startPoint x: 339, startPoint y: 172, endPoint x: 433, endPoint y: 172, distance: 94.2
click at [419, 174] on span "business days of the first stay-at-home order in their country, noting that all…" at bounding box center [533, 171] width 564 height 40
click at [433, 172] on span "business days of the first stay-at-home order in their country, noting that all…" at bounding box center [533, 171] width 564 height 40
drag, startPoint x: 415, startPoint y: 168, endPoint x: 539, endPoint y: 167, distance: 124.5
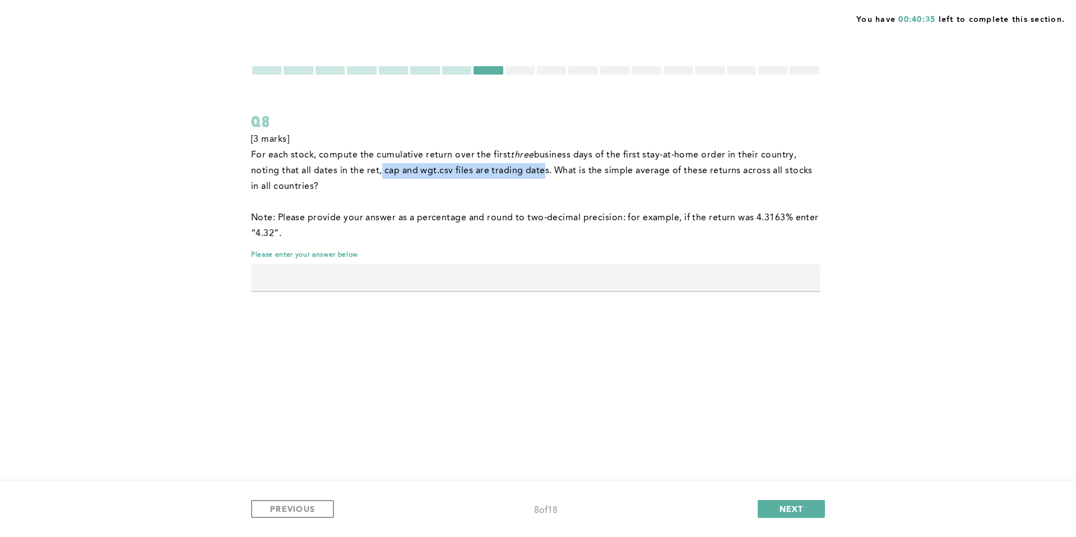
click at [539, 167] on span "business days of the first stay-at-home order in their country, noting that all…" at bounding box center [533, 171] width 564 height 40
drag, startPoint x: 552, startPoint y: 168, endPoint x: 399, endPoint y: 170, distance: 153.1
click at [399, 170] on span "business days of the first stay-at-home order in their country, noting that all…" at bounding box center [533, 171] width 564 height 40
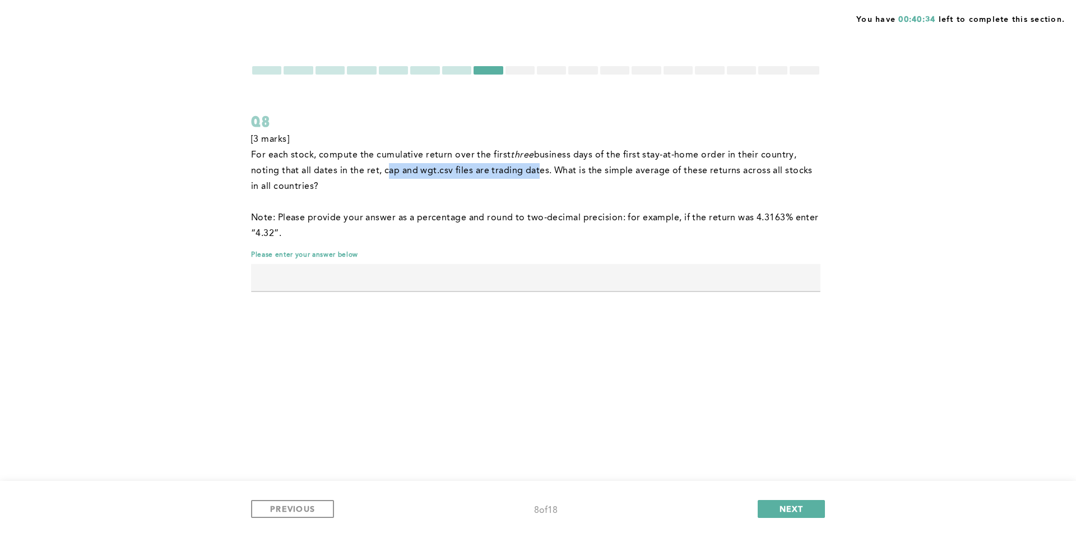
drag, startPoint x: 383, startPoint y: 171, endPoint x: 535, endPoint y: 169, distance: 151.9
click at [534, 169] on span "business days of the first stay-at-home order in their country, noting that all…" at bounding box center [533, 171] width 564 height 40
click at [536, 169] on span "business days of the first stay-at-home order in their country, noting that all…" at bounding box center [533, 171] width 564 height 40
drag, startPoint x: 562, startPoint y: 170, endPoint x: 410, endPoint y: 169, distance: 151.9
click at [417, 169] on span "business days of the first stay-at-home order in their country, noting that all…" at bounding box center [533, 171] width 564 height 40
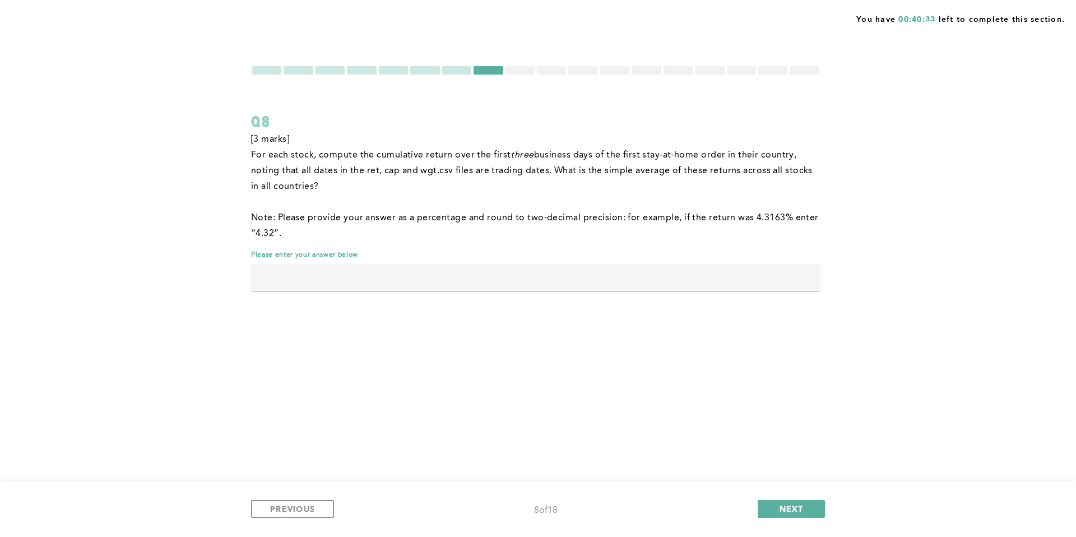
click at [408, 169] on span "business days of the first stay-at-home order in their country, noting that all…" at bounding box center [533, 171] width 564 height 40
drag, startPoint x: 403, startPoint y: 170, endPoint x: 537, endPoint y: 169, distance: 134.6
click at [535, 169] on span "business days of the first stay-at-home order in their country, noting that all…" at bounding box center [533, 171] width 564 height 40
click at [537, 169] on span "business days of the first stay-at-home order in their country, noting that all…" at bounding box center [533, 171] width 564 height 40
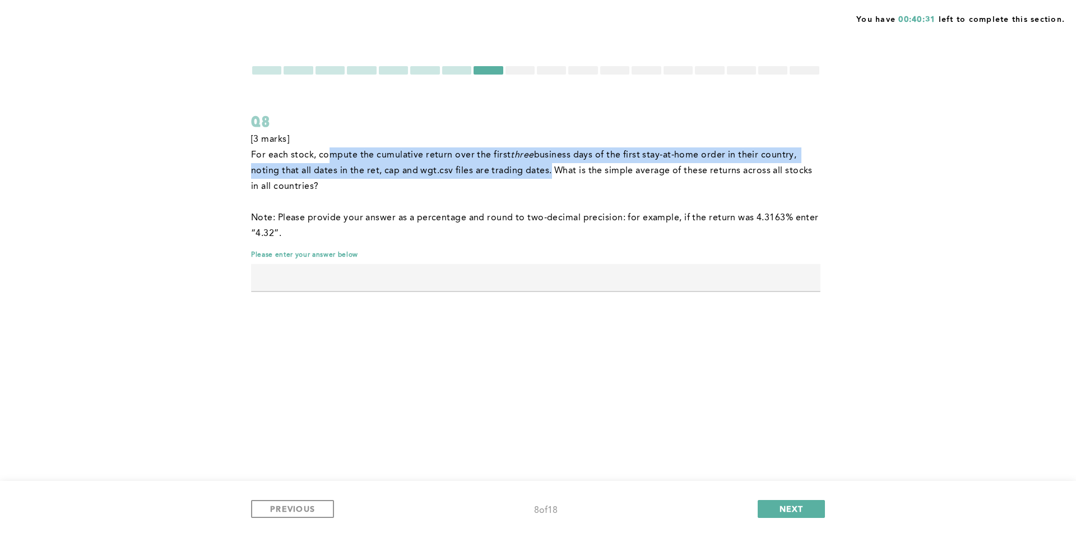
drag, startPoint x: 549, startPoint y: 169, endPoint x: 331, endPoint y: 159, distance: 217.7
click at [331, 159] on p "For each stock, compute the cumulative return over the first three business day…" at bounding box center [536, 170] width 570 height 47
click at [331, 159] on span "For each stock, compute the cumulative return over the first" at bounding box center [381, 155] width 260 height 9
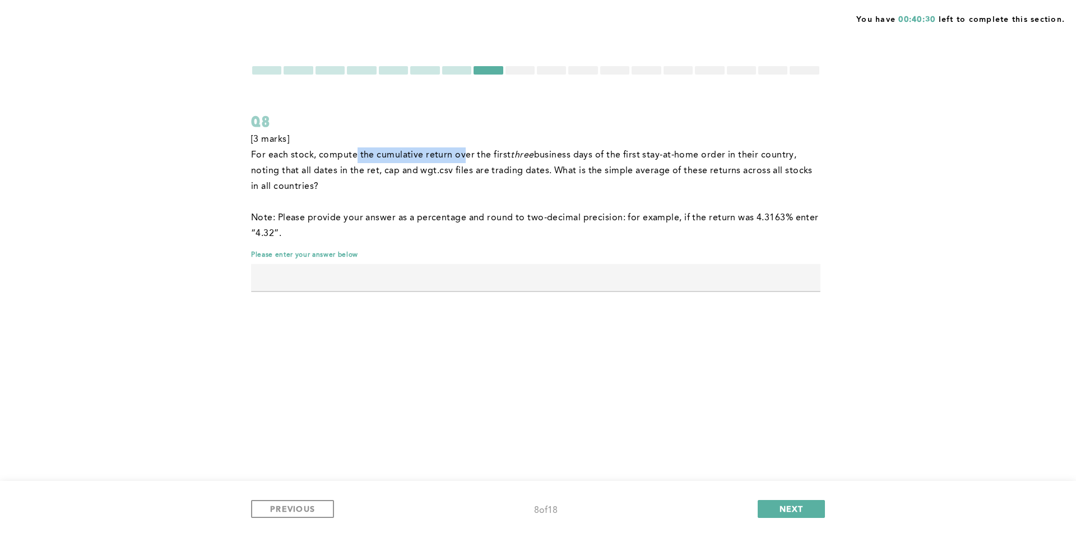
drag, startPoint x: 423, startPoint y: 157, endPoint x: 516, endPoint y: 158, distance: 93.1
click at [514, 158] on p "For each stock, compute the cumulative return over the first three business day…" at bounding box center [536, 170] width 570 height 47
click at [517, 158] on em "three" at bounding box center [522, 155] width 23 height 9
drag, startPoint x: 566, startPoint y: 174, endPoint x: 711, endPoint y: 173, distance: 145.2
click at [709, 173] on span "business days of the first stay-at-home order in their country, noting that all…" at bounding box center [533, 171] width 564 height 40
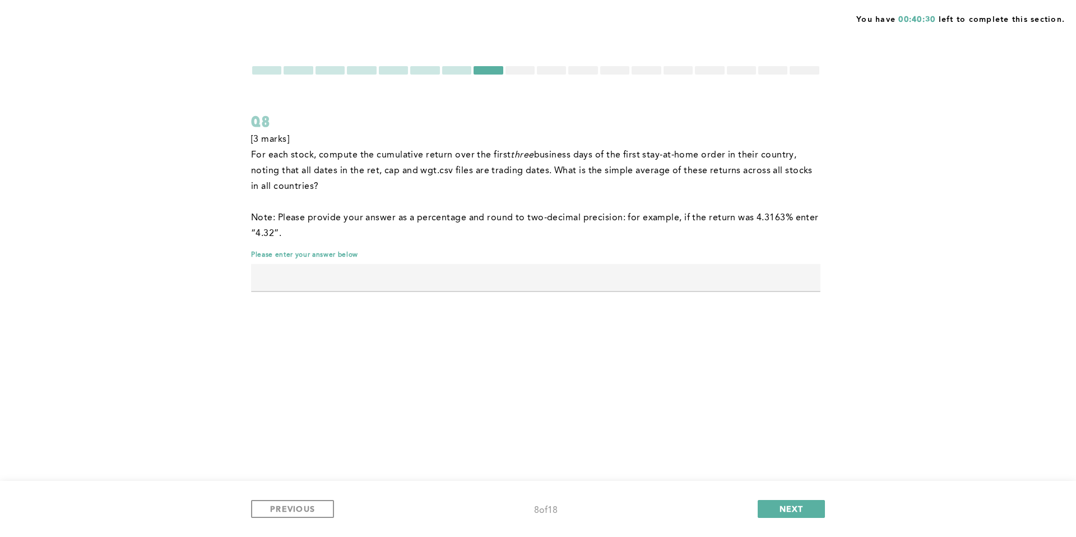
click at [711, 173] on span "business days of the first stay-at-home order in their country, noting that all…" at bounding box center [533, 171] width 564 height 40
drag, startPoint x: 702, startPoint y: 173, endPoint x: 610, endPoint y: 168, distance: 92.6
click at [611, 168] on span "business days of the first stay-at-home order in their country, noting that all…" at bounding box center [533, 171] width 564 height 40
click at [610, 168] on span "business days of the first stay-at-home order in their country, noting that all…" at bounding box center [533, 171] width 564 height 40
drag, startPoint x: 618, startPoint y: 169, endPoint x: 768, endPoint y: 175, distance: 149.8
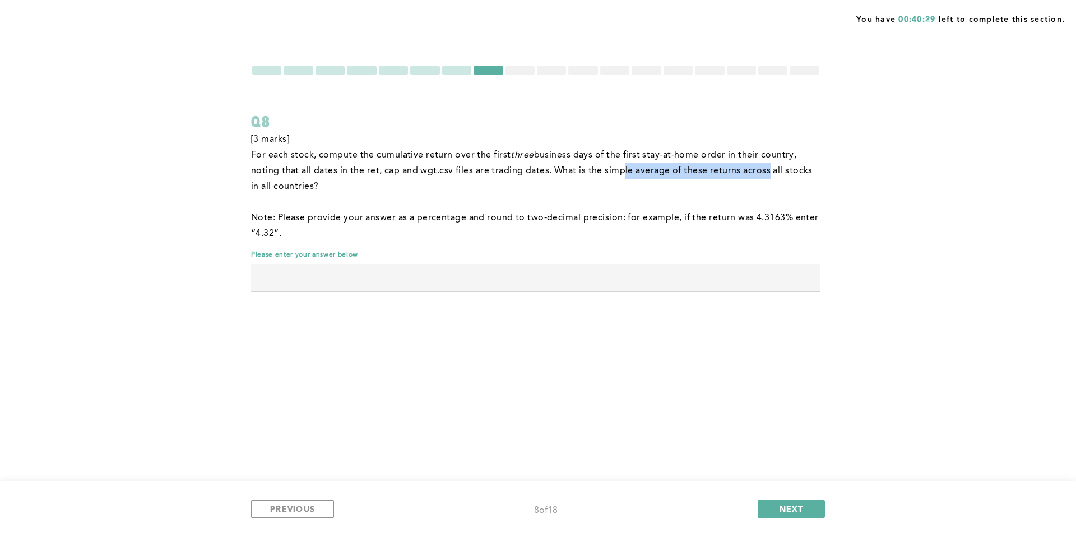
click at [765, 175] on span "business days of the first stay-at-home order in their country, noting that all…" at bounding box center [533, 171] width 564 height 40
click at [768, 175] on span "business days of the first stay-at-home order in their country, noting that all…" at bounding box center [533, 171] width 564 height 40
drag, startPoint x: 771, startPoint y: 174, endPoint x: 626, endPoint y: 166, distance: 146.0
click at [629, 166] on span "business days of the first stay-at-home order in their country, noting that all…" at bounding box center [533, 171] width 564 height 40
click at [622, 165] on p "For each stock, compute the cumulative return over the first three business day…" at bounding box center [536, 170] width 570 height 47
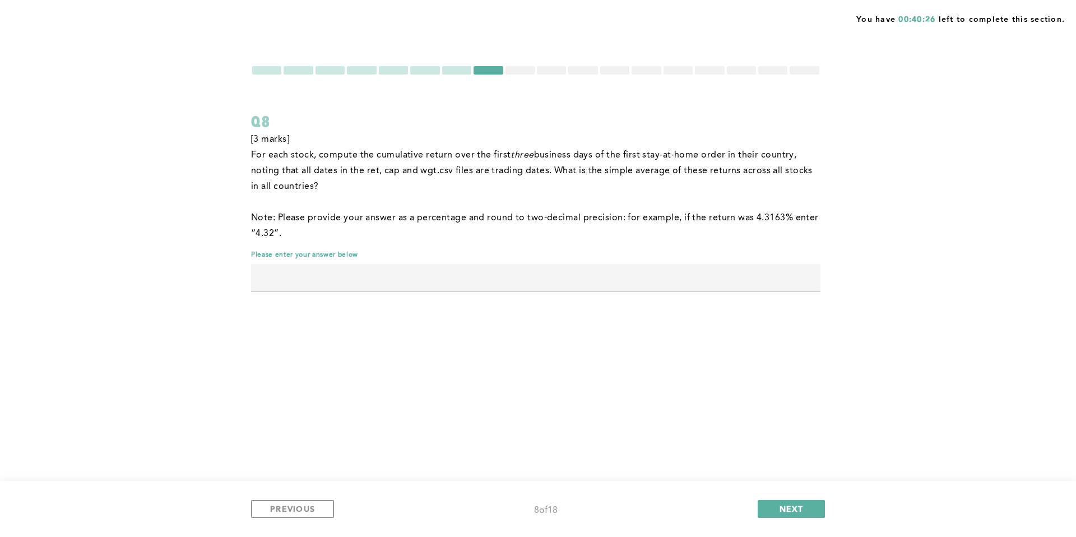
drag, startPoint x: 555, startPoint y: 170, endPoint x: 565, endPoint y: 181, distance: 14.3
click at [565, 181] on p "For each stock, compute the cumulative return over the first three business day…" at bounding box center [536, 170] width 570 height 47
click at [602, 175] on p "For each stock, compute the cumulative return over the first three business day…" at bounding box center [536, 170] width 570 height 47
drag, startPoint x: 607, startPoint y: 169, endPoint x: 747, endPoint y: 171, distance: 140.2
click at [746, 171] on span "business days of the first stay-at-home order in their country, noting that all…" at bounding box center [533, 171] width 564 height 40
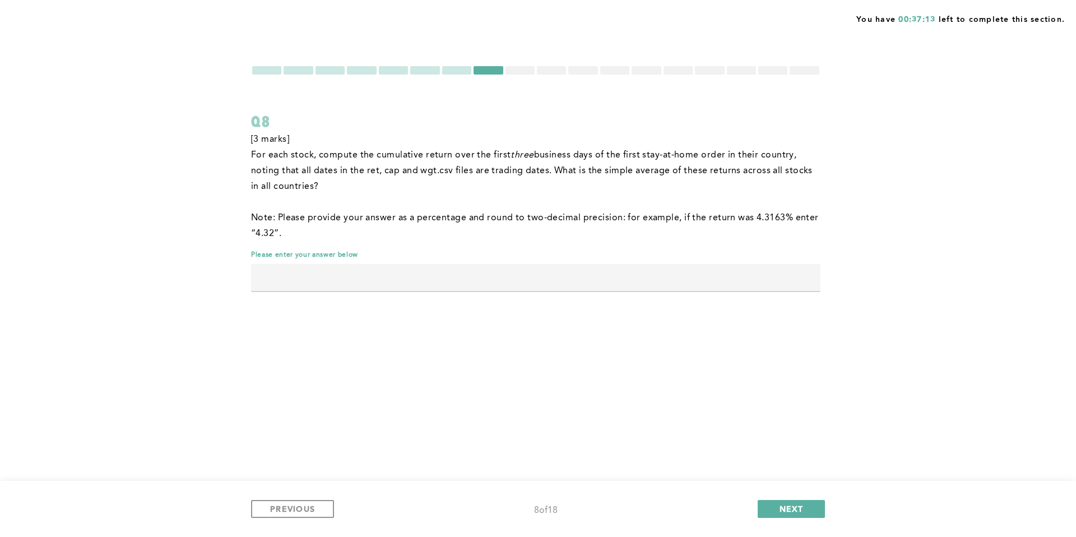
click at [747, 170] on span "business days of the first stay-at-home order in their country, noting that all…" at bounding box center [533, 171] width 564 height 40
drag, startPoint x: 748, startPoint y: 170, endPoint x: 651, endPoint y: 170, distance: 97.0
click at [658, 170] on span "business days of the first stay-at-home order in their country, noting that all…" at bounding box center [533, 171] width 564 height 40
click at [651, 170] on span "business days of the first stay-at-home order in their country, noting that all…" at bounding box center [533, 171] width 564 height 40
drag, startPoint x: 655, startPoint y: 170, endPoint x: 766, endPoint y: 169, distance: 110.4
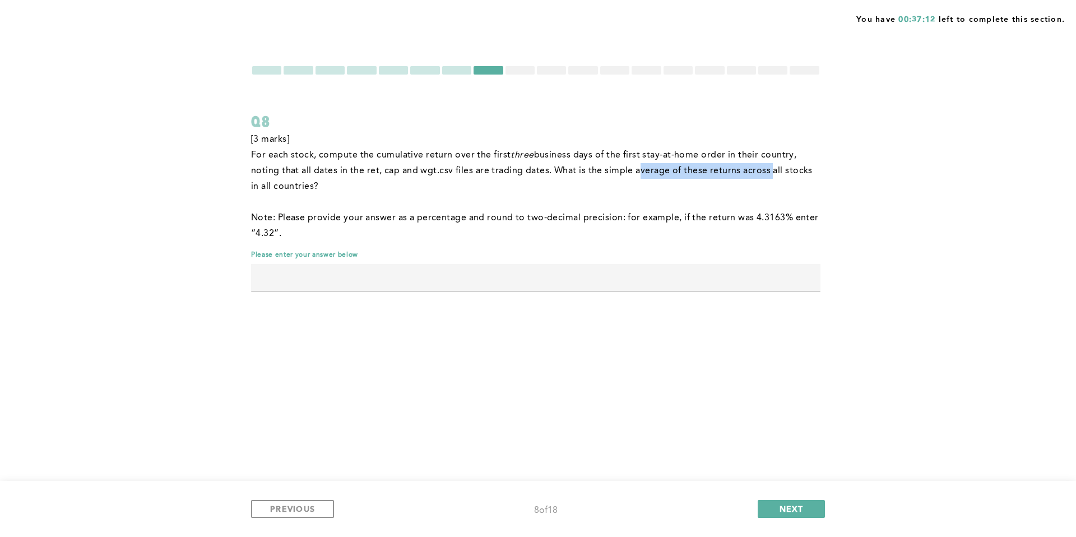
click at [764, 169] on span "business days of the first stay-at-home order in their country, noting that all…" at bounding box center [533, 171] width 564 height 40
click at [766, 169] on span "business days of the first stay-at-home order in their country, noting that all…" at bounding box center [533, 171] width 564 height 40
drag, startPoint x: 785, startPoint y: 168, endPoint x: 659, endPoint y: 171, distance: 126.2
click at [664, 171] on span "business days of the first stay-at-home order in their country, noting that all…" at bounding box center [533, 171] width 564 height 40
click at [655, 171] on span "business days of the first stay-at-home order in their country, noting that all…" at bounding box center [533, 171] width 564 height 40
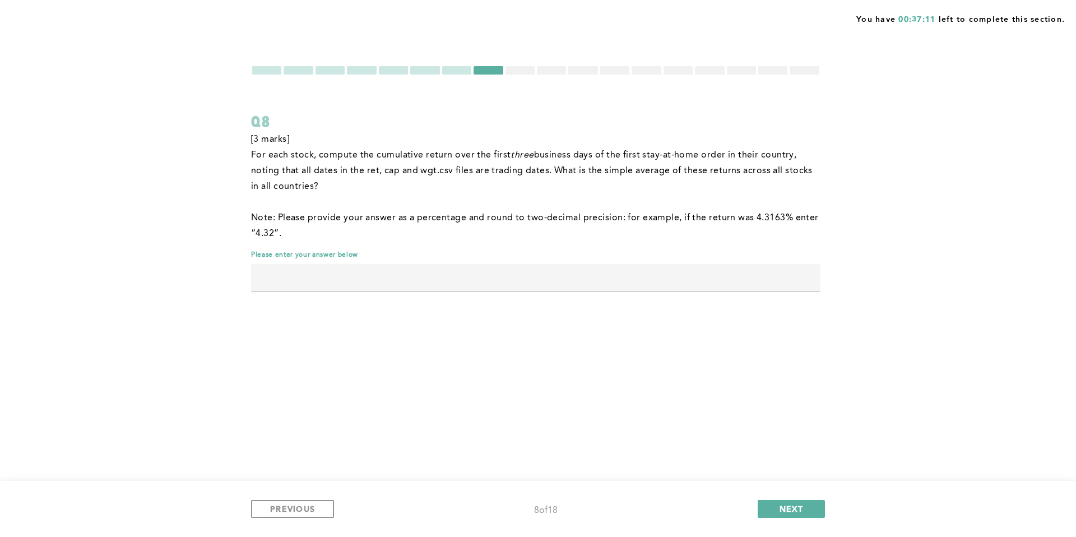
drag, startPoint x: 633, startPoint y: 171, endPoint x: 725, endPoint y: 169, distance: 91.4
click at [722, 169] on span "business days of the first stay-at-home order in their country, noting that all…" at bounding box center [533, 171] width 564 height 40
click at [725, 169] on span "business days of the first stay-at-home order in their country, noting that all…" at bounding box center [533, 171] width 564 height 40
click at [610, 153] on span "business days of the first stay-at-home order in their country, noting that all…" at bounding box center [533, 171] width 564 height 40
drag, startPoint x: 563, startPoint y: 153, endPoint x: 496, endPoint y: 156, distance: 67.4
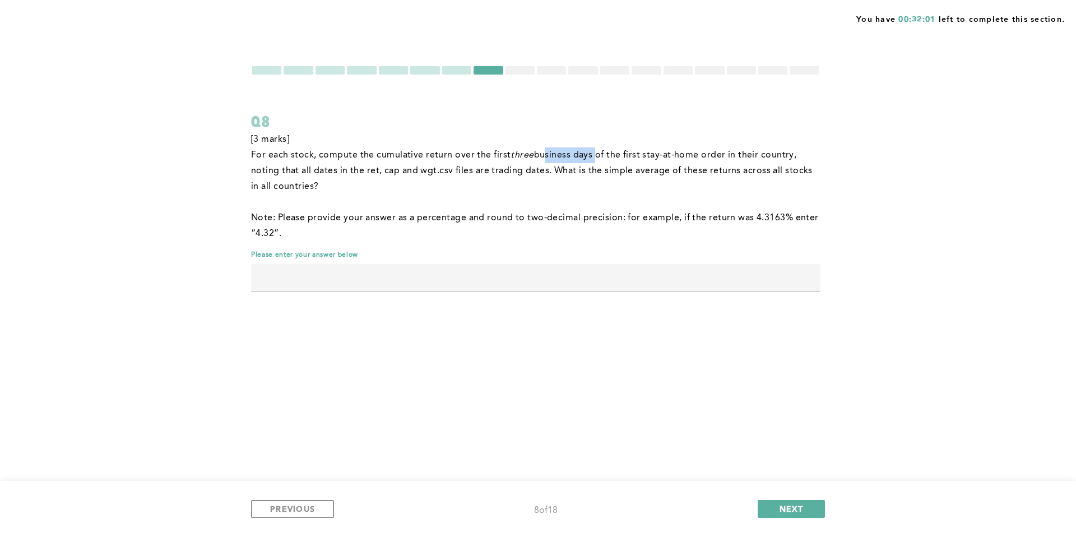
click at [511, 156] on p "For each stock, compute the cumulative return over the first three business day…" at bounding box center [536, 170] width 570 height 47
click at [496, 156] on span "For each stock, compute the cumulative return over the first" at bounding box center [381, 155] width 260 height 9
click at [325, 278] on input "text" at bounding box center [536, 277] width 570 height 27
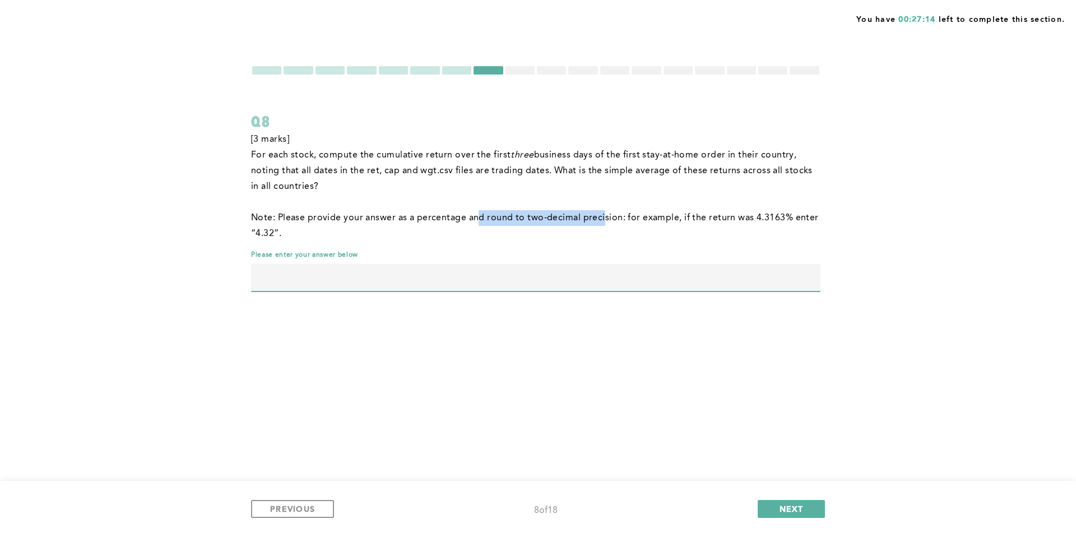
drag, startPoint x: 477, startPoint y: 215, endPoint x: 603, endPoint y: 215, distance: 126.1
click at [603, 215] on span "Note: Please provide your answer as a percentage and round to two-decimal preci…" at bounding box center [536, 226] width 570 height 25
drag, startPoint x: 608, startPoint y: 155, endPoint x: 727, endPoint y: 157, distance: 118.9
click at [724, 157] on span "business days of the first stay-at-home order in their country, noting that all…" at bounding box center [533, 171] width 564 height 40
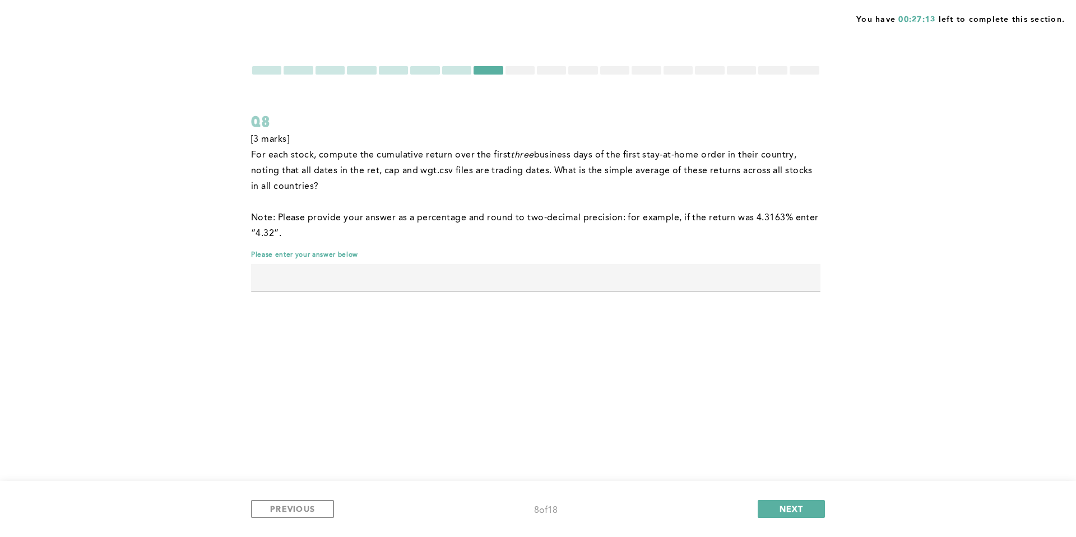
click at [728, 157] on span "business days of the first stay-at-home order in their country, noting that all…" at bounding box center [533, 171] width 564 height 40
click at [396, 281] on input "text" at bounding box center [536, 277] width 570 height 27
click at [310, 274] on input "text" at bounding box center [536, 277] width 570 height 27
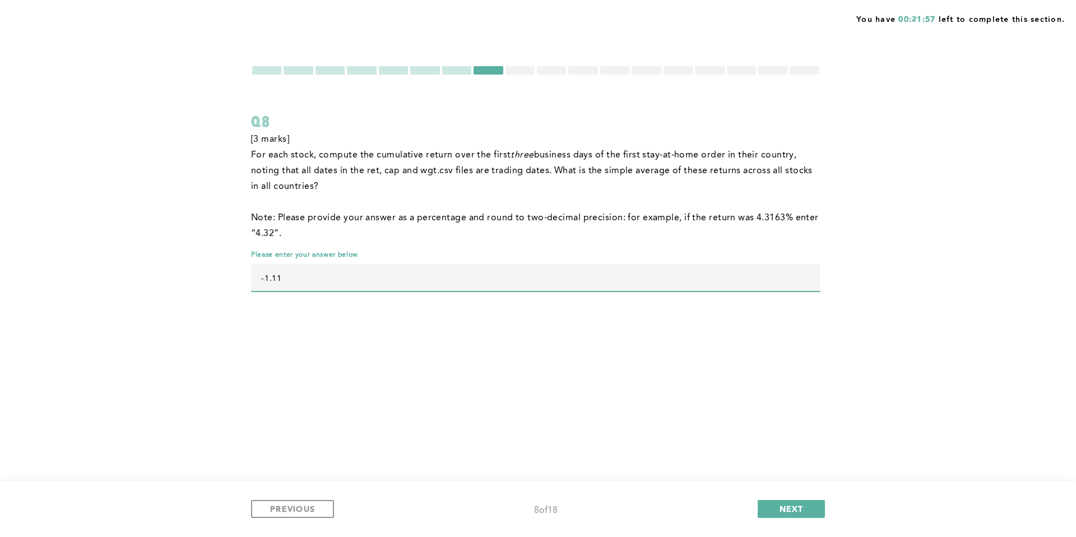
type input "-1.11"
click at [345, 357] on div "You have 00:21:57 left to complete this section. Q8 [3 marks] For each stock, c…" at bounding box center [538, 268] width 1076 height 537
drag, startPoint x: 567, startPoint y: 172, endPoint x: 813, endPoint y: 184, distance: 247.0
click at [813, 184] on p "For each stock, compute the cumulative return over the first three business day…" at bounding box center [536, 170] width 570 height 47
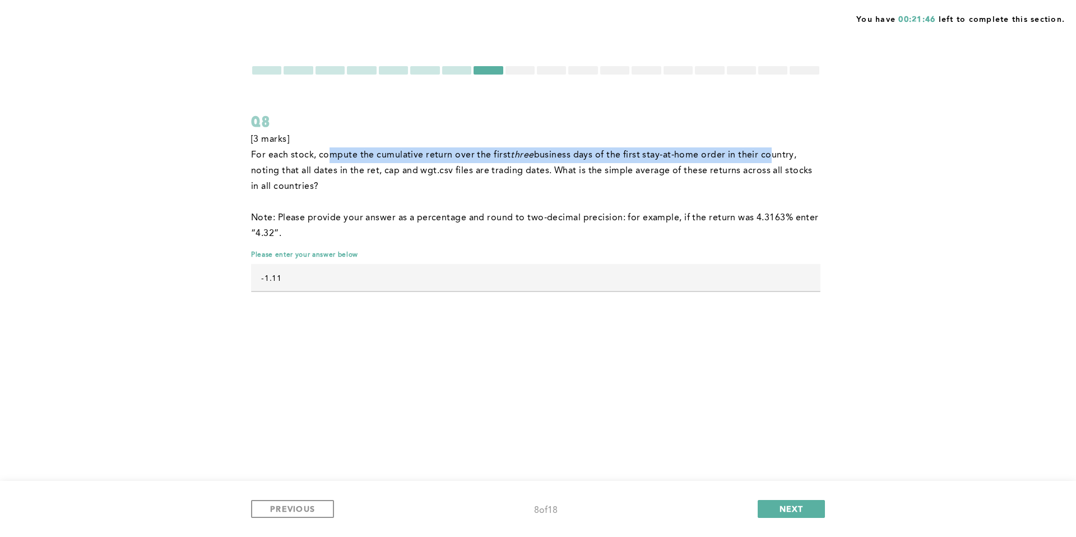
drag, startPoint x: 342, startPoint y: 154, endPoint x: 766, endPoint y: 157, distance: 424.4
click at [766, 157] on p "For each stock, compute the cumulative return over the first three business day…" at bounding box center [536, 170] width 570 height 47
click at [766, 157] on span "business days of the first stay-at-home order in their country, noting that all…" at bounding box center [533, 171] width 564 height 40
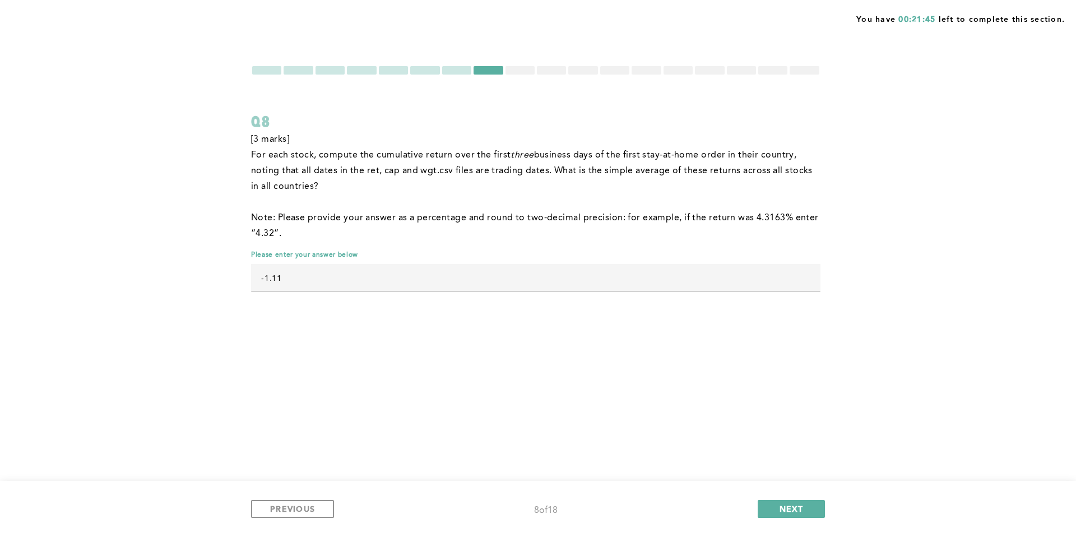
drag, startPoint x: 311, startPoint y: 169, endPoint x: 510, endPoint y: 172, distance: 199.6
click at [492, 167] on span "business days of the first stay-at-home order in their country, noting that all…" at bounding box center [533, 171] width 564 height 40
drag, startPoint x: 518, startPoint y: 172, endPoint x: 376, endPoint y: 174, distance: 142.4
click at [392, 175] on span "business days of the first stay-at-home order in their country, noting that all…" at bounding box center [533, 171] width 564 height 40
click at [376, 174] on span "business days of the first stay-at-home order in their country, noting that all…" at bounding box center [533, 171] width 564 height 40
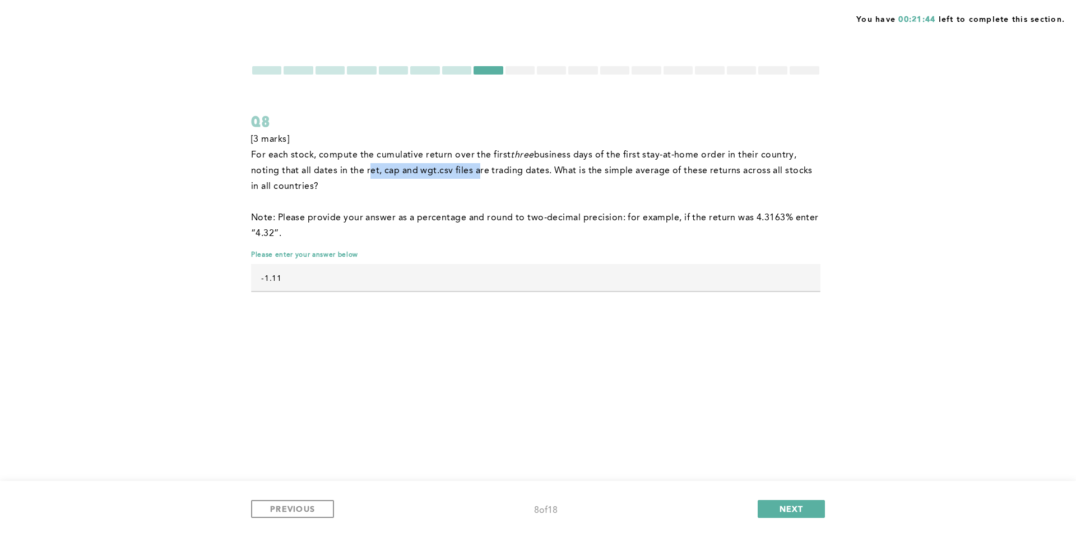
drag, startPoint x: 369, startPoint y: 174, endPoint x: 486, endPoint y: 172, distance: 116.6
click at [485, 172] on span "business days of the first stay-at-home order in their country, noting that all…" at bounding box center [533, 171] width 564 height 40
click at [486, 172] on span "business days of the first stay-at-home order in their country, noting that all…" at bounding box center [533, 171] width 564 height 40
click at [782, 463] on span "NEXT" at bounding box center [792, 508] width 24 height 11
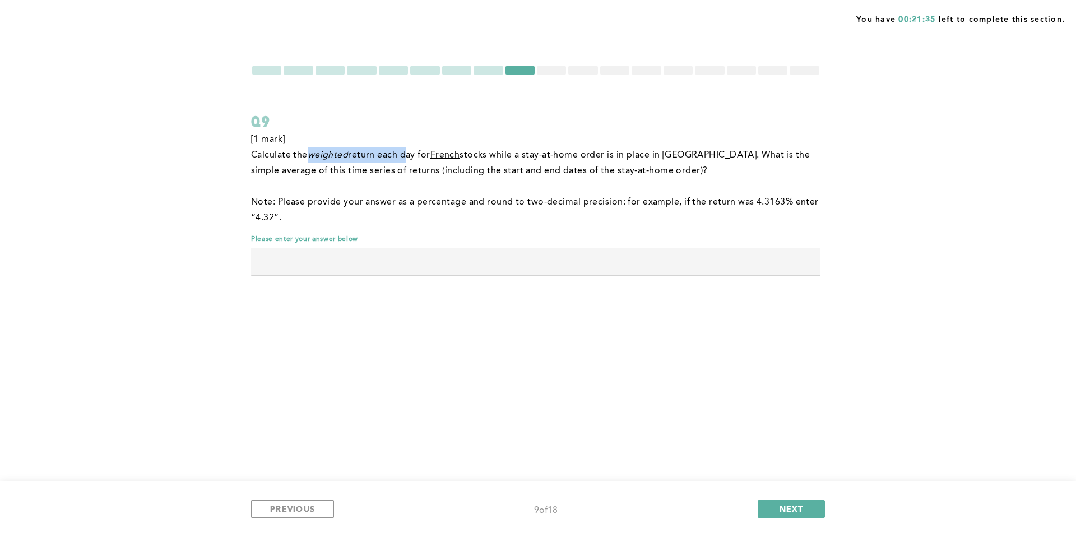
drag, startPoint x: 315, startPoint y: 156, endPoint x: 406, endPoint y: 158, distance: 91.4
click at [405, 158] on p "Calculate the weighted return each day for French stocks while a stay-at-home o…" at bounding box center [536, 162] width 570 height 31
click at [406, 158] on span "return each day for" at bounding box center [389, 155] width 82 height 9
drag, startPoint x: 415, startPoint y: 156, endPoint x: 575, endPoint y: 156, distance: 159.8
click at [566, 156] on p "Calculate the weighted return each day for French stocks while a stay-at-home o…" at bounding box center [536, 162] width 570 height 31
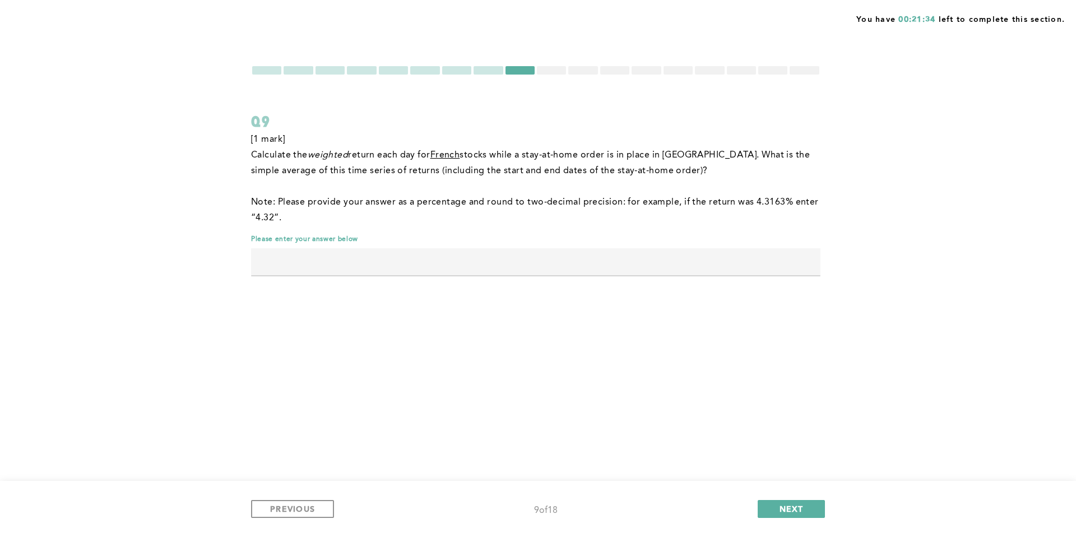
click at [579, 156] on span "stocks while a stay-at-home order is in place in [GEOGRAPHIC_DATA]. What is the…" at bounding box center [532, 163] width 562 height 25
drag, startPoint x: 383, startPoint y: 200, endPoint x: 581, endPoint y: 196, distance: 197.9
click at [581, 196] on p "﻿Note: Please provide your answer as a percentage and round to two-decimal prec…" at bounding box center [536, 210] width 570 height 31
click at [339, 166] on span "stocks while a stay-at-home order is in place in [GEOGRAPHIC_DATA]. What is the…" at bounding box center [532, 163] width 562 height 25
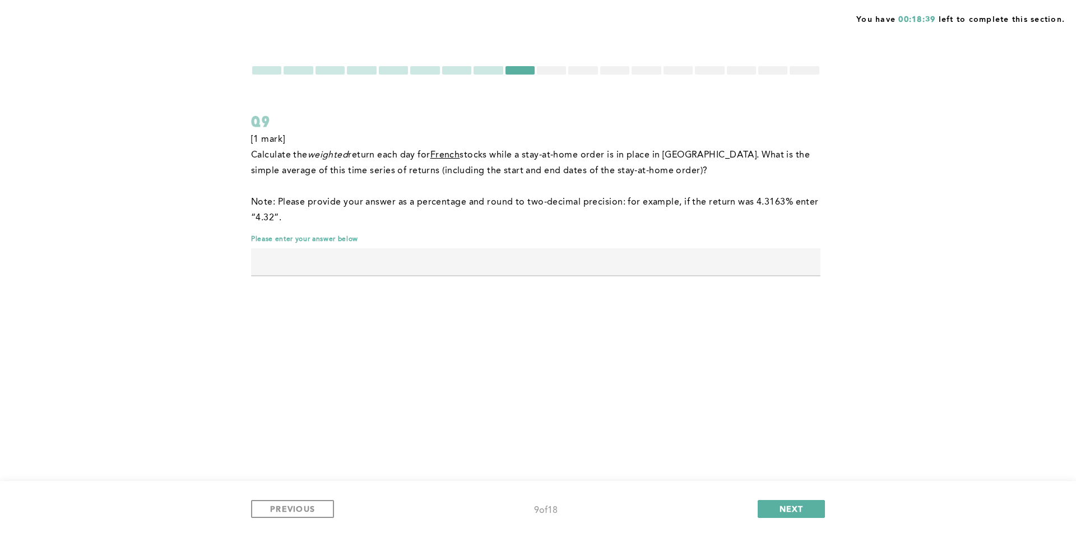
drag, startPoint x: 422, startPoint y: 169, endPoint x: 533, endPoint y: 168, distance: 110.4
click at [528, 169] on span "stocks while a stay-at-home order is in place in [GEOGRAPHIC_DATA]. What is the…" at bounding box center [532, 163] width 562 height 25
click at [536, 168] on span "stocks while a stay-at-home order is in place in [GEOGRAPHIC_DATA]. What is the…" at bounding box center [532, 163] width 562 height 25
drag, startPoint x: 337, startPoint y: 156, endPoint x: 379, endPoint y: 157, distance: 41.5
click at [379, 157] on p "Calculate the weighted return each day for French stocks while a stay-at-home o…" at bounding box center [536, 162] width 570 height 31
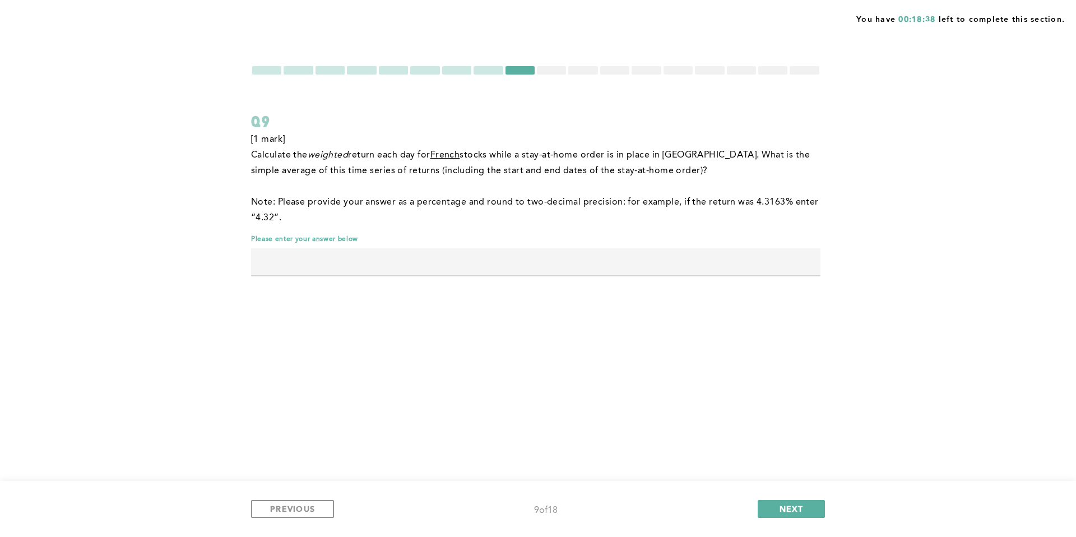
click at [380, 156] on span "return each day for" at bounding box center [389, 155] width 82 height 9
drag, startPoint x: 507, startPoint y: 154, endPoint x: 683, endPoint y: 152, distance: 175.5
click at [682, 152] on span "stocks while a stay-at-home order is in place in [GEOGRAPHIC_DATA]. What is the…" at bounding box center [532, 163] width 562 height 25
click at [684, 152] on span "stocks while a stay-at-home order is in place in [GEOGRAPHIC_DATA]. What is the…" at bounding box center [532, 163] width 562 height 25
drag, startPoint x: 704, startPoint y: 154, endPoint x: 583, endPoint y: 155, distance: 121.1
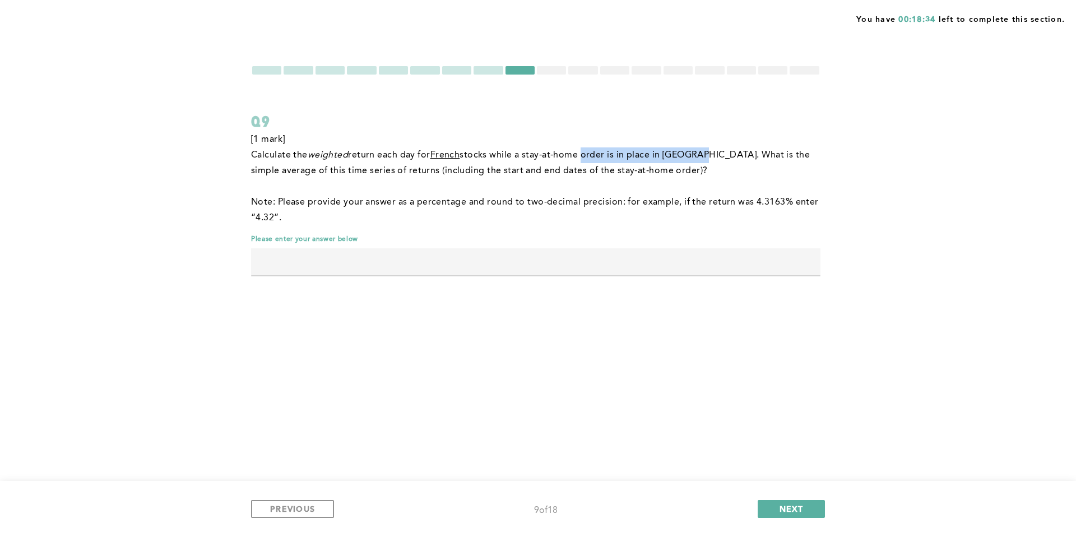
click at [585, 155] on span "stocks while a stay-at-home order is in place in [GEOGRAPHIC_DATA]. What is the…" at bounding box center [532, 163] width 562 height 25
click at [583, 155] on span "stocks while a stay-at-home order is in place in [GEOGRAPHIC_DATA]. What is the…" at bounding box center [532, 163] width 562 height 25
drag, startPoint x: 585, startPoint y: 157, endPoint x: 667, endPoint y: 156, distance: 81.9
click at [661, 156] on span "stocks while a stay-at-home order is in place in [GEOGRAPHIC_DATA]. What is the…" at bounding box center [532, 163] width 562 height 25
click at [686, 155] on span "stocks while a stay-at-home order is in place in [GEOGRAPHIC_DATA]. What is the…" at bounding box center [532, 163] width 562 height 25
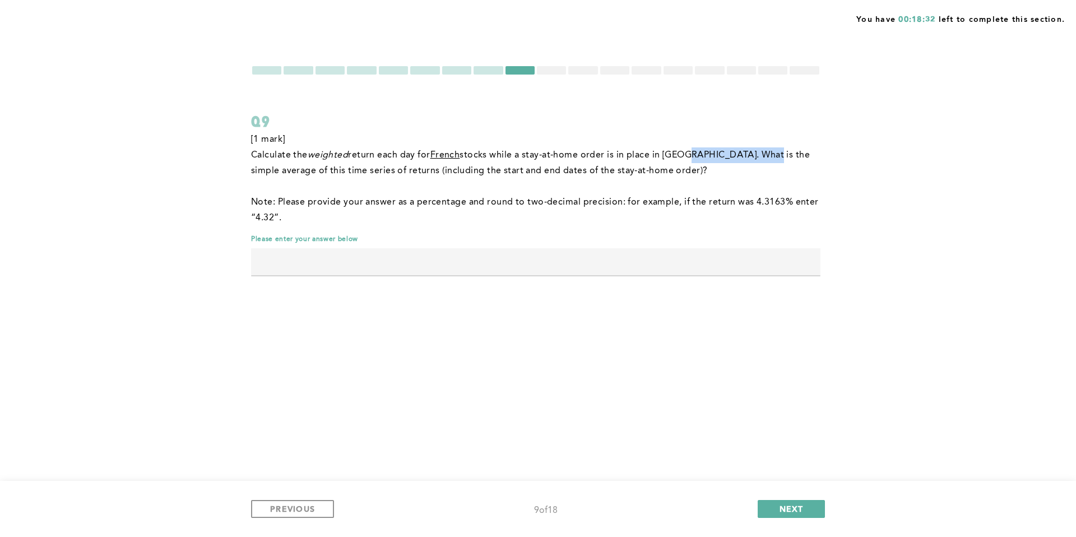
drag, startPoint x: 725, startPoint y: 154, endPoint x: 775, endPoint y: 153, distance: 50.5
click at [771, 153] on span "stocks while a stay-at-home order is in place in [GEOGRAPHIC_DATA]. What is the…" at bounding box center [532, 163] width 562 height 25
click at [785, 152] on span "stocks while a stay-at-home order is in place in [GEOGRAPHIC_DATA]. What is the…" at bounding box center [532, 163] width 562 height 25
drag, startPoint x: 787, startPoint y: 154, endPoint x: 711, endPoint y: 155, distance: 75.7
click at [711, 155] on span "stocks while a stay-at-home order is in place in [GEOGRAPHIC_DATA]. What is the…" at bounding box center [532, 163] width 562 height 25
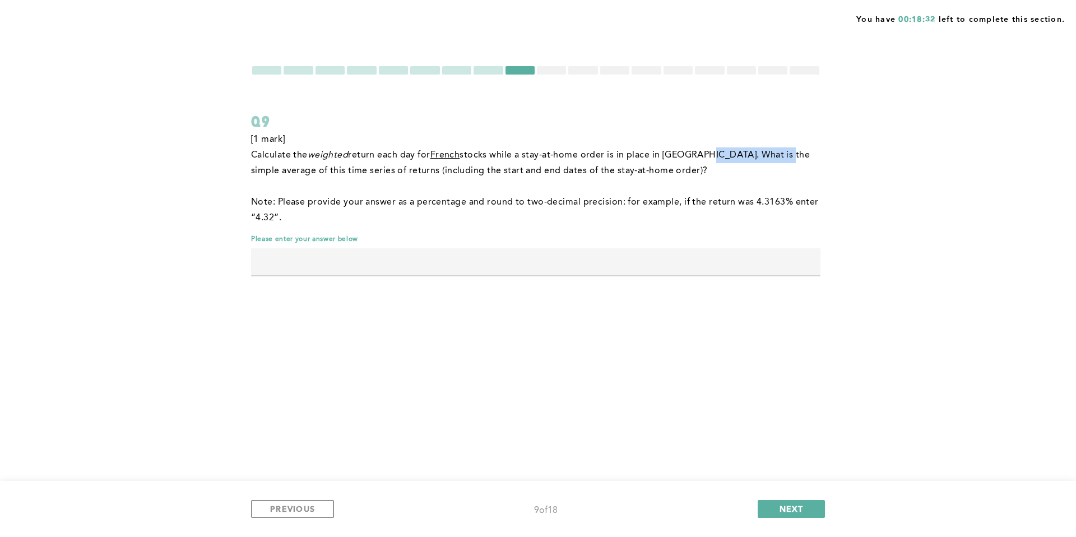
click at [711, 155] on span "stocks while a stay-at-home order is in place in [GEOGRAPHIC_DATA]. What is the…" at bounding box center [532, 163] width 562 height 25
drag, startPoint x: 375, startPoint y: 172, endPoint x: 563, endPoint y: 170, distance: 188.4
click at [563, 170] on span "stocks while a stay-at-home order is in place in [GEOGRAPHIC_DATA]. What is the…" at bounding box center [532, 163] width 562 height 25
click at [600, 170] on span "stocks while a stay-at-home order is in place in [GEOGRAPHIC_DATA]. What is the…" at bounding box center [532, 163] width 562 height 25
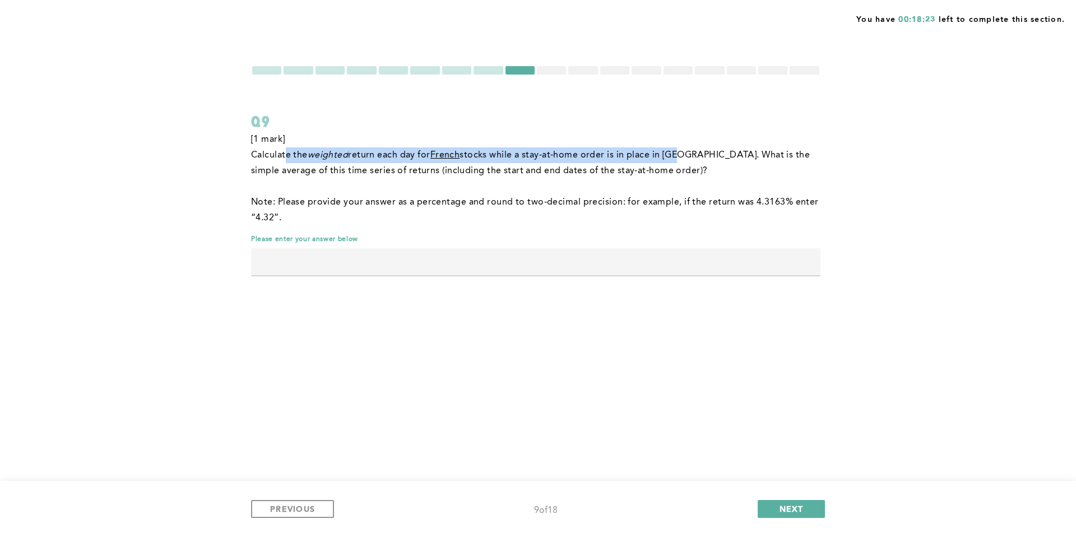
drag, startPoint x: 289, startPoint y: 154, endPoint x: 687, endPoint y: 154, distance: 398.6
click at [686, 154] on p "Calculate the weighted return each day for French stocks while a stay-at-home o…" at bounding box center [536, 162] width 570 height 31
click at [688, 154] on span "stocks while a stay-at-home order is in place in [GEOGRAPHIC_DATA]. What is the…" at bounding box center [532, 163] width 562 height 25
drag, startPoint x: 688, startPoint y: 154, endPoint x: 613, endPoint y: 155, distance: 75.1
click at [615, 155] on span "stocks while a stay-at-home order is in place in [GEOGRAPHIC_DATA]. What is the…" at bounding box center [532, 163] width 562 height 25
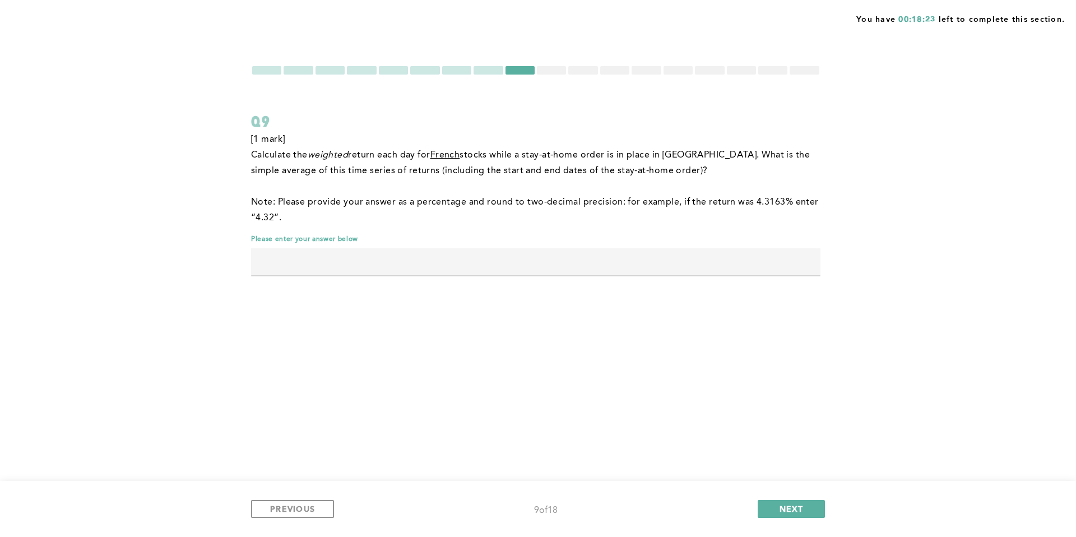
click at [613, 155] on span "stocks while a stay-at-home order is in place in [GEOGRAPHIC_DATA]. What is the…" at bounding box center [532, 163] width 562 height 25
click at [794, 154] on span "stocks while a stay-at-home order is in place in [GEOGRAPHIC_DATA]. What is the…" at bounding box center [532, 163] width 562 height 25
click at [801, 155] on span "stocks while a stay-at-home order is in place in [GEOGRAPHIC_DATA]. What is the…" at bounding box center [532, 163] width 562 height 25
drag, startPoint x: 751, startPoint y: 158, endPoint x: 735, endPoint y: 159, distance: 15.2
click at [736, 159] on span "stocks while a stay-at-home order is in place in [GEOGRAPHIC_DATA]. What is the…" at bounding box center [532, 163] width 562 height 25
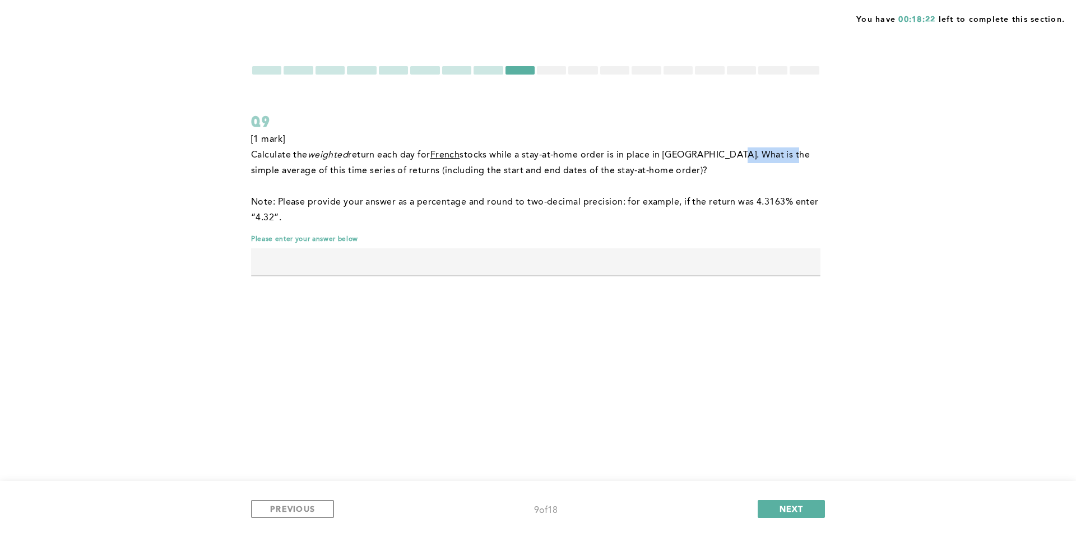
click at [735, 159] on span "stocks while a stay-at-home order is in place in [GEOGRAPHIC_DATA]. What is the…" at bounding box center [532, 163] width 562 height 25
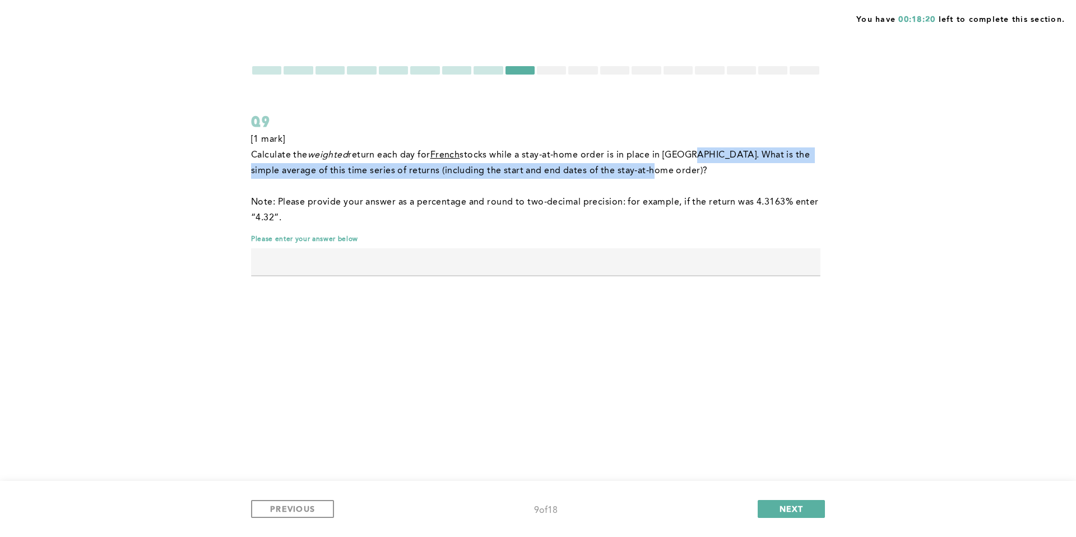
drag, startPoint x: 697, startPoint y: 152, endPoint x: 800, endPoint y: 164, distance: 103.9
click at [800, 164] on p "Calculate the weighted return each day for French stocks while a stay-at-home o…" at bounding box center [536, 162] width 570 height 31
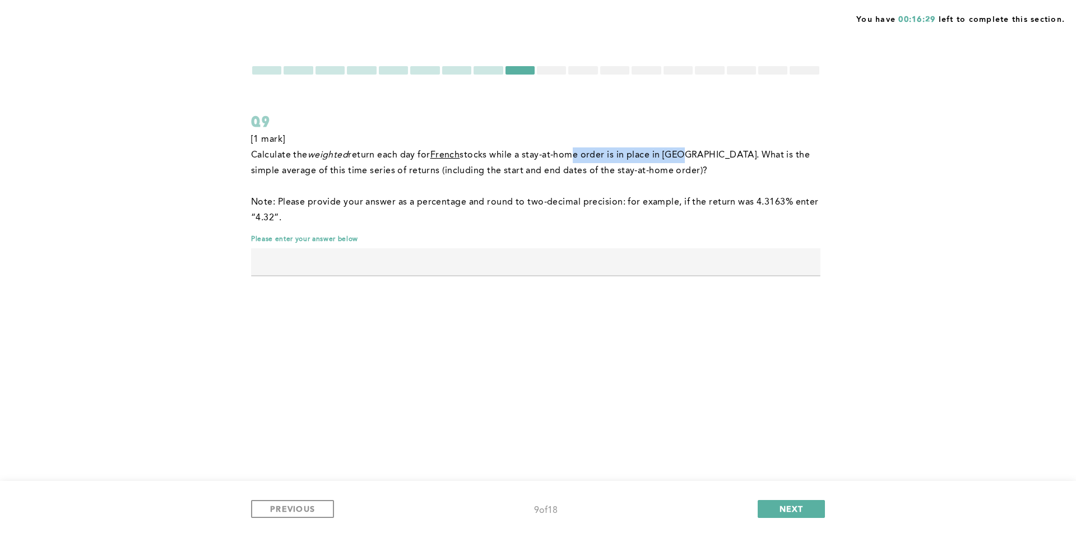
drag, startPoint x: 596, startPoint y: 154, endPoint x: 716, endPoint y: 151, distance: 120.5
click at [696, 151] on span "stocks while a stay-at-home order is in place in [GEOGRAPHIC_DATA]. What is the…" at bounding box center [532, 163] width 562 height 25
click at [716, 151] on span "stocks while a stay-at-home order is in place in [GEOGRAPHIC_DATA]. What is the…" at bounding box center [532, 163] width 562 height 25
drag, startPoint x: 742, startPoint y: 151, endPoint x: 765, endPoint y: 151, distance: 23.5
click at [764, 151] on span "stocks while a stay-at-home order is in place in [GEOGRAPHIC_DATA]. What is the…" at bounding box center [532, 163] width 562 height 25
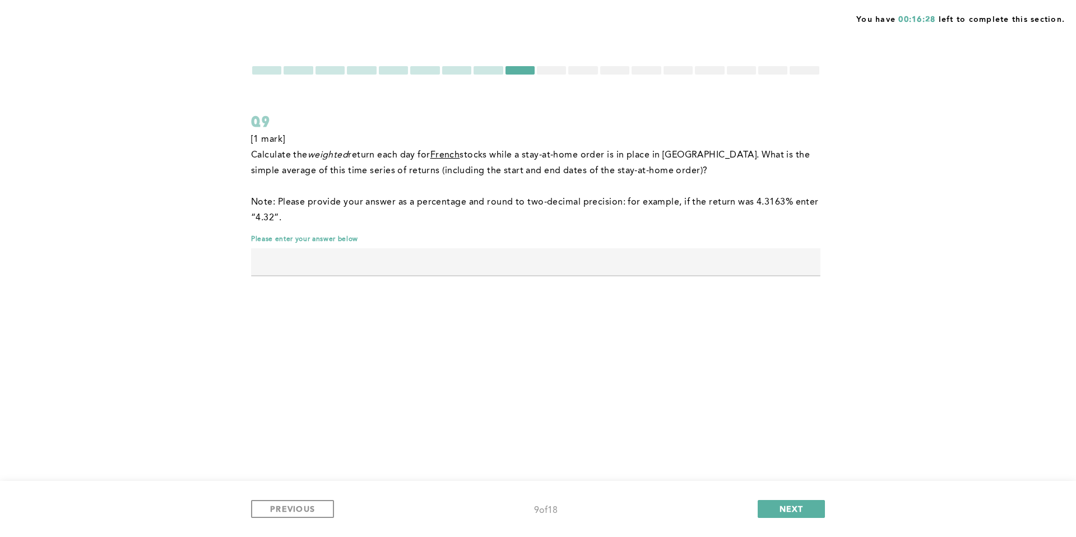
click at [765, 151] on span "stocks while a stay-at-home order is in place in [GEOGRAPHIC_DATA]. What is the…" at bounding box center [532, 163] width 562 height 25
drag, startPoint x: 688, startPoint y: 151, endPoint x: 679, endPoint y: 151, distance: 9.0
click at [680, 151] on span "stocks while a stay-at-home order is in place in [GEOGRAPHIC_DATA]. What is the…" at bounding box center [532, 163] width 562 height 25
click at [679, 151] on span "stocks while a stay-at-home order is in place in [GEOGRAPHIC_DATA]. What is the…" at bounding box center [532, 163] width 562 height 25
drag, startPoint x: 360, startPoint y: 153, endPoint x: 593, endPoint y: 152, distance: 232.6
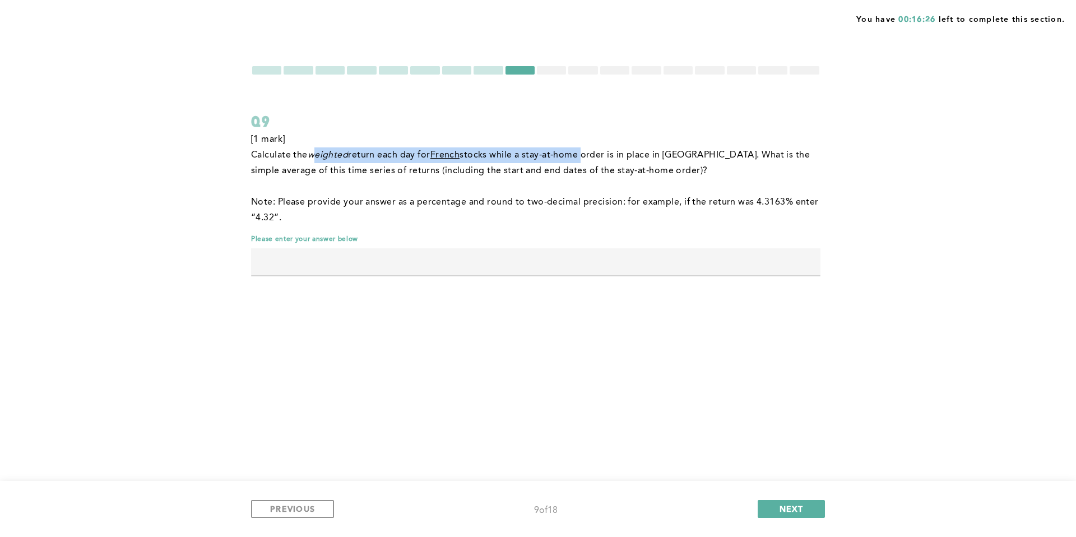
click at [590, 152] on p "Calculate the weighted return each day for French stocks while a stay-at-home o…" at bounding box center [536, 162] width 570 height 31
click at [593, 152] on span "stocks while a stay-at-home order is in place in [GEOGRAPHIC_DATA]. What is the…" at bounding box center [532, 163] width 562 height 25
drag, startPoint x: 619, startPoint y: 154, endPoint x: 501, endPoint y: 154, distance: 118.8
click at [504, 154] on span "stocks while a stay-at-home order is in place in [GEOGRAPHIC_DATA]. What is the…" at bounding box center [532, 163] width 562 height 25
click at [501, 154] on span "stocks while a stay-at-home order is in place in [GEOGRAPHIC_DATA]. What is the…" at bounding box center [532, 163] width 562 height 25
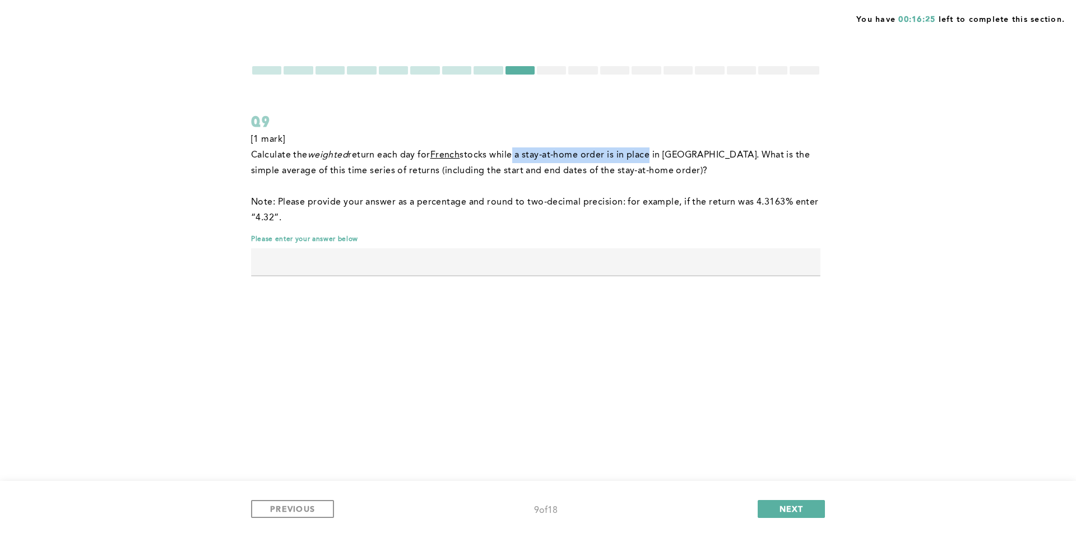
drag, startPoint x: 545, startPoint y: 155, endPoint x: 667, endPoint y: 153, distance: 121.7
click at [658, 153] on span "stocks while a stay-at-home order is in place in [GEOGRAPHIC_DATA]. What is the…" at bounding box center [532, 163] width 562 height 25
click at [667, 153] on span "stocks while a stay-at-home order is in place in [GEOGRAPHIC_DATA]. What is the…" at bounding box center [532, 163] width 562 height 25
drag, startPoint x: 683, startPoint y: 154, endPoint x: 559, endPoint y: 154, distance: 124.5
click at [563, 154] on span "stocks while a stay-at-home order is in place in [GEOGRAPHIC_DATA]. What is the…" at bounding box center [532, 163] width 562 height 25
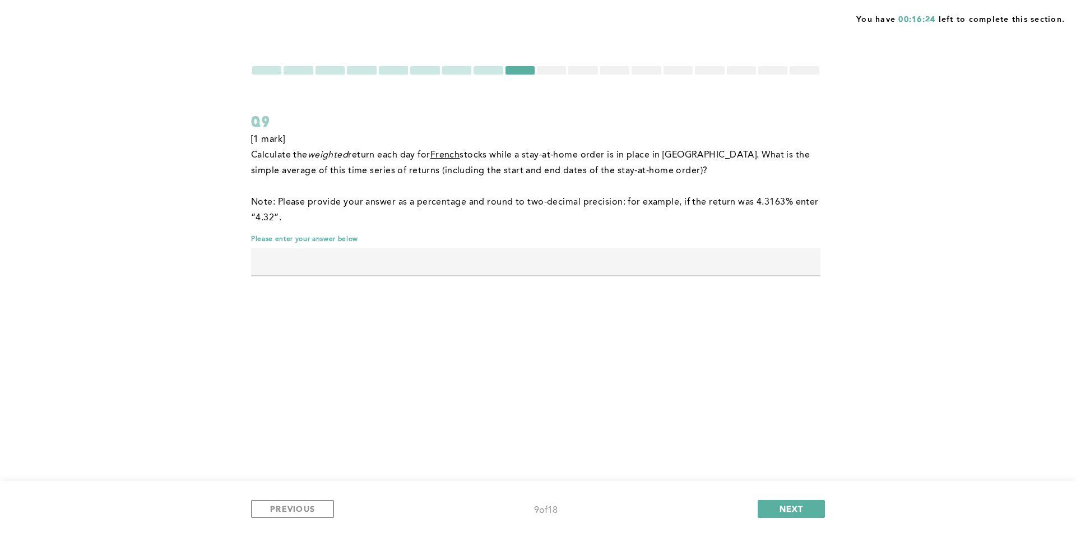
click at [559, 154] on span "stocks while a stay-at-home order is in place in [GEOGRAPHIC_DATA]. What is the…" at bounding box center [532, 163] width 562 height 25
drag, startPoint x: 524, startPoint y: 154, endPoint x: 582, endPoint y: 156, distance: 58.9
click at [582, 156] on span "stocks while a stay-at-home order is in place in [GEOGRAPHIC_DATA]. What is the…" at bounding box center [532, 163] width 562 height 25
click at [636, 158] on span "stocks while a stay-at-home order is in place in [GEOGRAPHIC_DATA]. What is the…" at bounding box center [532, 163] width 562 height 25
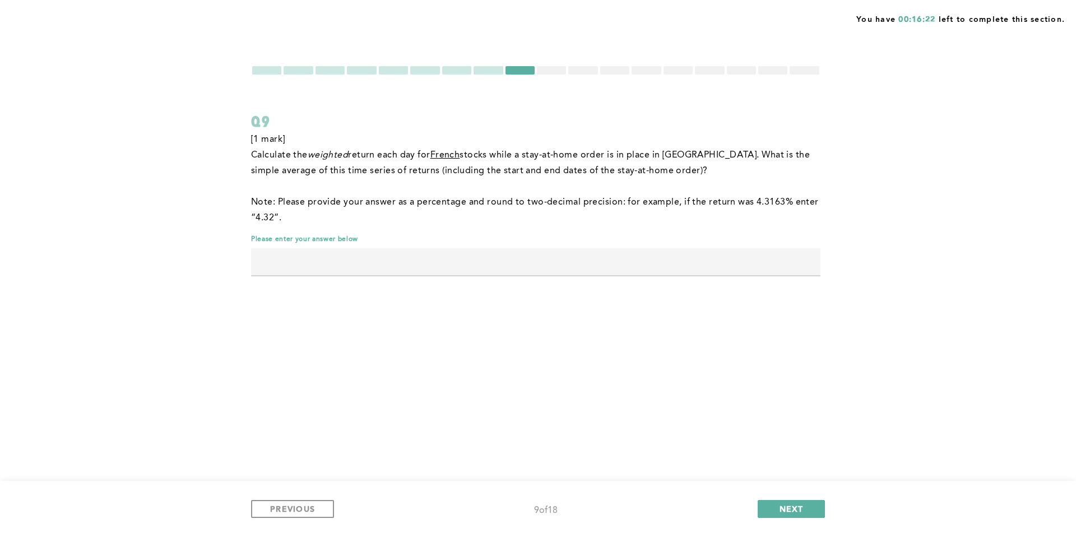
click at [637, 158] on span "stocks while a stay-at-home order is in place in [GEOGRAPHIC_DATA]. What is the…" at bounding box center [532, 163] width 562 height 25
drag, startPoint x: 684, startPoint y: 156, endPoint x: 595, endPoint y: 154, distance: 89.2
click at [602, 154] on span "stocks while a stay-at-home order is in place in [GEOGRAPHIC_DATA]. What is the…" at bounding box center [532, 163] width 562 height 25
click at [595, 154] on span "stocks while a stay-at-home order is in place in [GEOGRAPHIC_DATA]. What is the…" at bounding box center [532, 163] width 562 height 25
drag, startPoint x: 556, startPoint y: 202, endPoint x: 772, endPoint y: 198, distance: 216.4
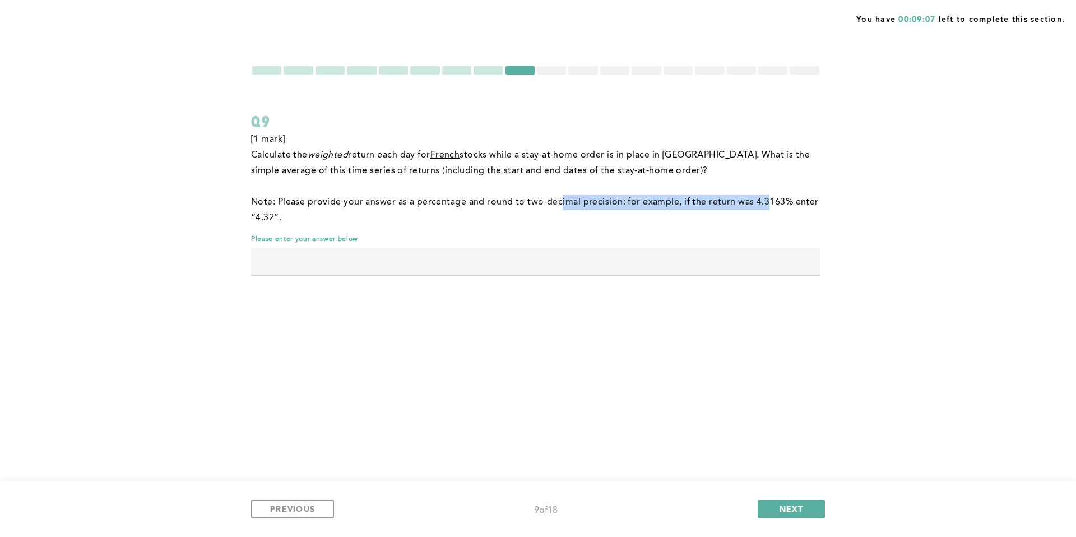
click at [767, 199] on span "﻿Note: Please provide your answer as a percentage and round to two-decimal prec…" at bounding box center [536, 210] width 570 height 25
click at [774, 198] on span "﻿Note: Please provide your answer as a percentage and round to two-decimal prec…" at bounding box center [536, 210] width 570 height 25
drag, startPoint x: 681, startPoint y: 197, endPoint x: 588, endPoint y: 197, distance: 93.1
click at [591, 197] on p "﻿Note: Please provide your answer as a percentage and round to two-decimal prec…" at bounding box center [536, 210] width 570 height 31
drag, startPoint x: 270, startPoint y: 169, endPoint x: 435, endPoint y: 174, distance: 165.5
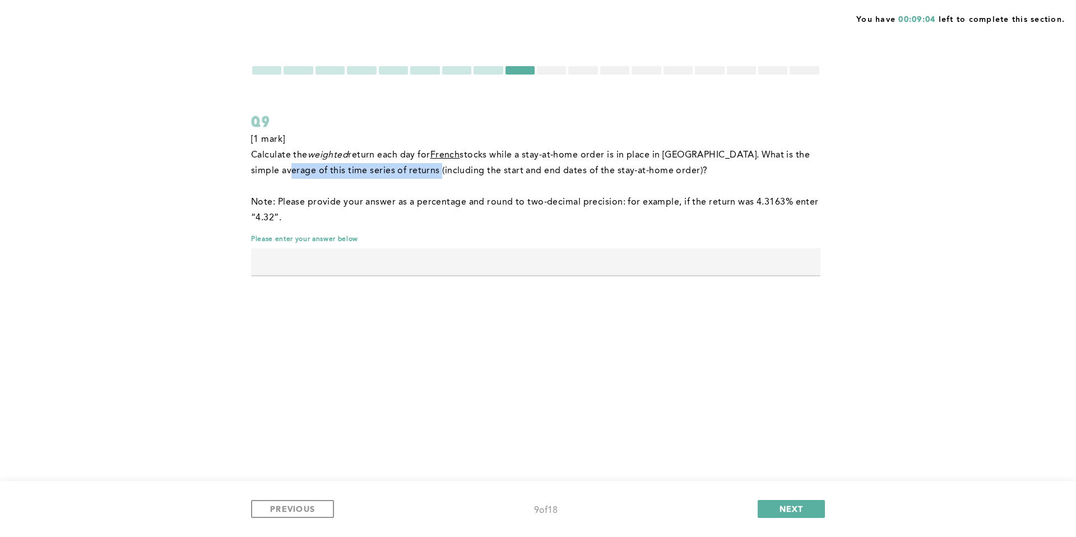
click at [427, 173] on span "stocks while a stay-at-home order is in place in [GEOGRAPHIC_DATA]. What is the…" at bounding box center [532, 163] width 562 height 25
click at [435, 174] on span "stocks while a stay-at-home order is in place in [GEOGRAPHIC_DATA]. What is the…" at bounding box center [532, 163] width 562 height 25
drag, startPoint x: 460, startPoint y: 171, endPoint x: 554, endPoint y: 168, distance: 94.2
click at [544, 169] on span "stocks while a stay-at-home order is in place in [GEOGRAPHIC_DATA]. What is the…" at bounding box center [532, 163] width 562 height 25
click at [554, 168] on span "stocks while a stay-at-home order is in place in [GEOGRAPHIC_DATA]. What is the…" at bounding box center [532, 163] width 562 height 25
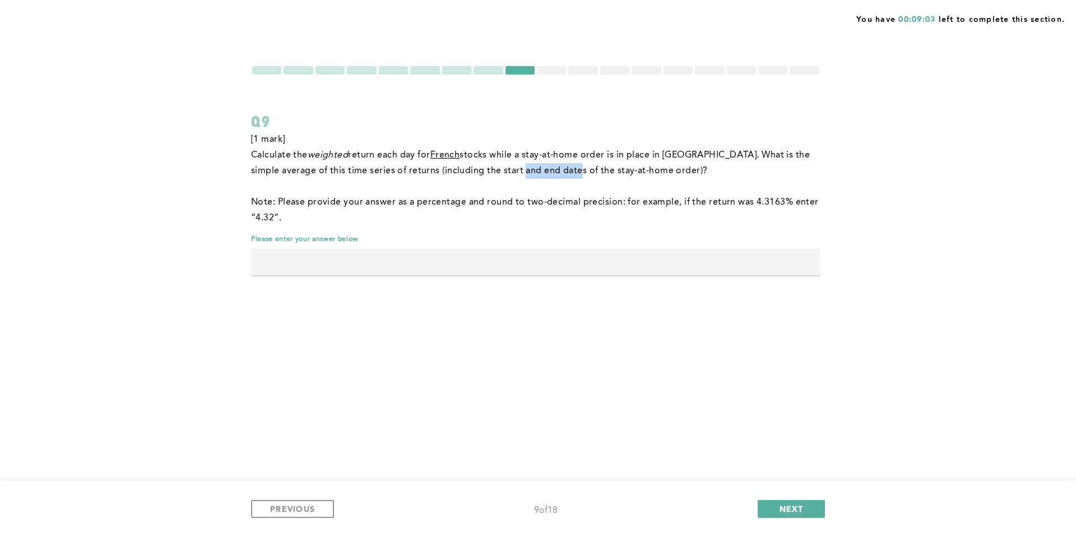
drag, startPoint x: 552, startPoint y: 170, endPoint x: 501, endPoint y: 170, distance: 50.5
click at [503, 170] on span "stocks while a stay-at-home order is in place in [GEOGRAPHIC_DATA]. What is the…" at bounding box center [532, 163] width 562 height 25
click at [501, 170] on span "stocks while a stay-at-home order is in place in [GEOGRAPHIC_DATA]. What is the…" at bounding box center [532, 163] width 562 height 25
drag, startPoint x: 401, startPoint y: 173, endPoint x: 512, endPoint y: 174, distance: 111.6
click at [512, 174] on span "stocks while a stay-at-home order is in place in [GEOGRAPHIC_DATA]. What is the…" at bounding box center [532, 163] width 562 height 25
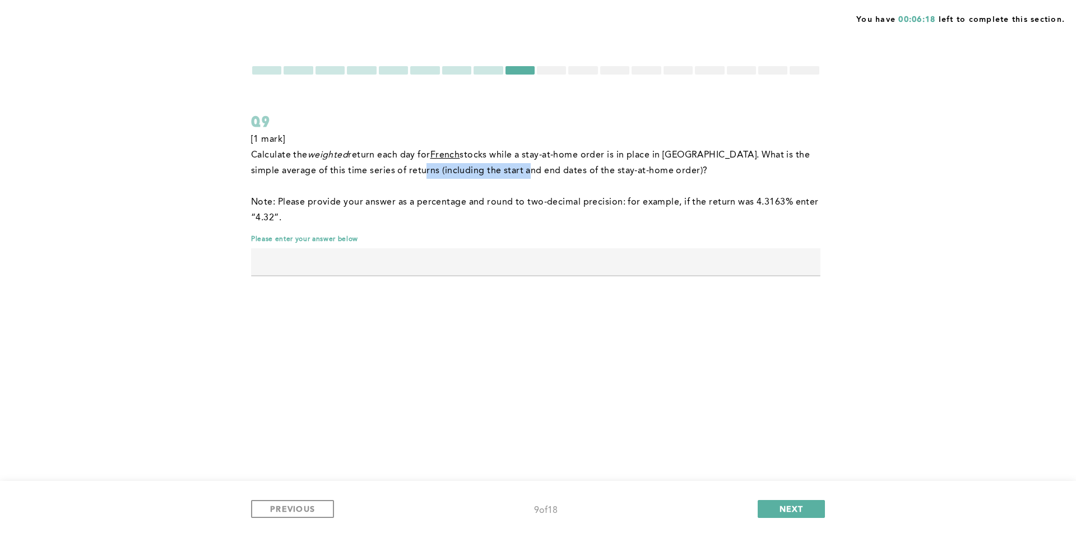
click at [512, 174] on span "stocks while a stay-at-home order is in place in [GEOGRAPHIC_DATA]. What is the…" at bounding box center [532, 163] width 562 height 25
drag, startPoint x: 732, startPoint y: 194, endPoint x: 775, endPoint y: 196, distance: 43.8
click at [775, 196] on p "﻿Note: Please provide your answer as a percentage and round to two-decimal prec…" at bounding box center [536, 210] width 570 height 31
click at [569, 250] on div "[1 mark] Calculate the weighted return each day for French stocks while a stay-…" at bounding box center [536, 209] width 570 height 155
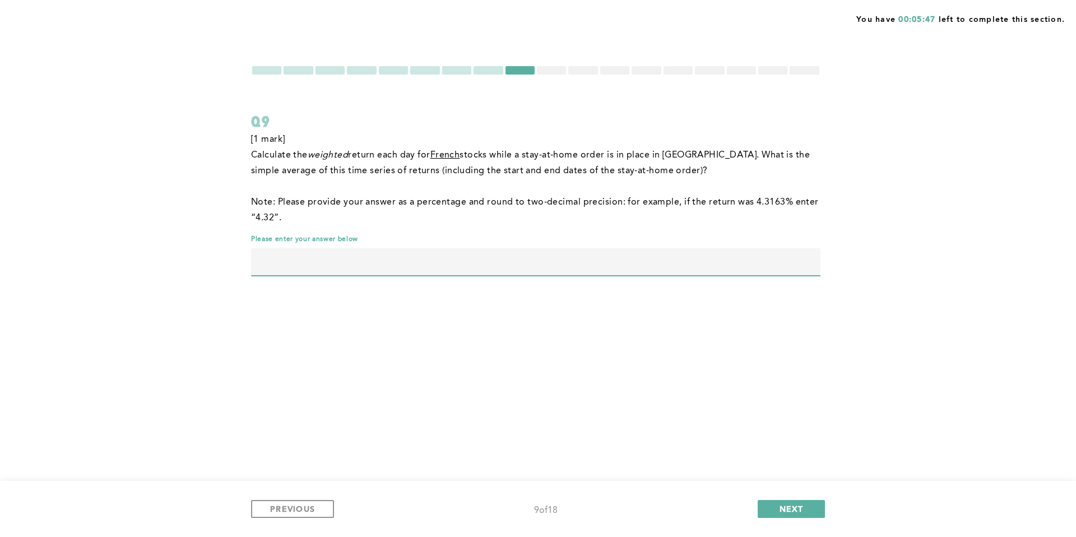
click at [457, 258] on input "text" at bounding box center [536, 261] width 570 height 27
type input "0.18"
click at [802, 463] on span "NEXT" at bounding box center [792, 508] width 24 height 11
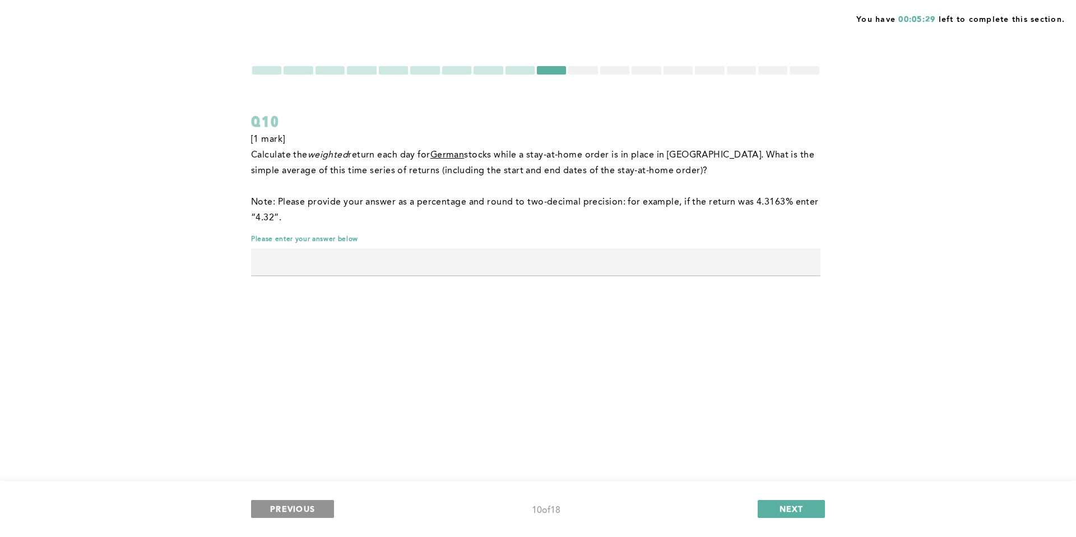
click at [309, 463] on span "PREVIOUS" at bounding box center [292, 508] width 45 height 11
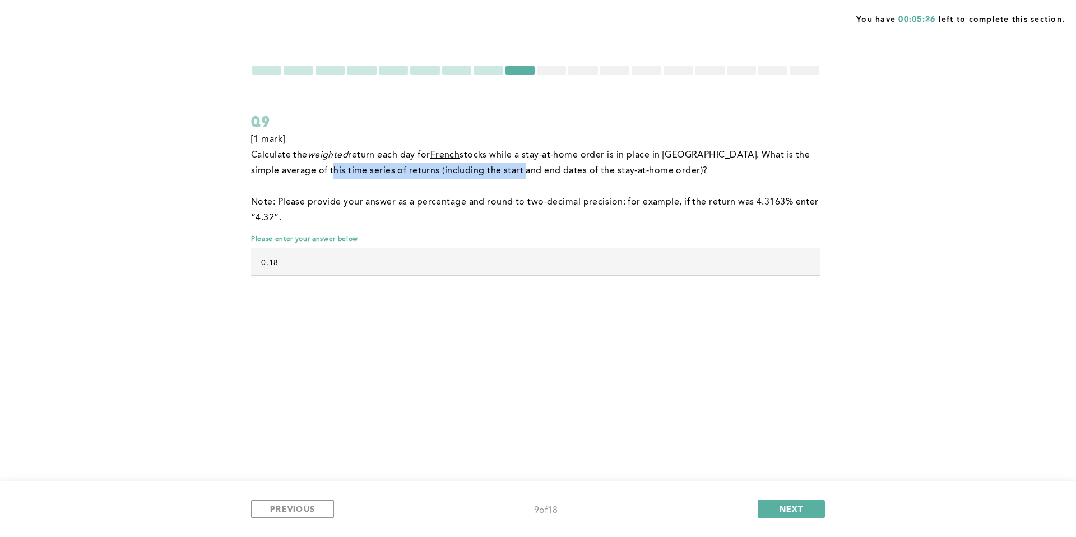
drag, startPoint x: 328, startPoint y: 167, endPoint x: 512, endPoint y: 164, distance: 184.5
click at [509, 164] on p "Calculate the weighted return each day for French stocks while a stay-at-home o…" at bounding box center [536, 162] width 570 height 31
click at [512, 164] on p "Calculate the weighted return each day for French stocks while a stay-at-home o…" at bounding box center [536, 162] width 570 height 31
click at [798, 463] on span "NEXT" at bounding box center [792, 508] width 24 height 11
drag, startPoint x: 369, startPoint y: 152, endPoint x: 594, endPoint y: 153, distance: 225.4
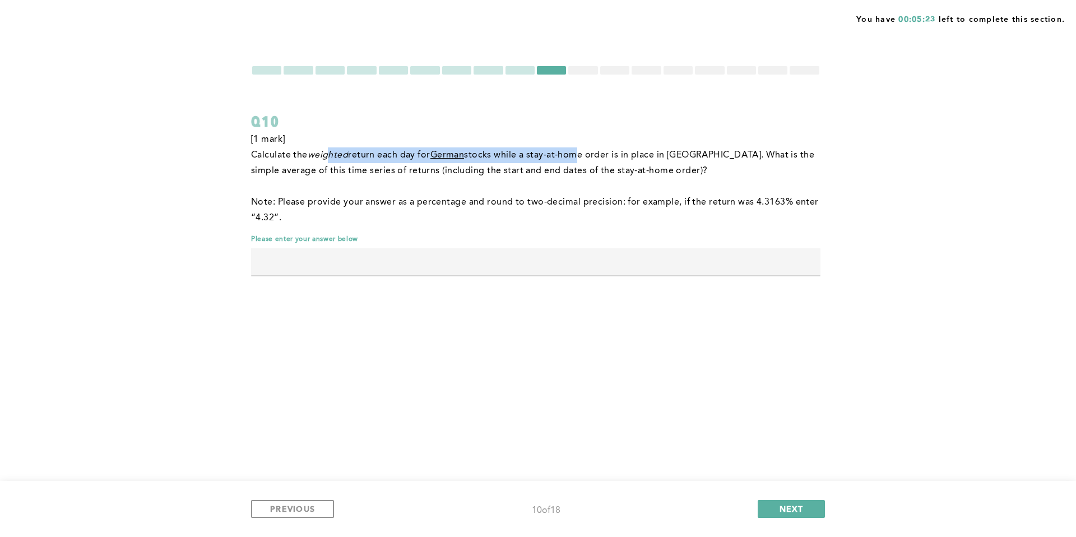
click at [592, 153] on p "Calculate the weighted return each day for German stocks while a stay-at-home o…" at bounding box center [536, 162] width 570 height 31
click at [603, 153] on span "stocks while a stay-at-home order is in place in [GEOGRAPHIC_DATA]. What is the…" at bounding box center [534, 163] width 566 height 25
drag, startPoint x: 522, startPoint y: 155, endPoint x: 693, endPoint y: 156, distance: 170.4
click at [690, 156] on span "stocks while a stay-at-home order is in place in [GEOGRAPHIC_DATA]. What is the…" at bounding box center [534, 163] width 566 height 25
click at [702, 155] on span "stocks while a stay-at-home order is in place in [GEOGRAPHIC_DATA]. What is the…" at bounding box center [534, 163] width 566 height 25
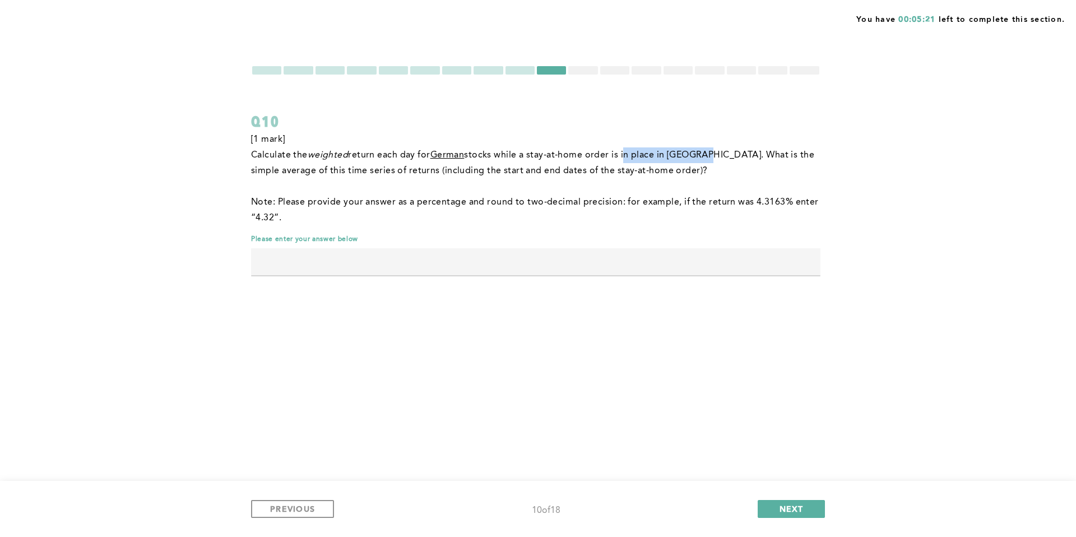
drag, startPoint x: 703, startPoint y: 155, endPoint x: 600, endPoint y: 154, distance: 102.6
click at [602, 154] on span "stocks while a stay-at-home order is in place in [GEOGRAPHIC_DATA]. What is the…" at bounding box center [534, 163] width 566 height 25
click at [600, 154] on span "stocks while a stay-at-home order is in place in [GEOGRAPHIC_DATA]. What is the…" at bounding box center [534, 163] width 566 height 25
drag, startPoint x: 608, startPoint y: 153, endPoint x: 688, endPoint y: 154, distance: 80.2
click at [688, 154] on span "stocks while a stay-at-home order is in place in [GEOGRAPHIC_DATA]. What is the…" at bounding box center [534, 163] width 566 height 25
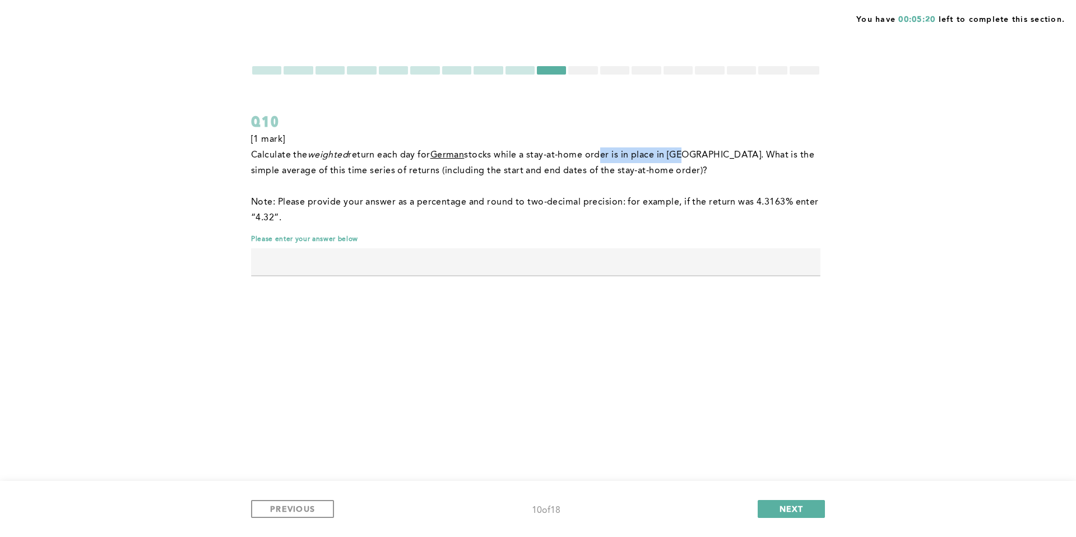
click at [688, 154] on span "stocks while a stay-at-home order is in place in [GEOGRAPHIC_DATA]. What is the…" at bounding box center [534, 163] width 566 height 25
drag, startPoint x: 356, startPoint y: 166, endPoint x: 585, endPoint y: 172, distance: 229.3
click at [585, 172] on p "Calculate the weighted return each day for German stocks while a stay-at-home o…" at bounding box center [536, 162] width 570 height 31
click at [587, 172] on span "stocks while a stay-at-home order is in place in [GEOGRAPHIC_DATA]. What is the…" at bounding box center [534, 163] width 566 height 25
click at [480, 263] on input "text" at bounding box center [536, 261] width 570 height 27
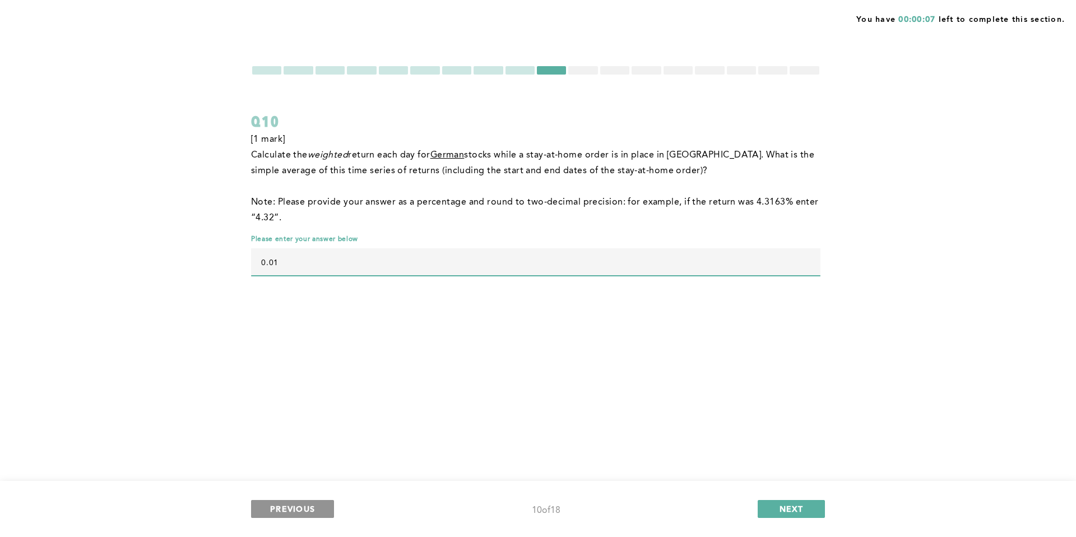
type input "0.01"
click at [286, 463] on span "PREVIOUS" at bounding box center [292, 508] width 45 height 11
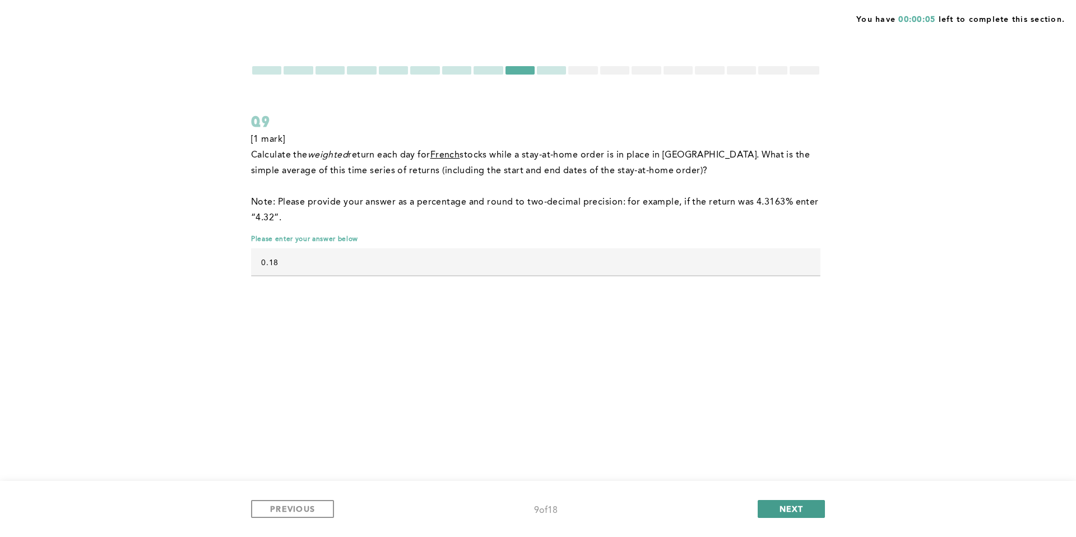
click at [791, 463] on span "NEXT" at bounding box center [792, 508] width 24 height 11
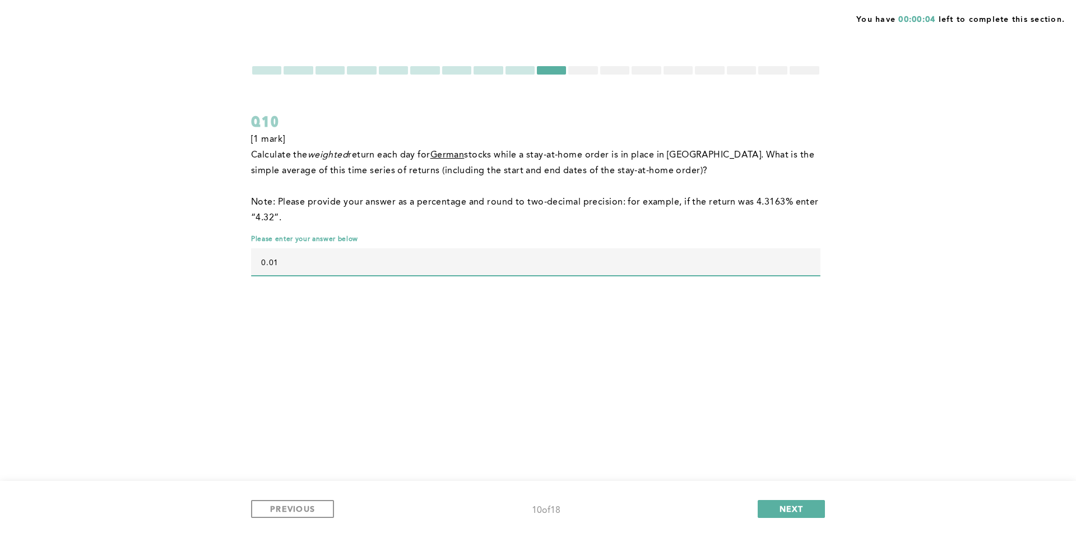
click at [301, 263] on input "0.01" at bounding box center [536, 261] width 570 height 27
type input "0.15"
click at [797, 463] on span "NEXT" at bounding box center [792, 508] width 24 height 11
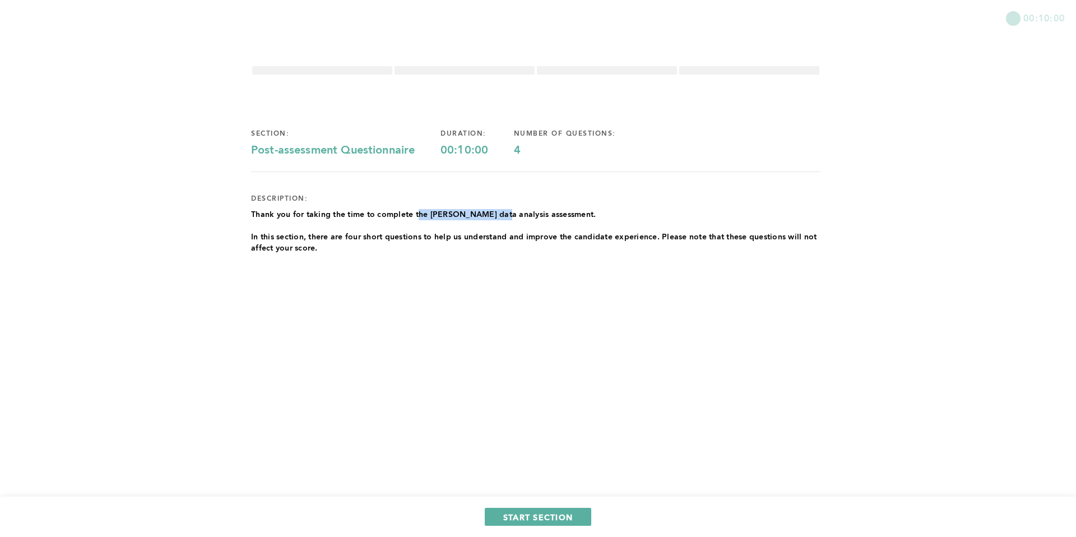
drag, startPoint x: 467, startPoint y: 213, endPoint x: 503, endPoint y: 210, distance: 36.5
click at [503, 211] on span "Thank you for taking the time to complete the [PERSON_NAME] data analysis asses…" at bounding box center [423, 215] width 345 height 8
click at [547, 463] on span "START SECTION" at bounding box center [538, 517] width 70 height 11
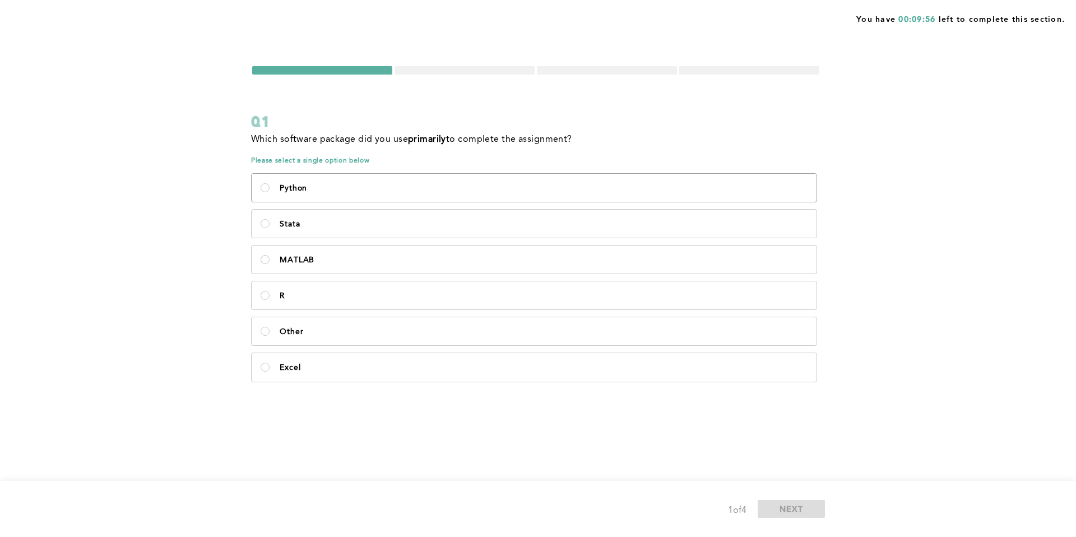
click at [382, 192] on p "Python" at bounding box center [544, 188] width 528 height 9
click at [270, 192] on input "Python" at bounding box center [265, 187] width 9 height 9
radio input "true"
click at [794, 463] on span "NEXT" at bounding box center [792, 508] width 24 height 11
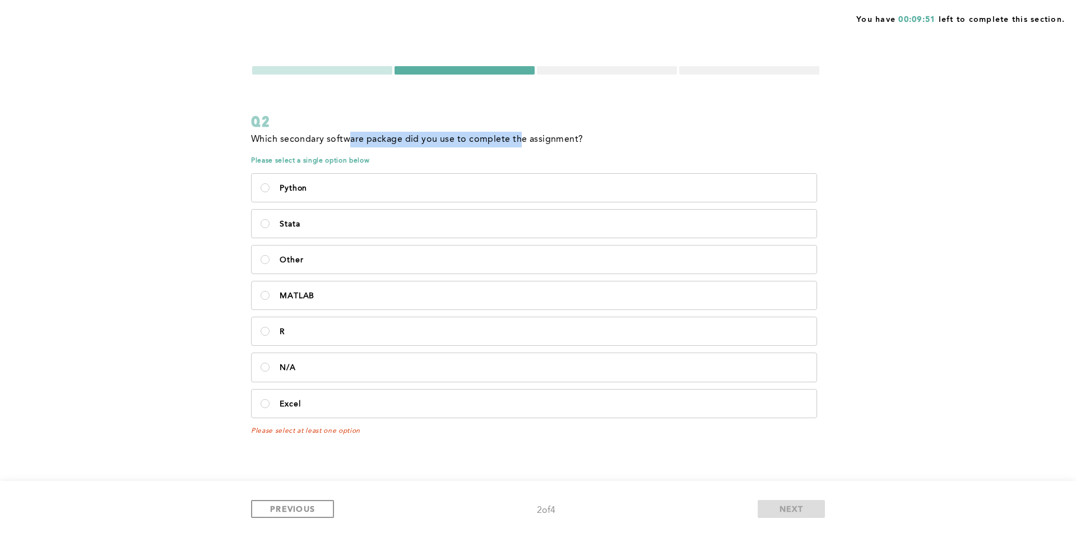
drag, startPoint x: 354, startPoint y: 138, endPoint x: 530, endPoint y: 137, distance: 176.6
click at [529, 137] on p "Which secondary software package did you use to complete the assignment?" at bounding box center [417, 140] width 332 height 16
click at [535, 136] on p "Which secondary software package did you use to complete the assignment?" at bounding box center [417, 140] width 332 height 16
drag, startPoint x: 462, startPoint y: 137, endPoint x: 456, endPoint y: 137, distance: 6.2
click at [456, 137] on p "Which secondary software package did you use to complete the assignment?" at bounding box center [417, 140] width 332 height 16
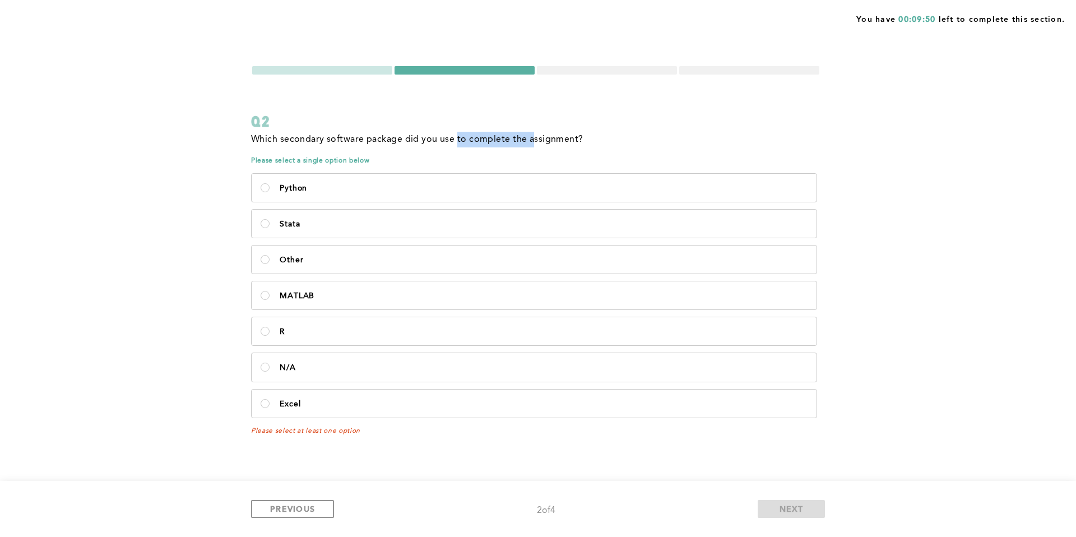
click at [456, 137] on p "Which secondary software package did you use to complete the assignment?" at bounding box center [417, 140] width 332 height 16
click at [417, 372] on p "N/A" at bounding box center [544, 367] width 528 height 9
click at [270, 372] on input "N/A" at bounding box center [265, 367] width 9 height 9
radio input "true"
click at [349, 190] on p "Python" at bounding box center [544, 188] width 528 height 9
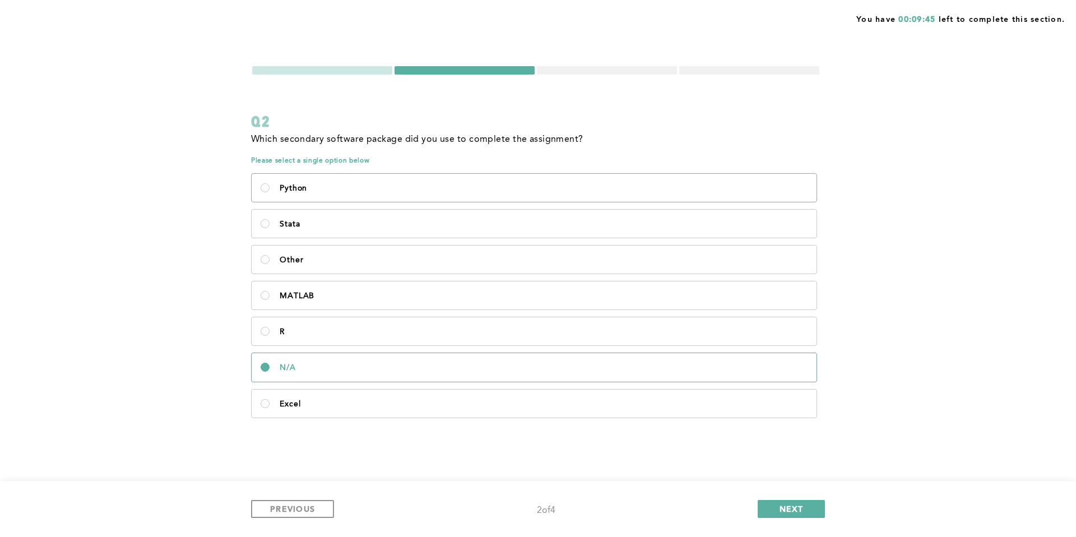
click at [270, 190] on input "Python" at bounding box center [265, 187] width 9 height 9
radio input "true"
click at [419, 365] on p "N/A" at bounding box center [544, 367] width 528 height 9
click at [270, 365] on input "N/A" at bounding box center [265, 367] width 9 height 9
radio input "true"
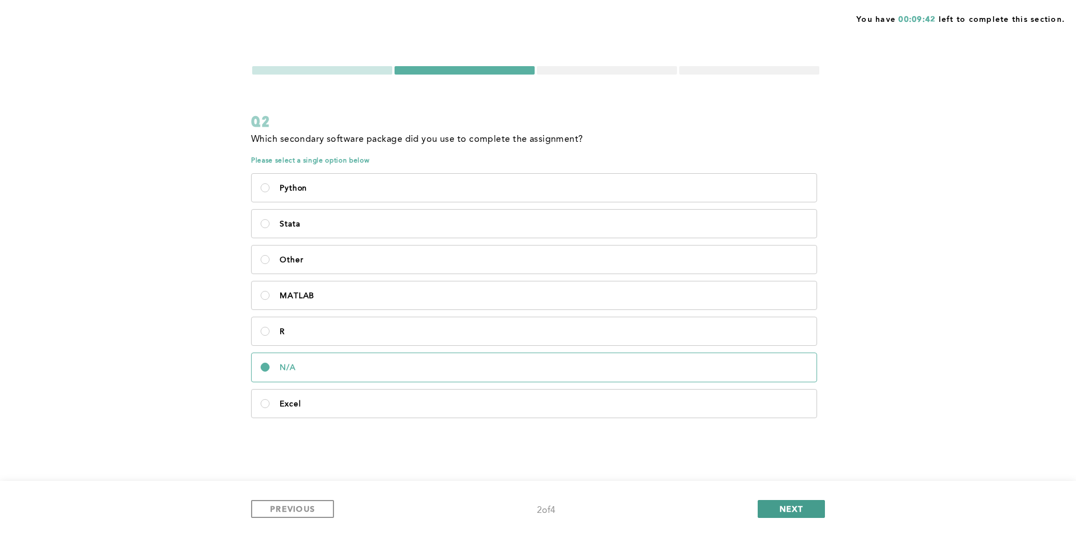
click at [805, 463] on button "NEXT" at bounding box center [791, 509] width 67 height 18
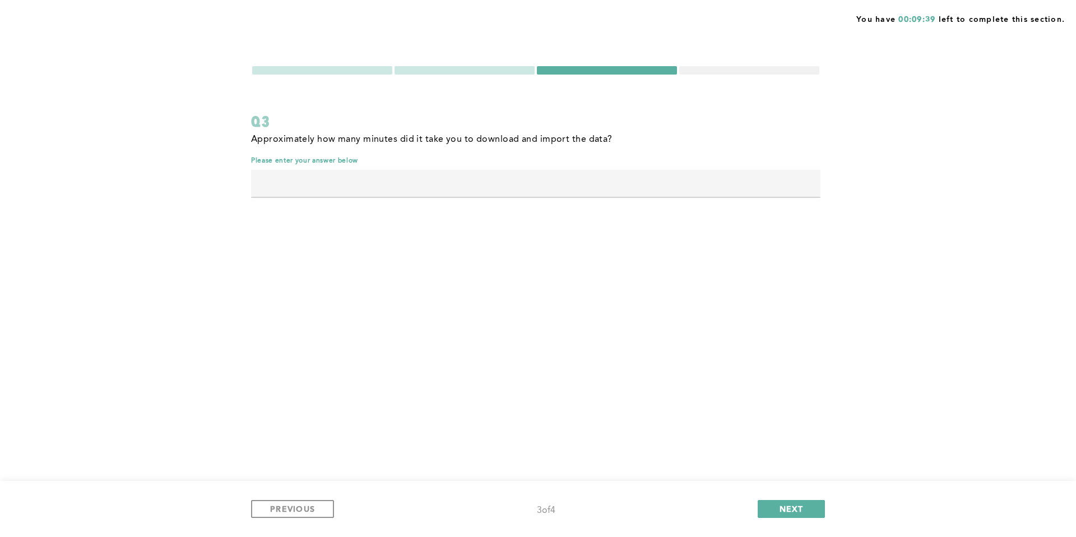
click at [410, 188] on input "text" at bounding box center [536, 183] width 570 height 27
type input "10"
click at [812, 463] on button "NEXT" at bounding box center [791, 509] width 67 height 18
